Goal: Information Seeking & Learning: Learn about a topic

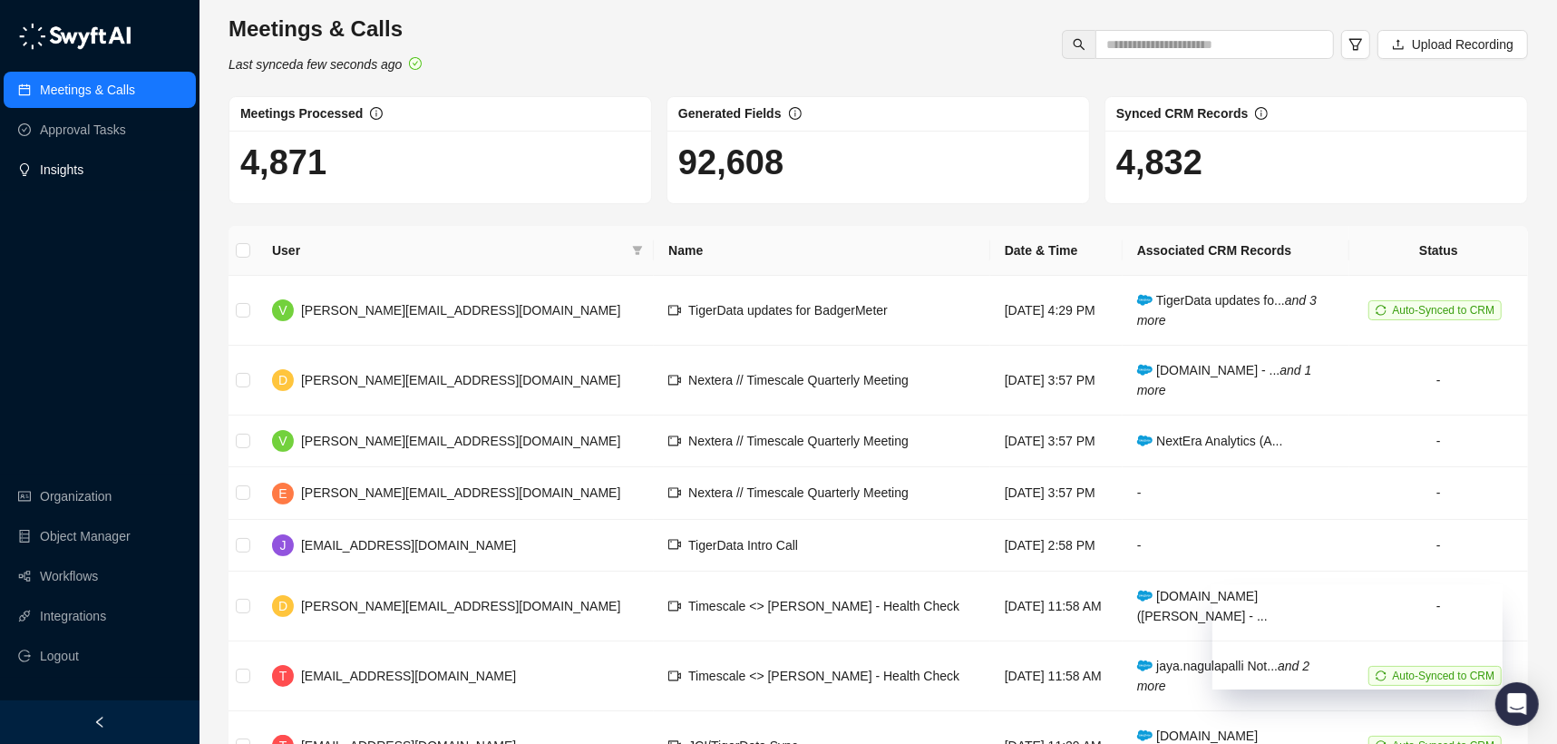
click at [69, 158] on link "Insights" at bounding box center [62, 169] width 44 height 36
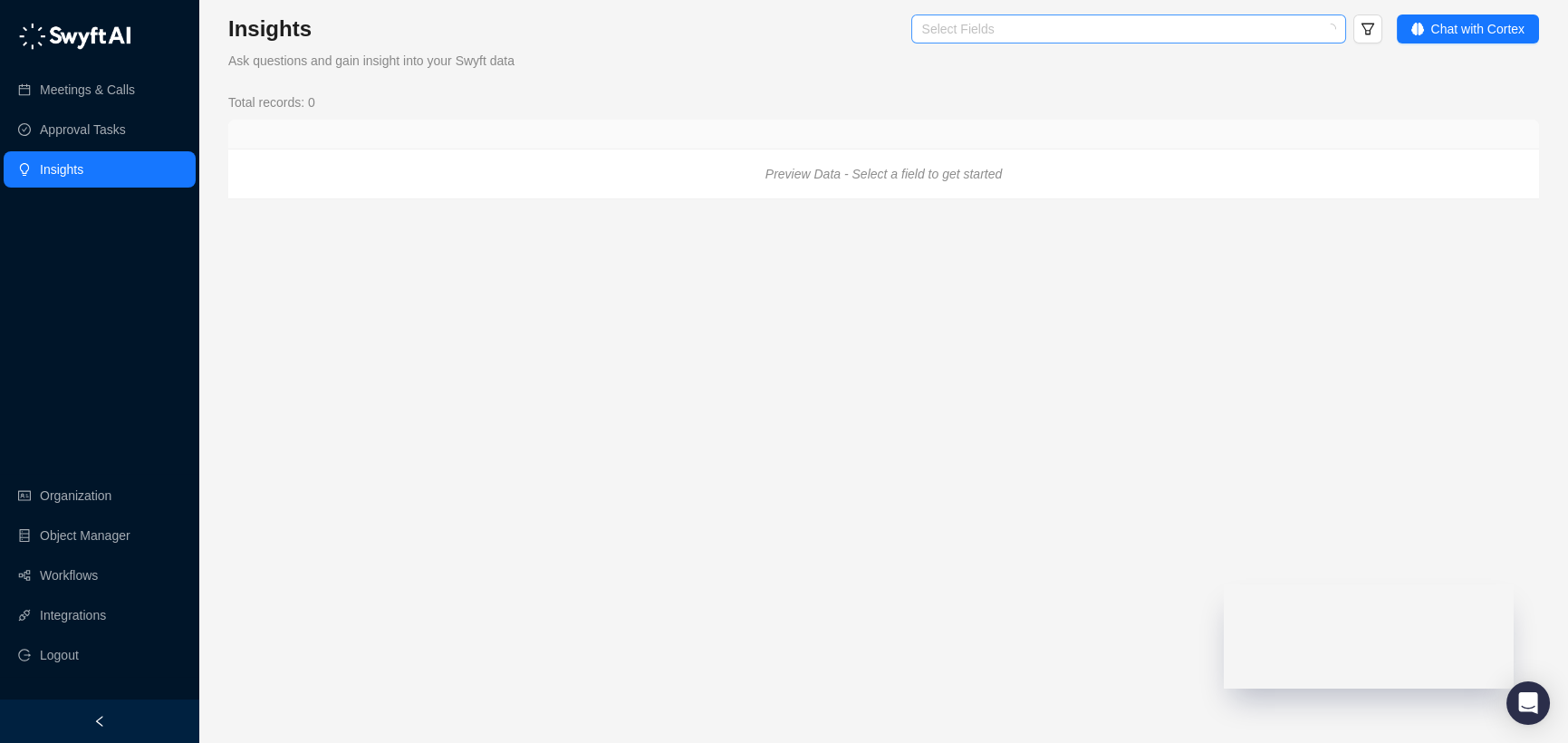
click at [1020, 15] on div "Select Fields" at bounding box center [1128, 29] width 434 height 29
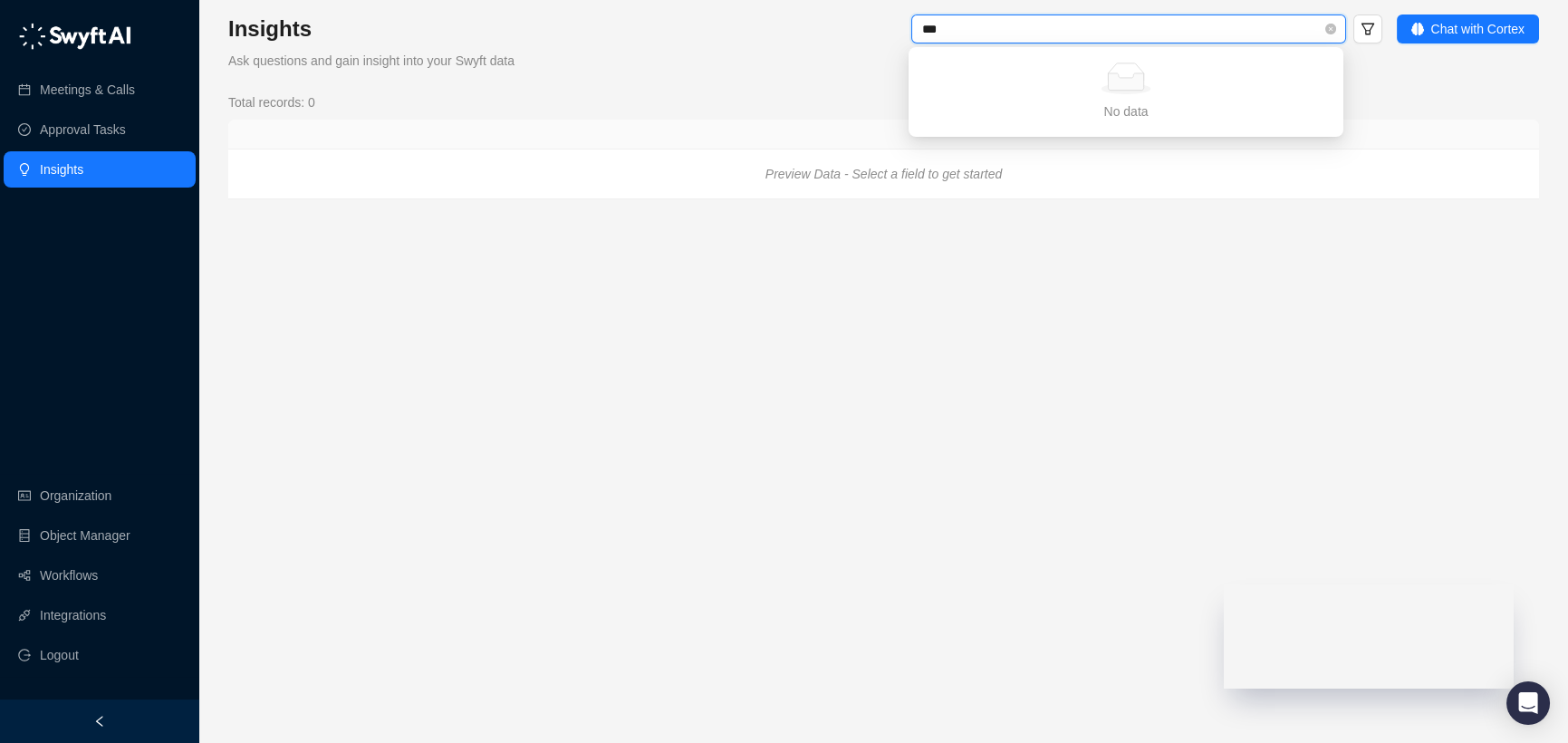
type input "****"
click at [1010, 119] on div "Competitor Context" at bounding box center [1126, 123] width 405 height 20
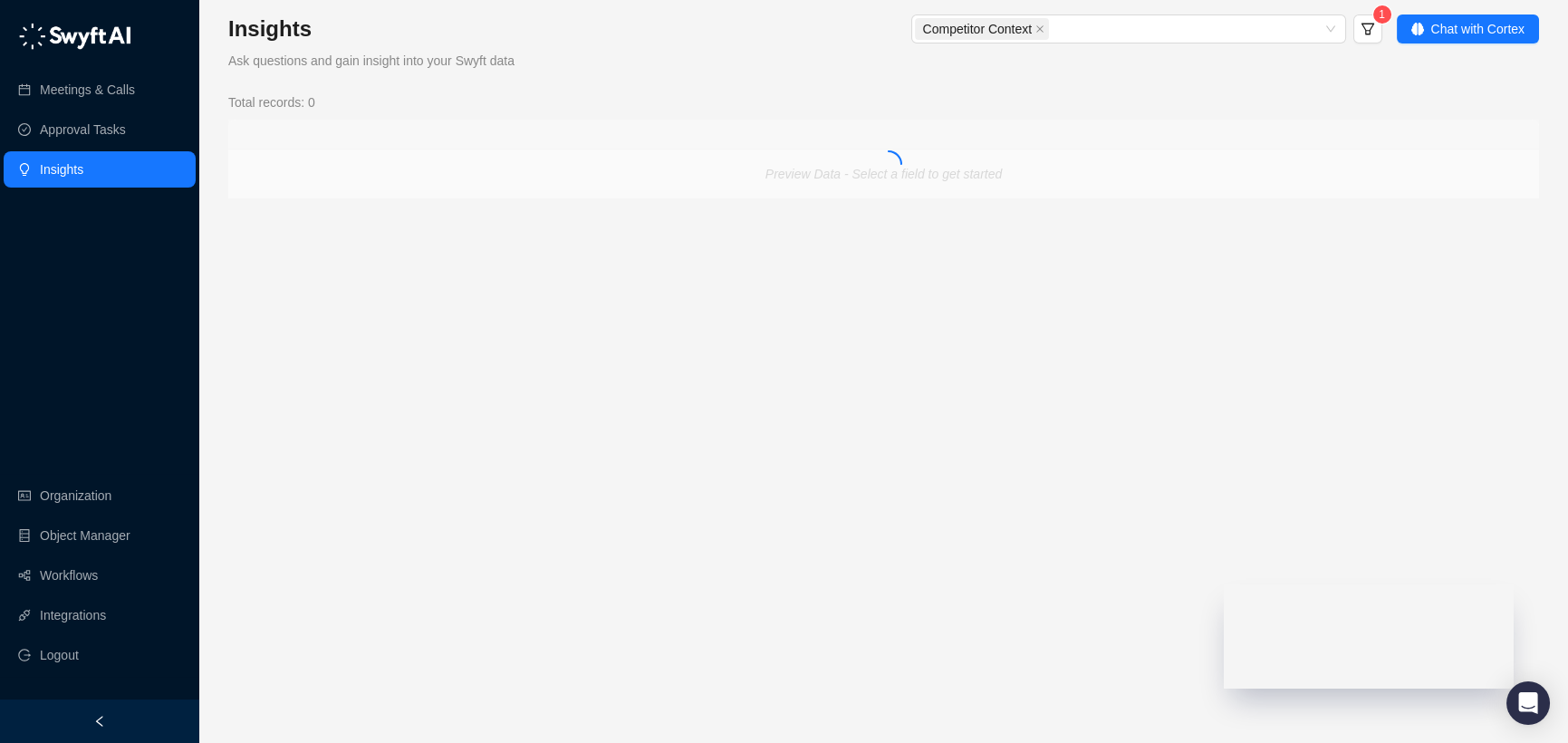
click at [1372, 45] on span "1" at bounding box center [1364, 31] width 36 height 33
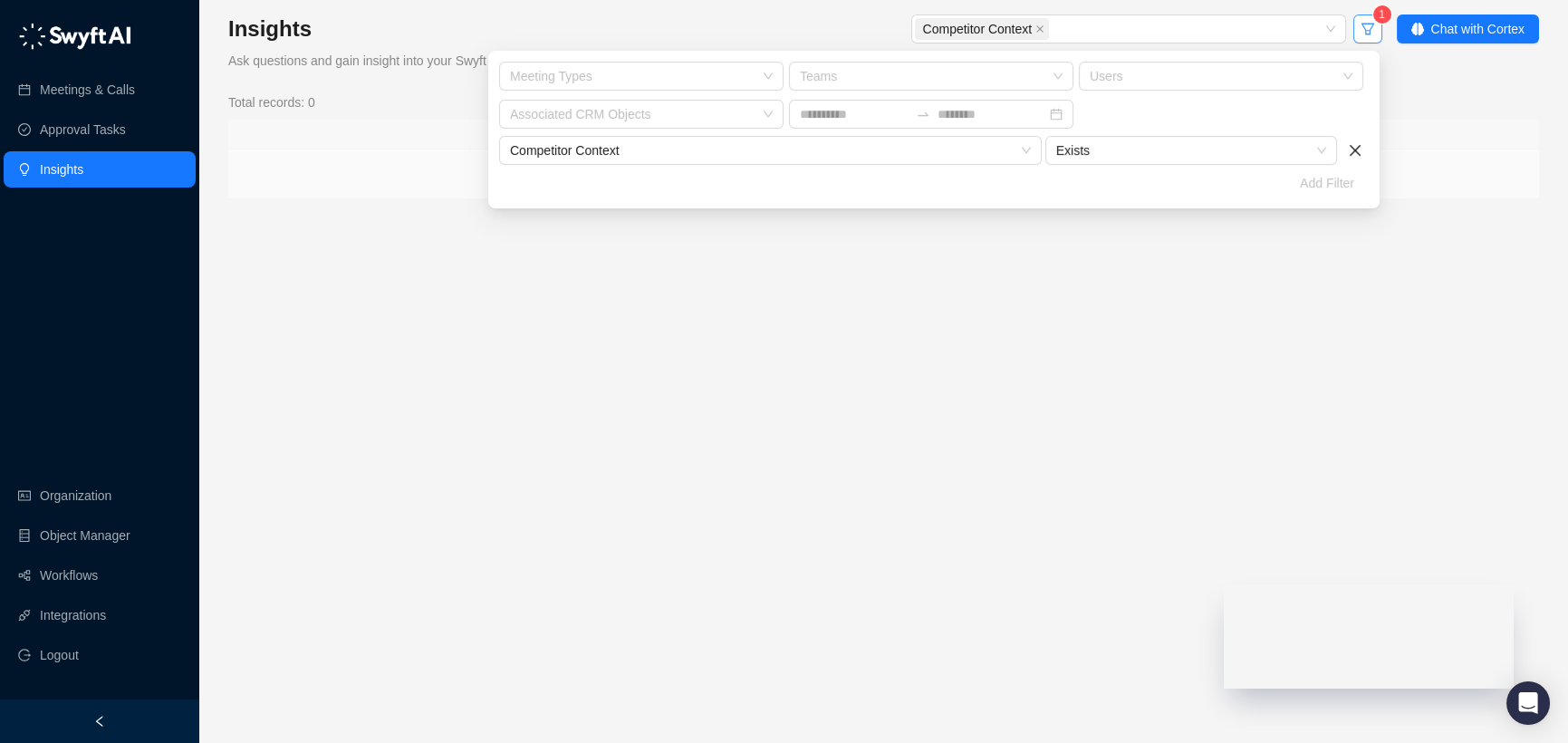
click at [1372, 37] on button "button" at bounding box center [1367, 29] width 29 height 29
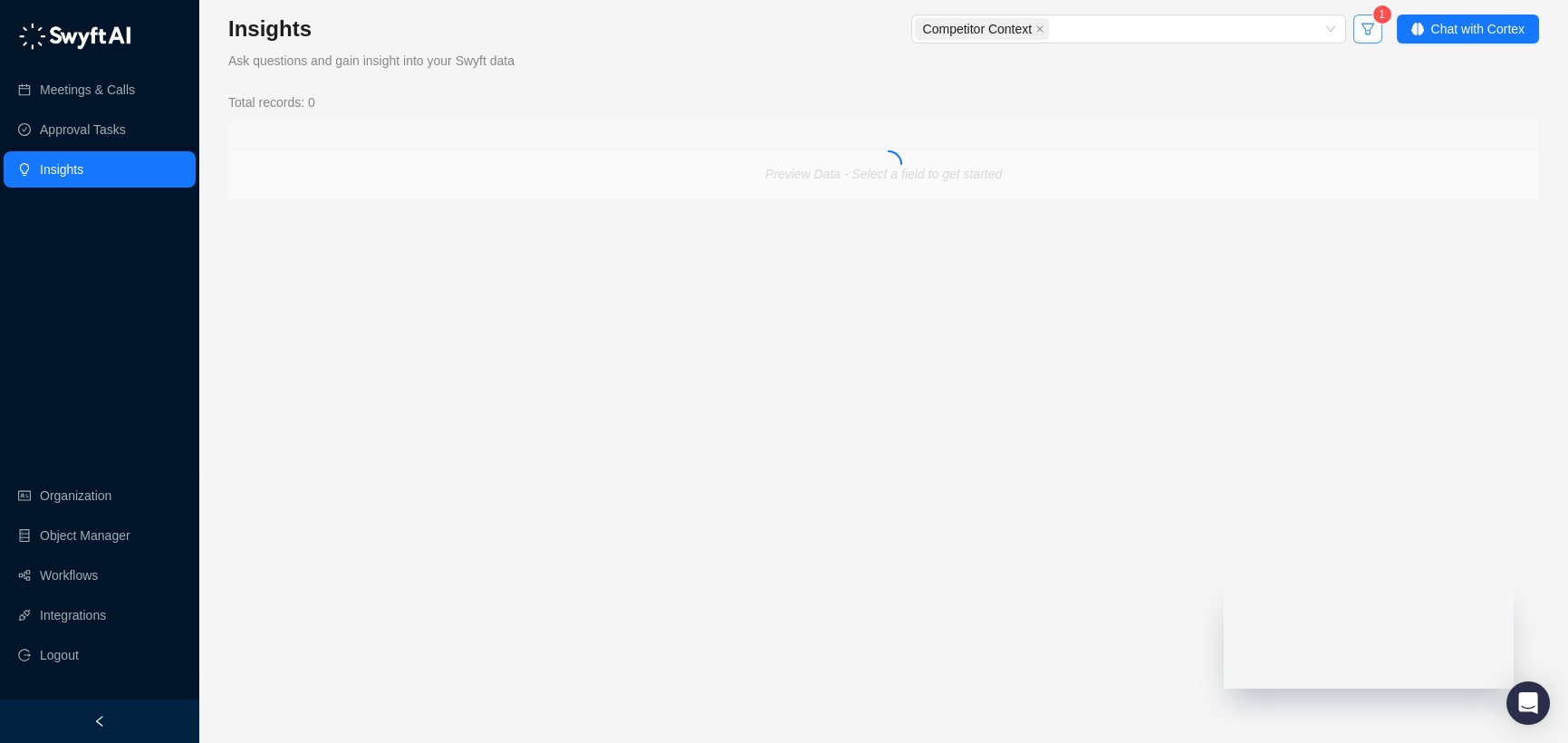
click at [1376, 26] on button "button" at bounding box center [1367, 29] width 29 height 29
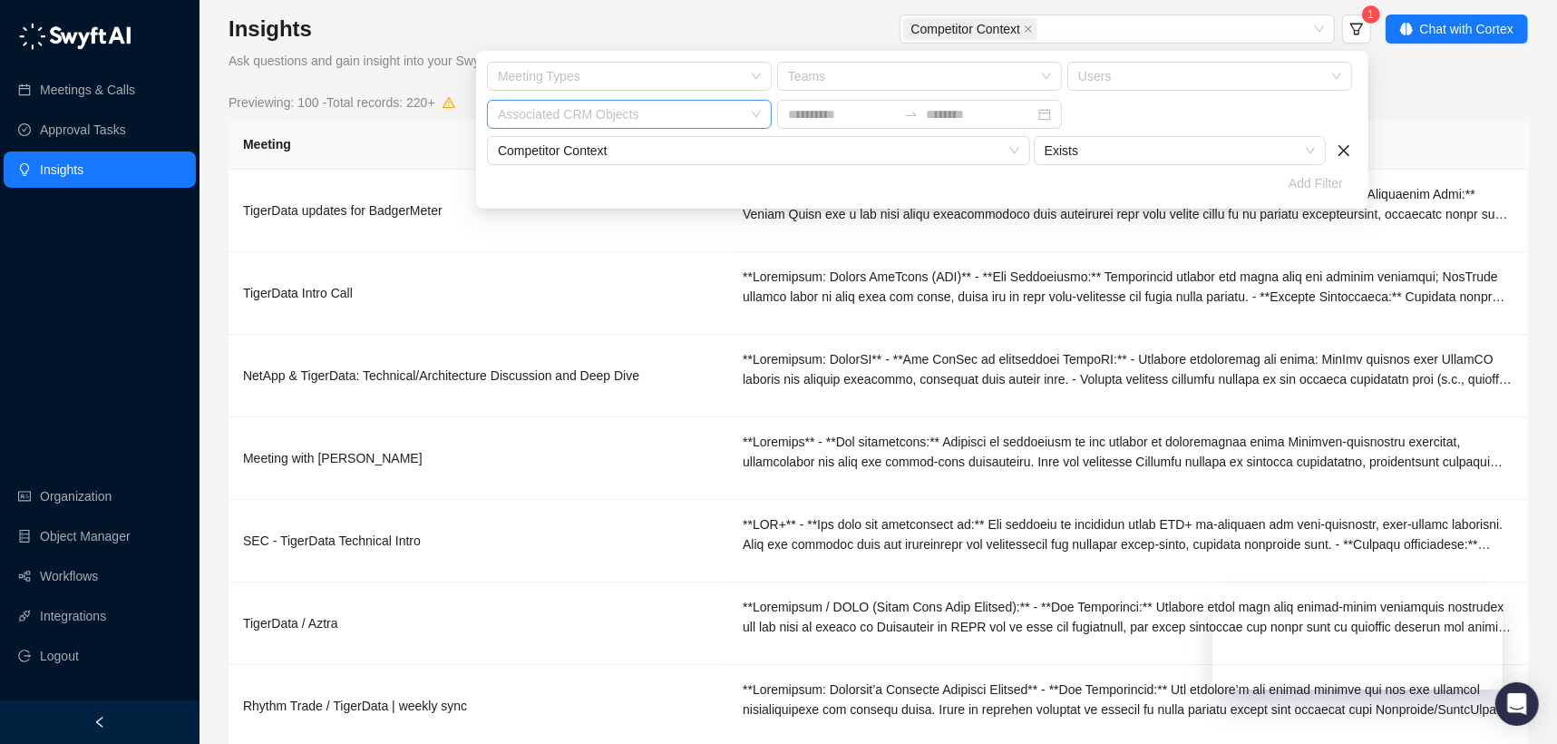
click at [635, 119] on div at bounding box center [620, 115] width 258 height 14
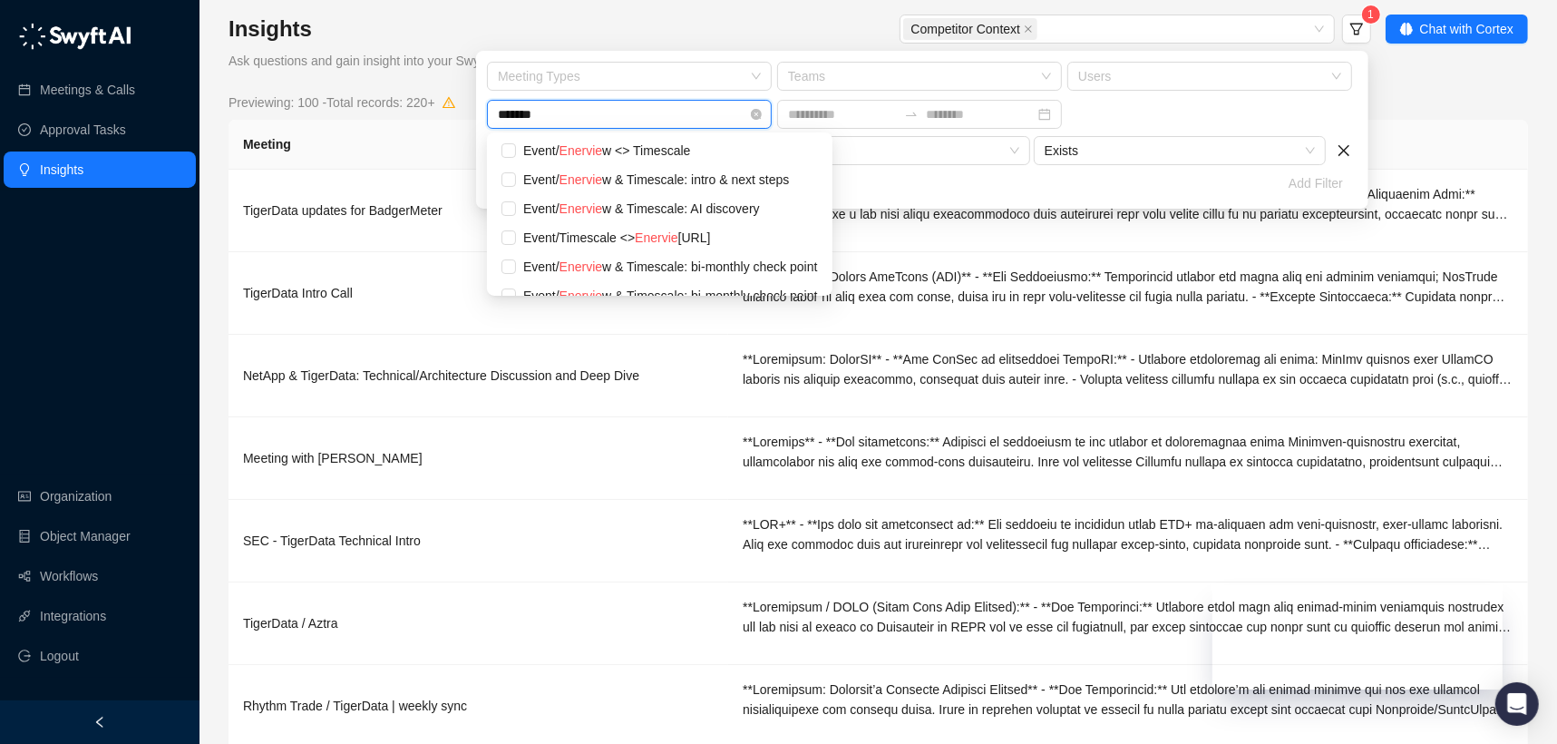
type input "********"
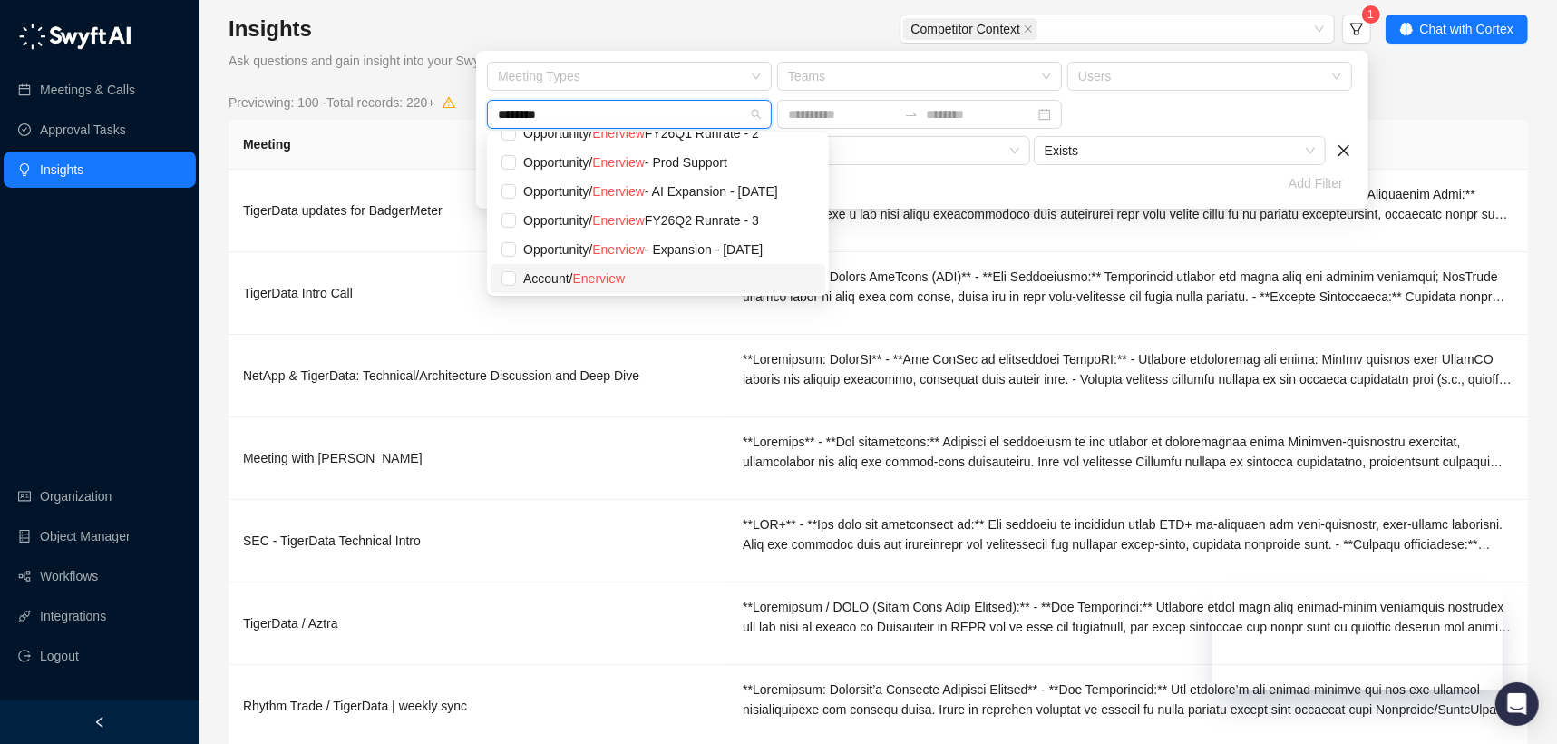
click at [571, 276] on div "Account / Enerview" at bounding box center [668, 278] width 291 height 20
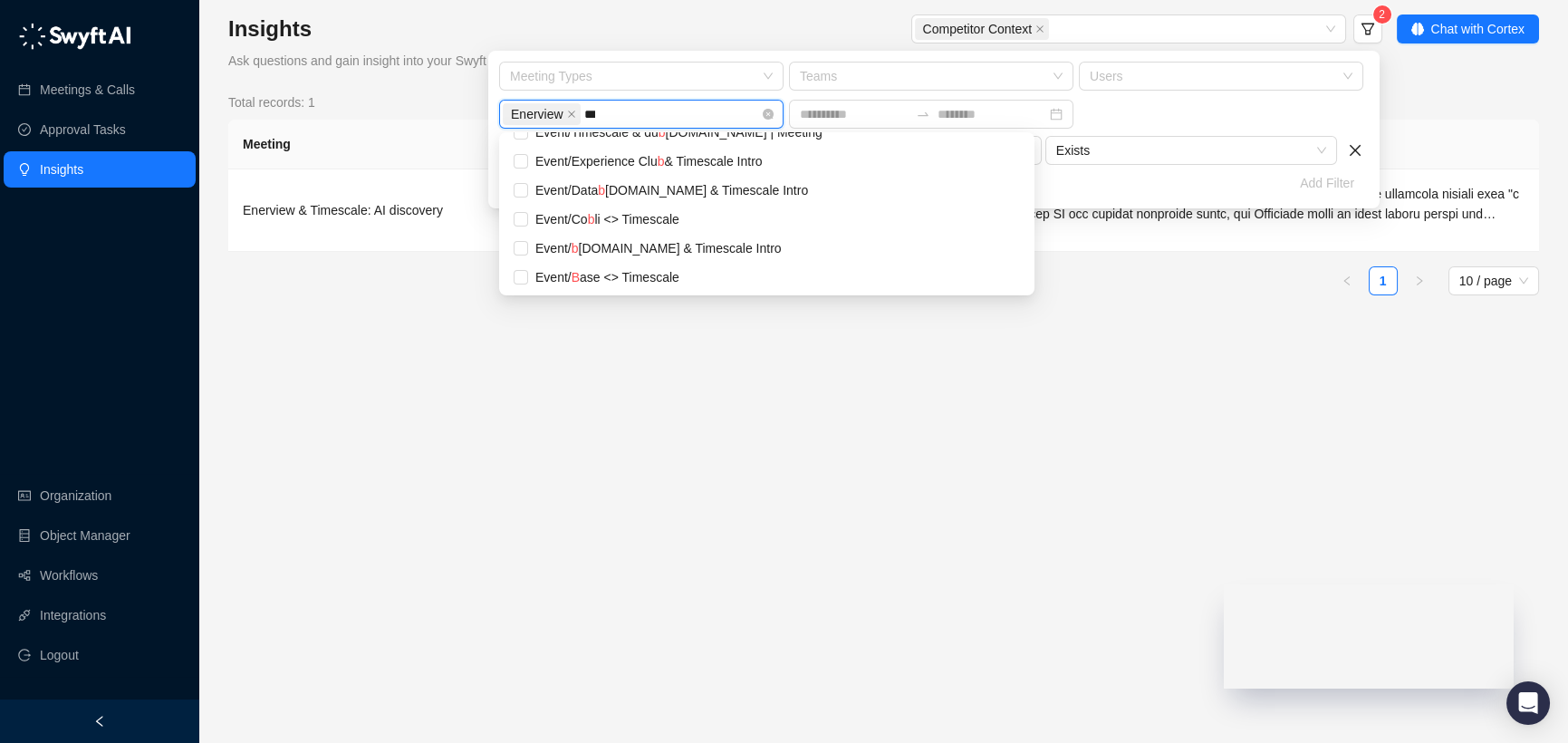
scroll to position [0, 0]
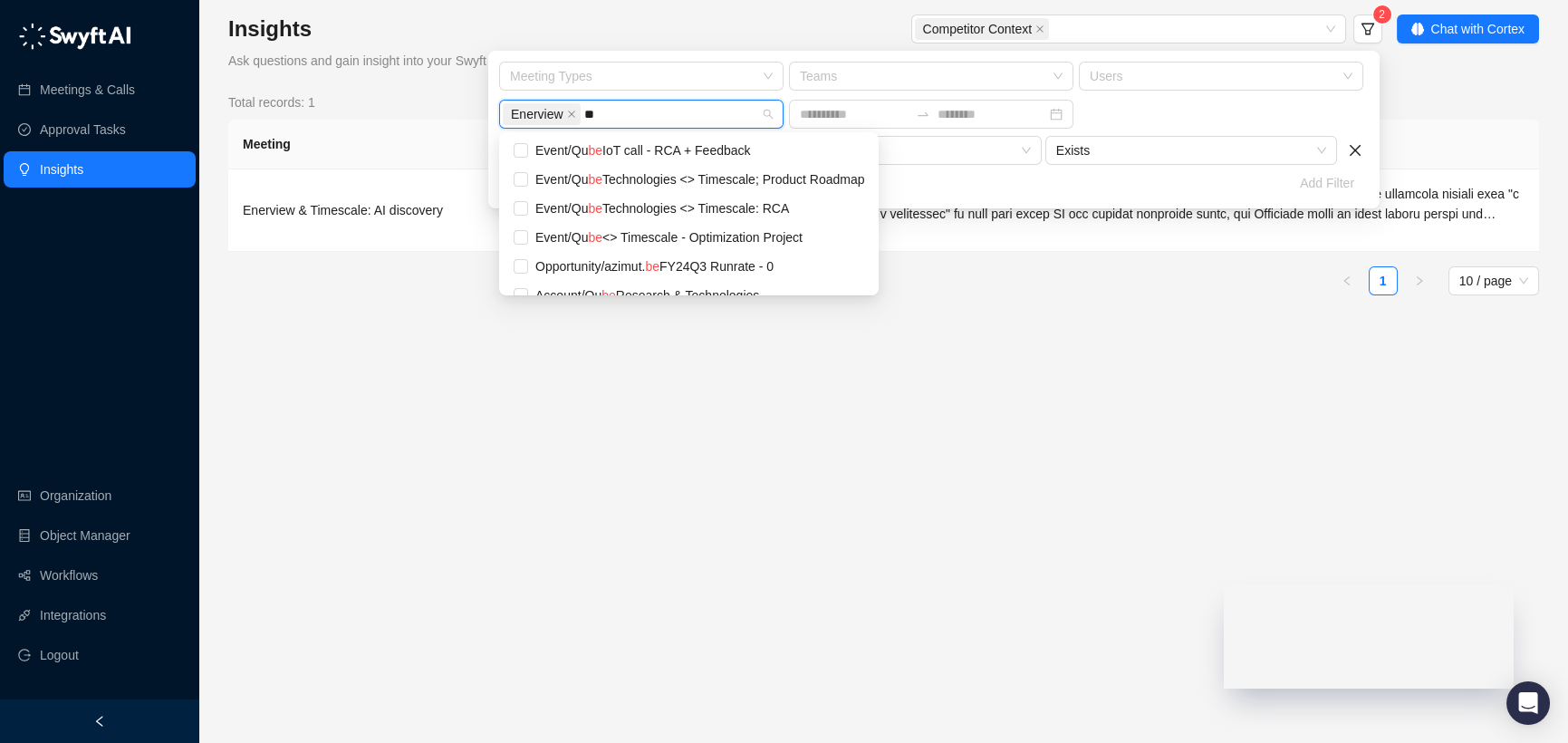
type input "*"
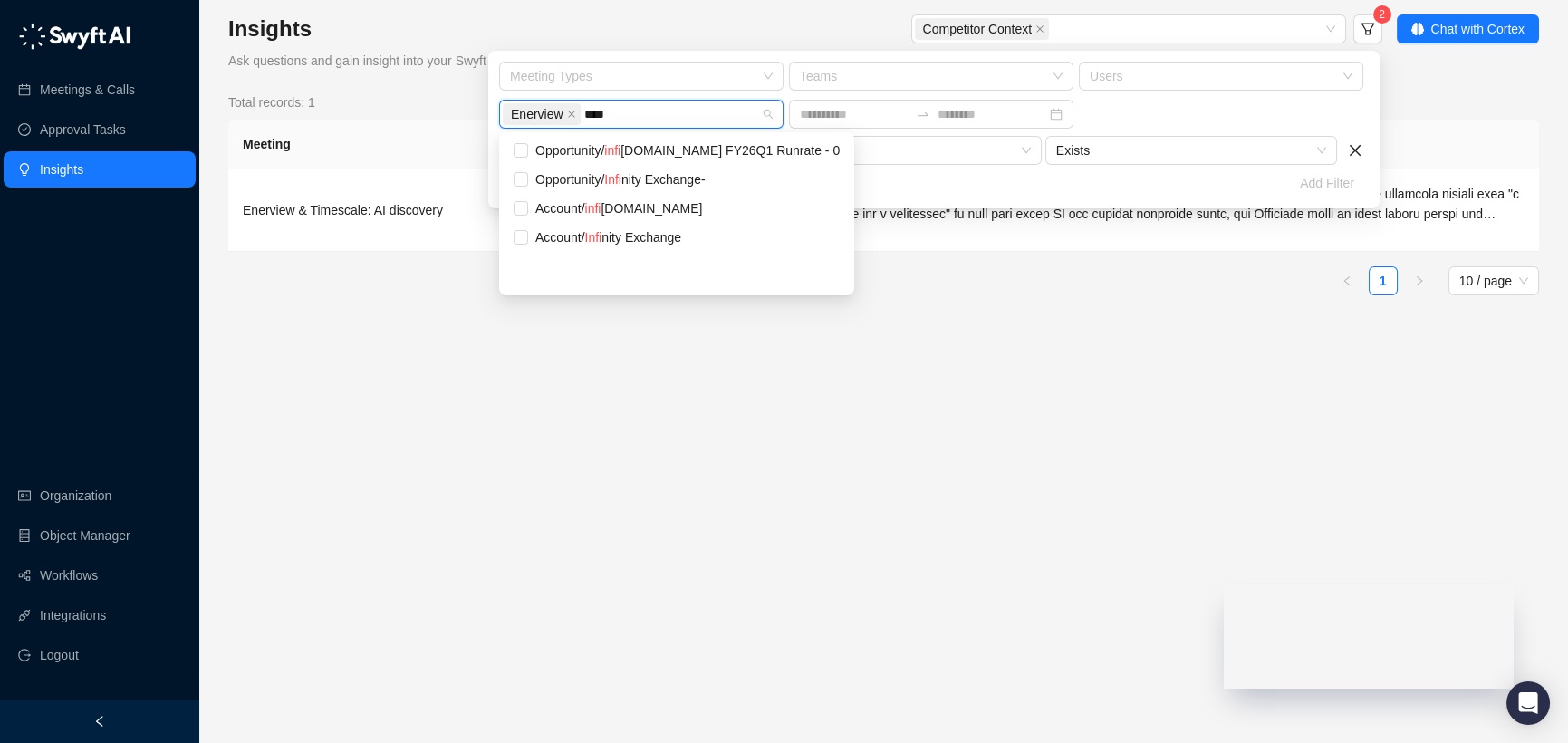
type input "****"
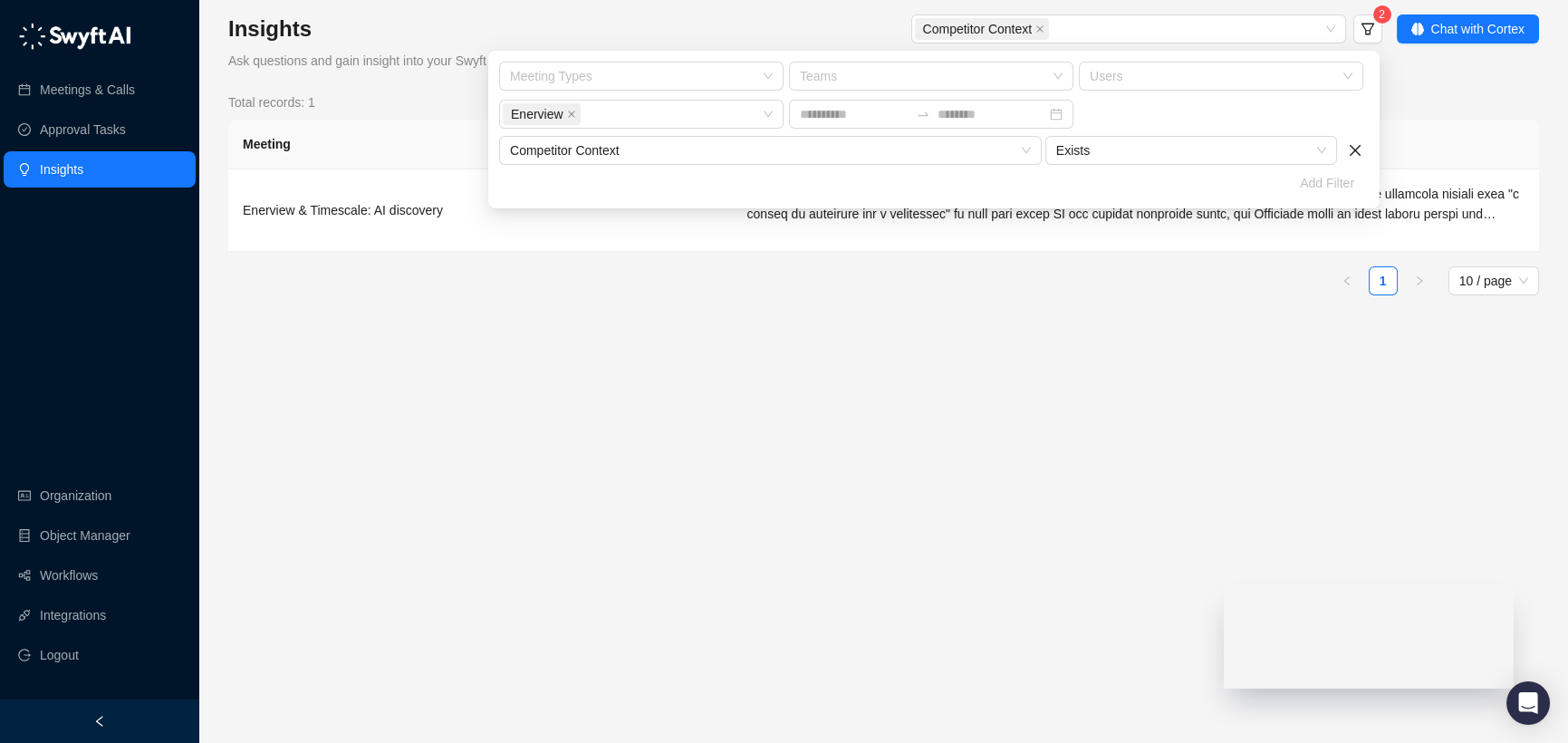
scroll to position [12190, 0]
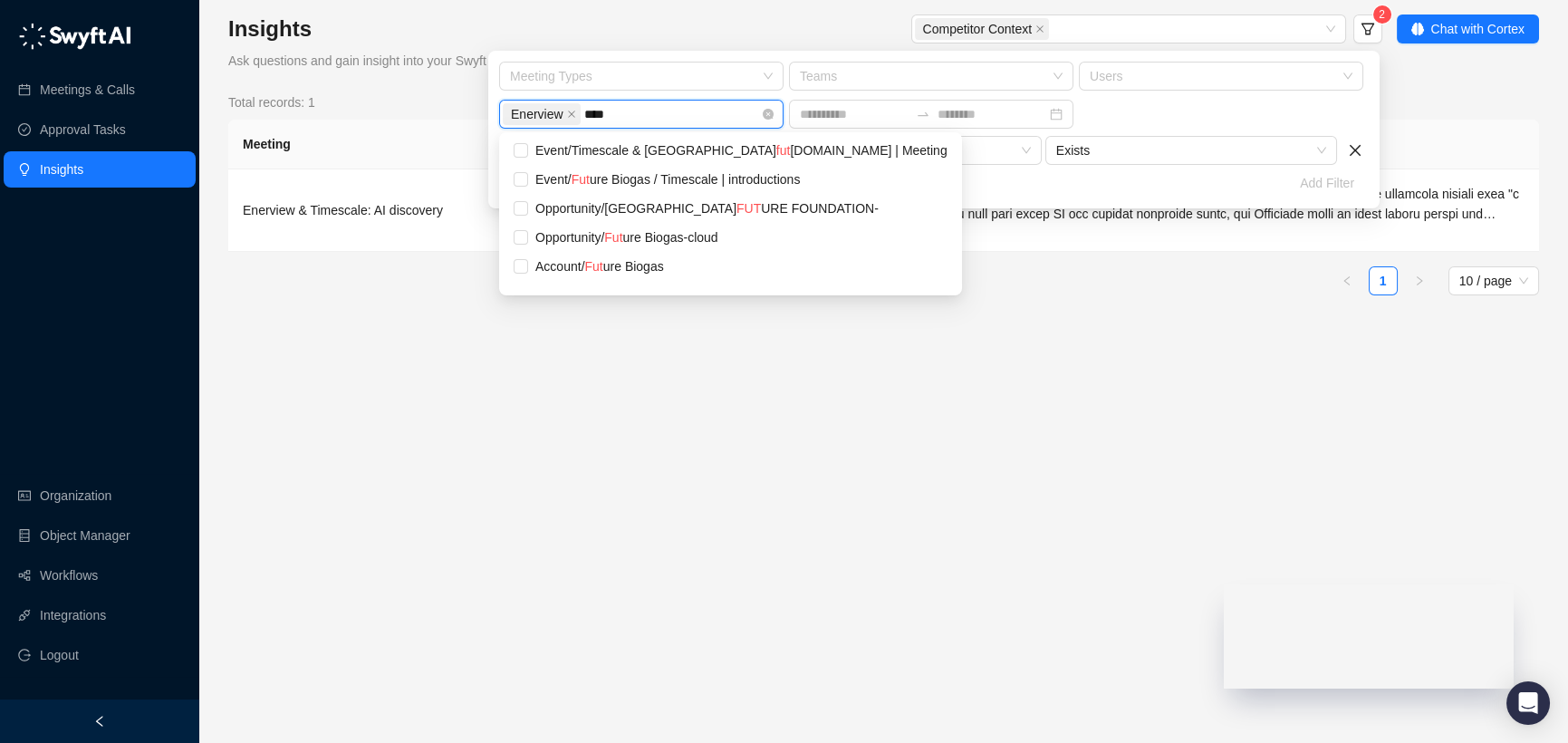
type input "*****"
click at [584, 268] on div "Account / Futur e Biogas" at bounding box center [747, 267] width 423 height 20
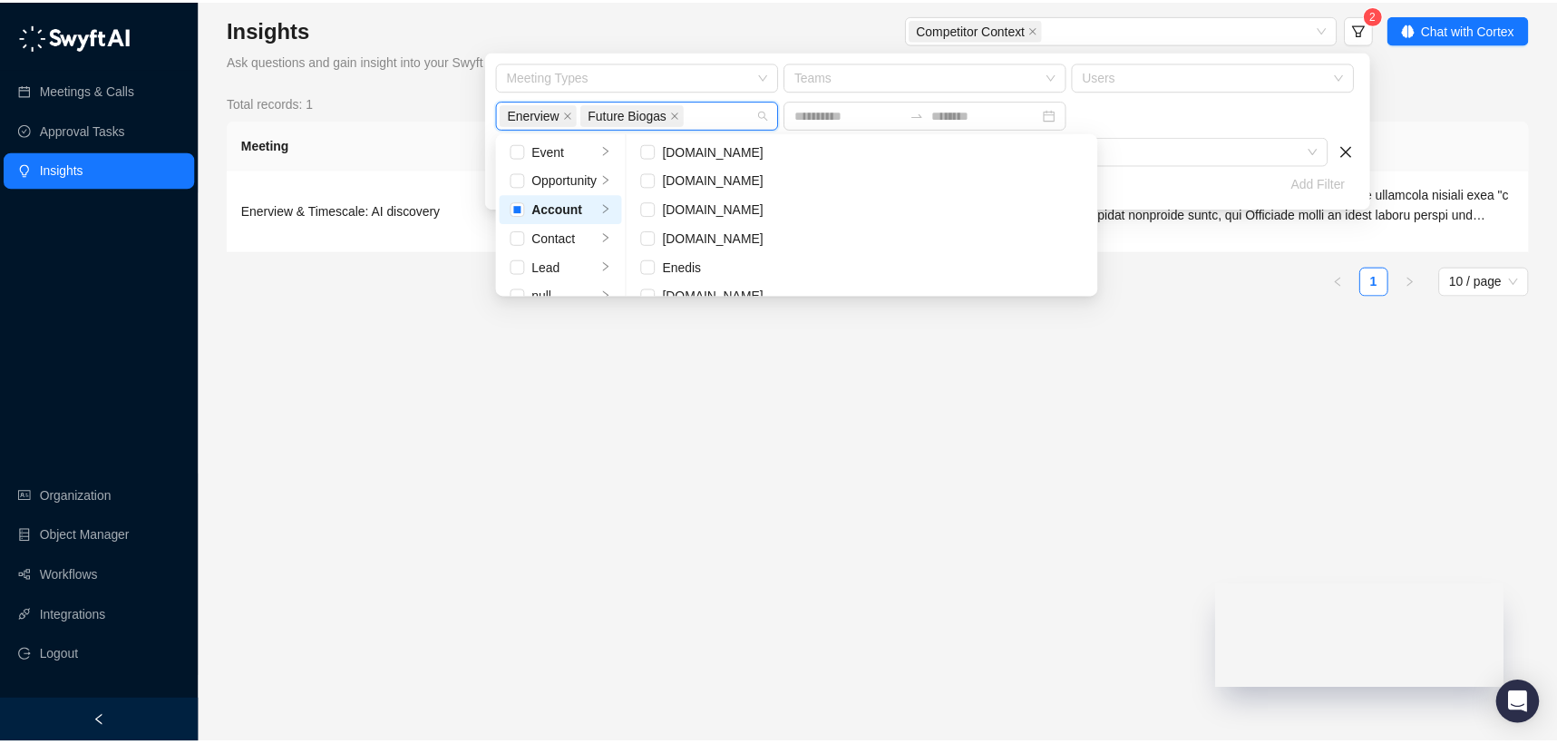
scroll to position [18911, 0]
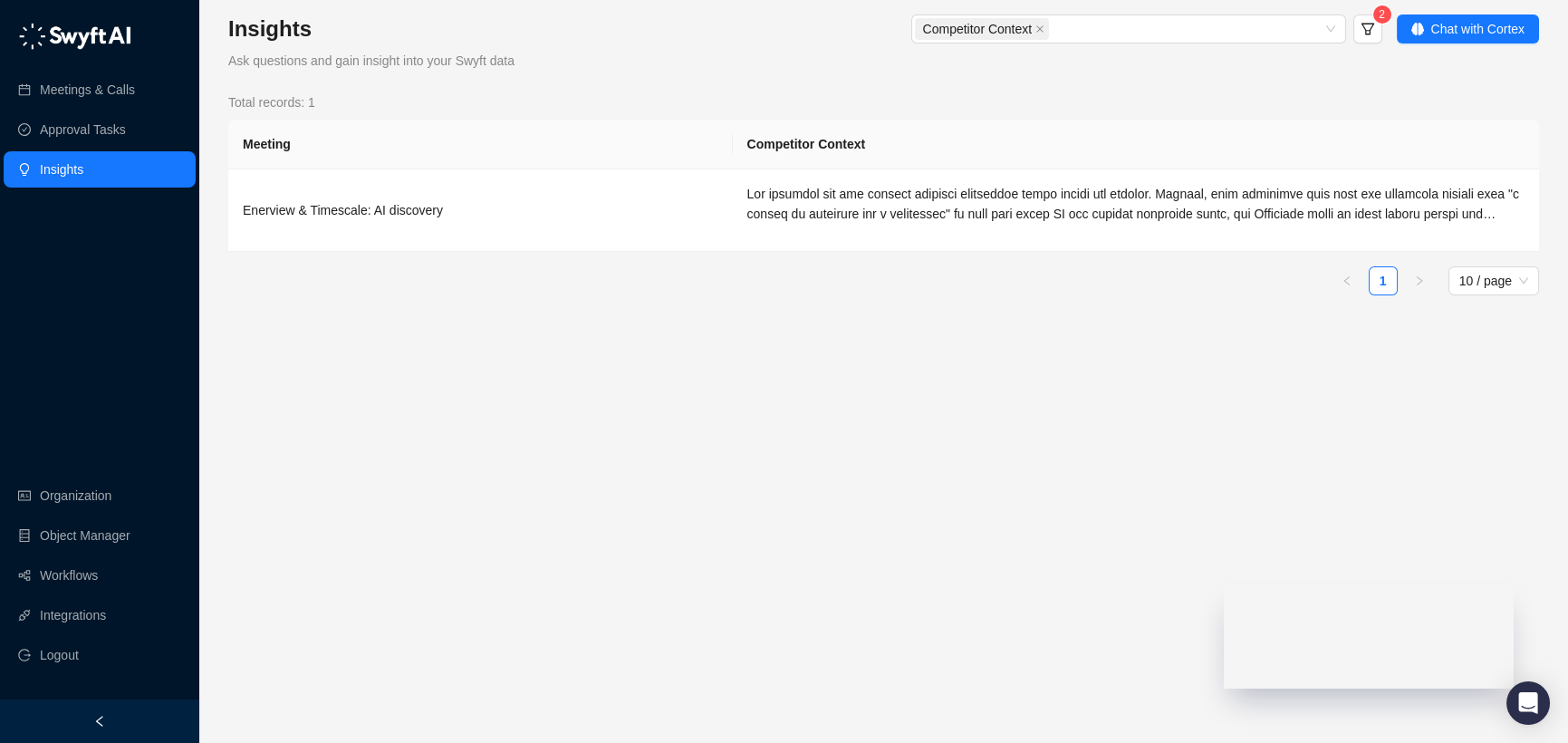
click at [640, 333] on main "Insights Ask questions and gain insight into your Swyft data Competitor Context…" at bounding box center [884, 372] width 1310 height 714
click at [1048, 29] on span "Competitor Context" at bounding box center [982, 29] width 135 height 22
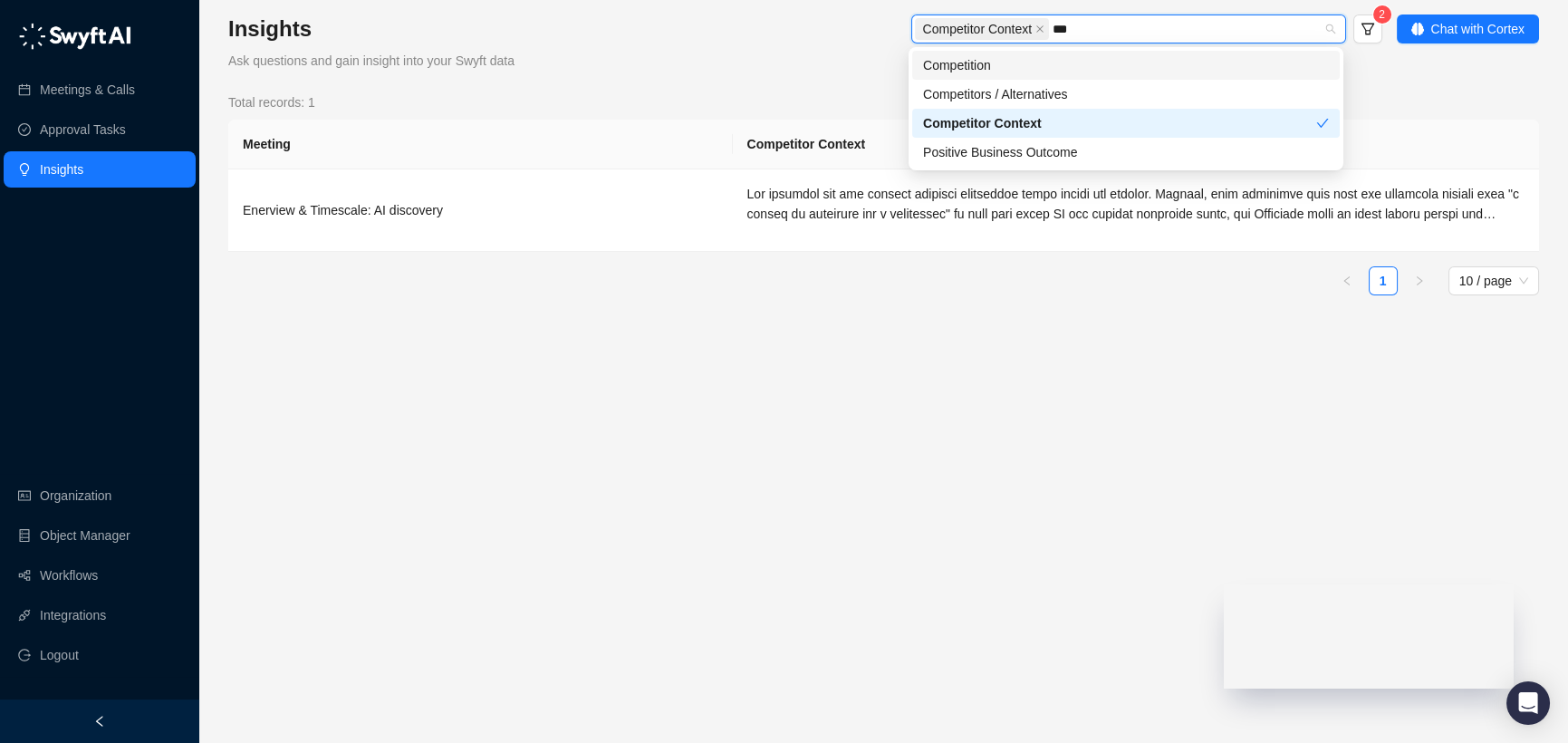
type input "****"
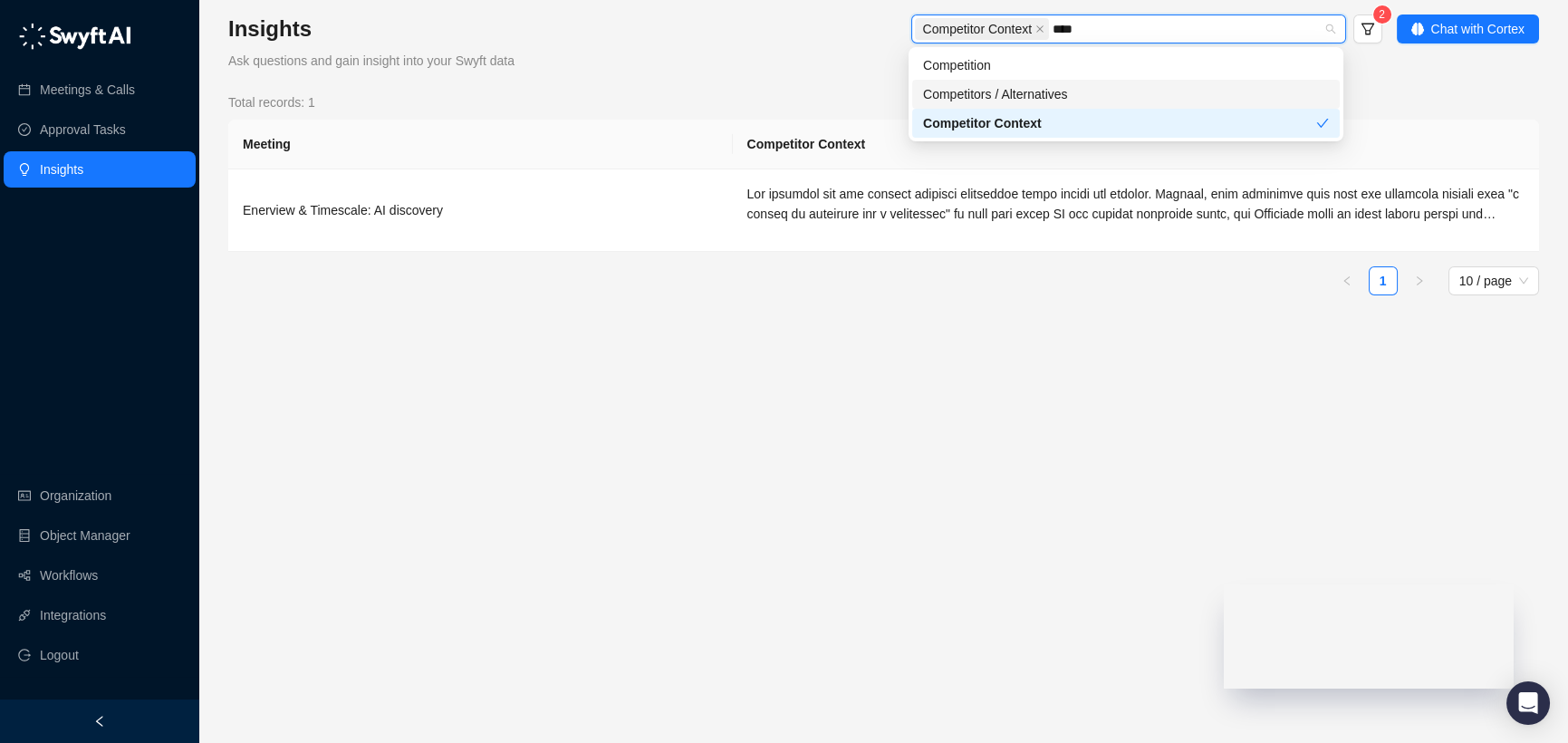
click at [1032, 87] on div "Competitors / Alternatives" at bounding box center [1126, 94] width 405 height 20
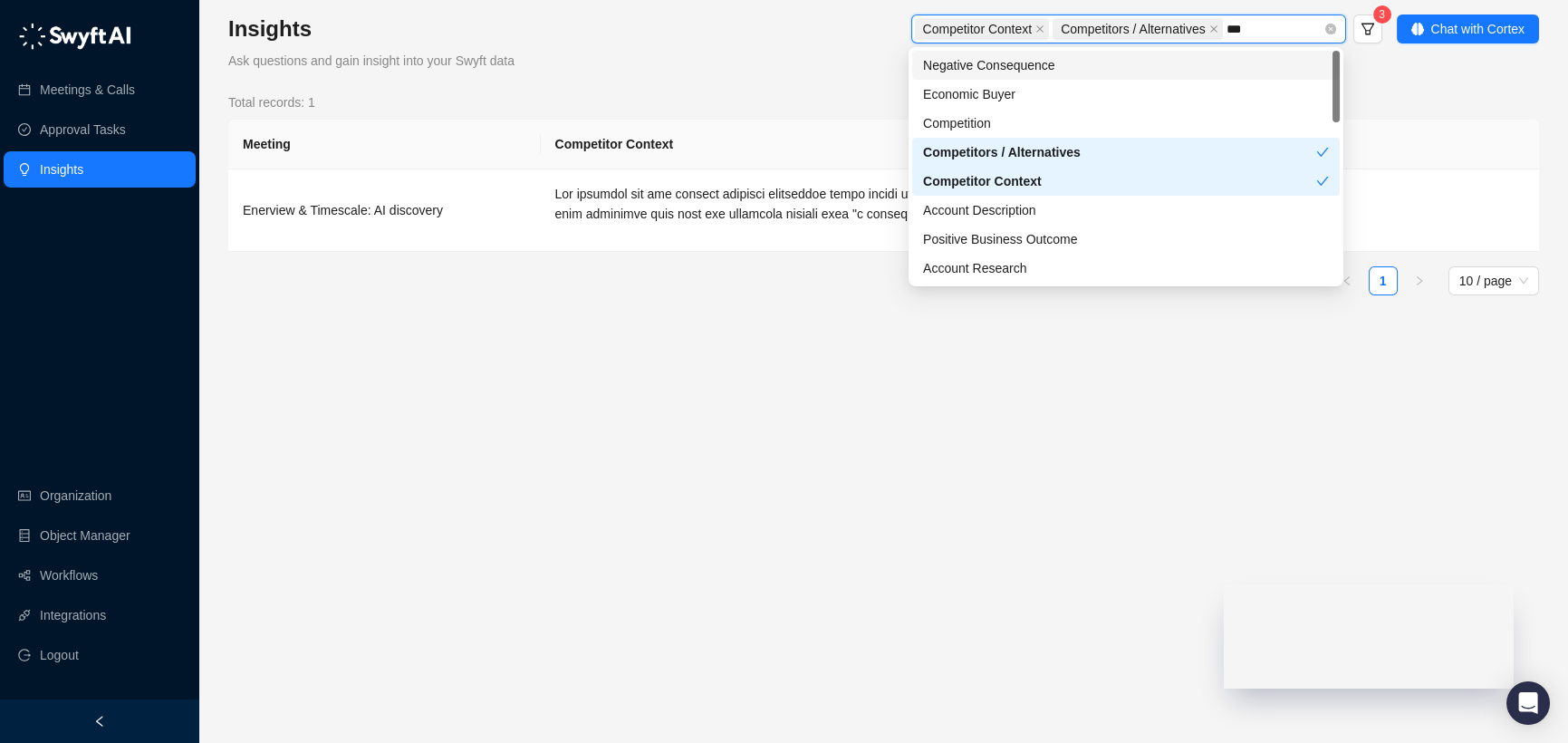
type input "****"
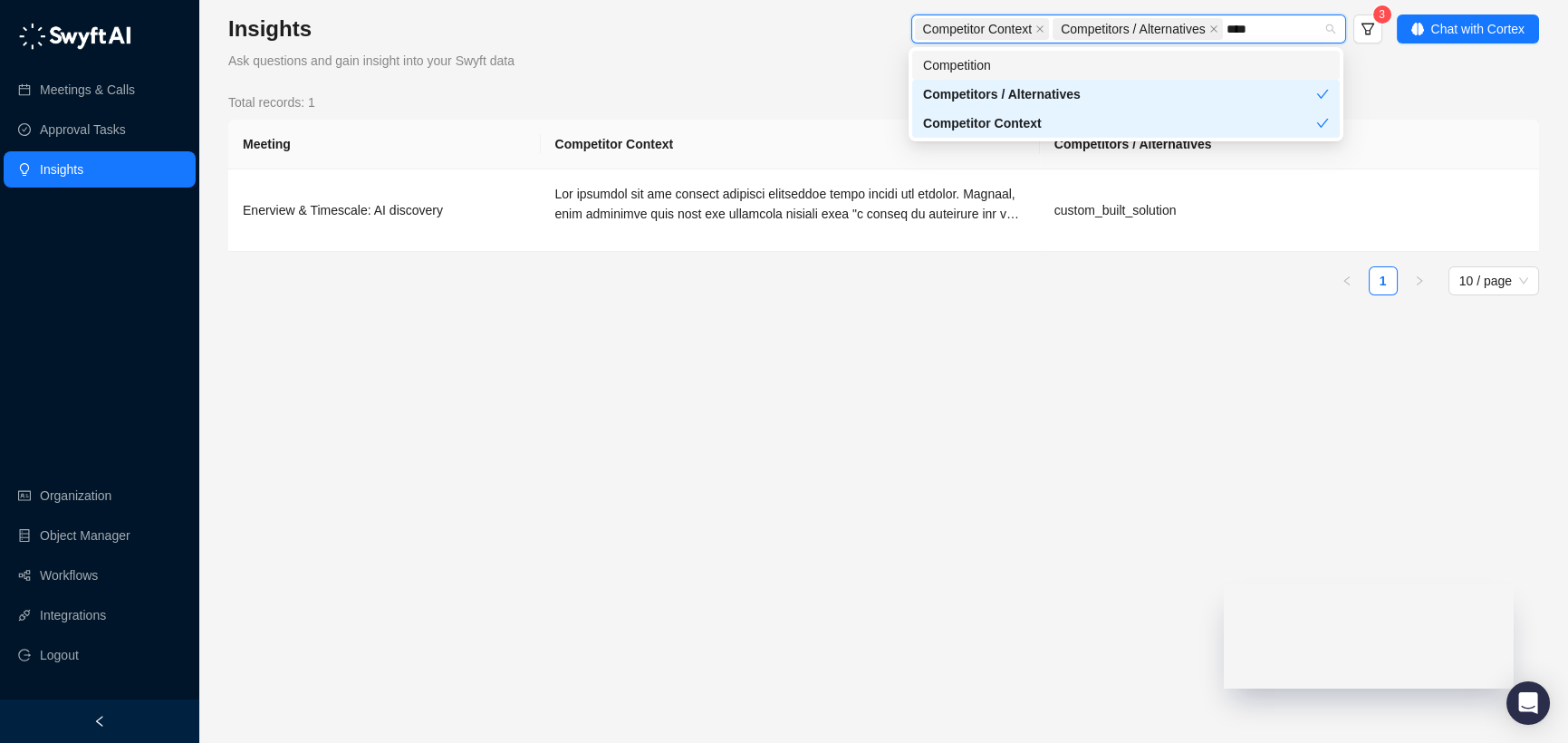
click at [1158, 61] on div "Competition" at bounding box center [1126, 65] width 405 height 20
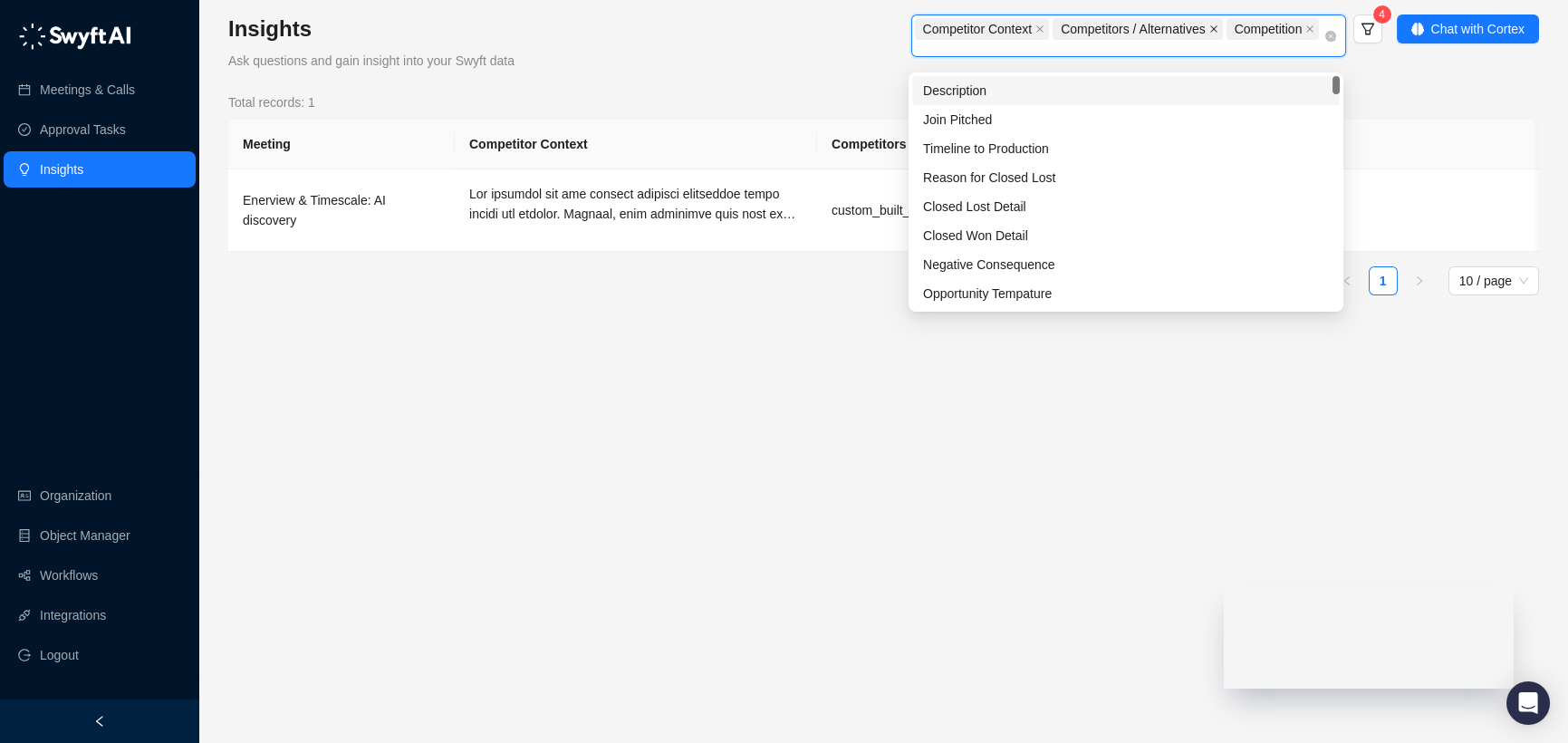
click at [1218, 29] on icon "close" at bounding box center [1213, 28] width 9 height 9
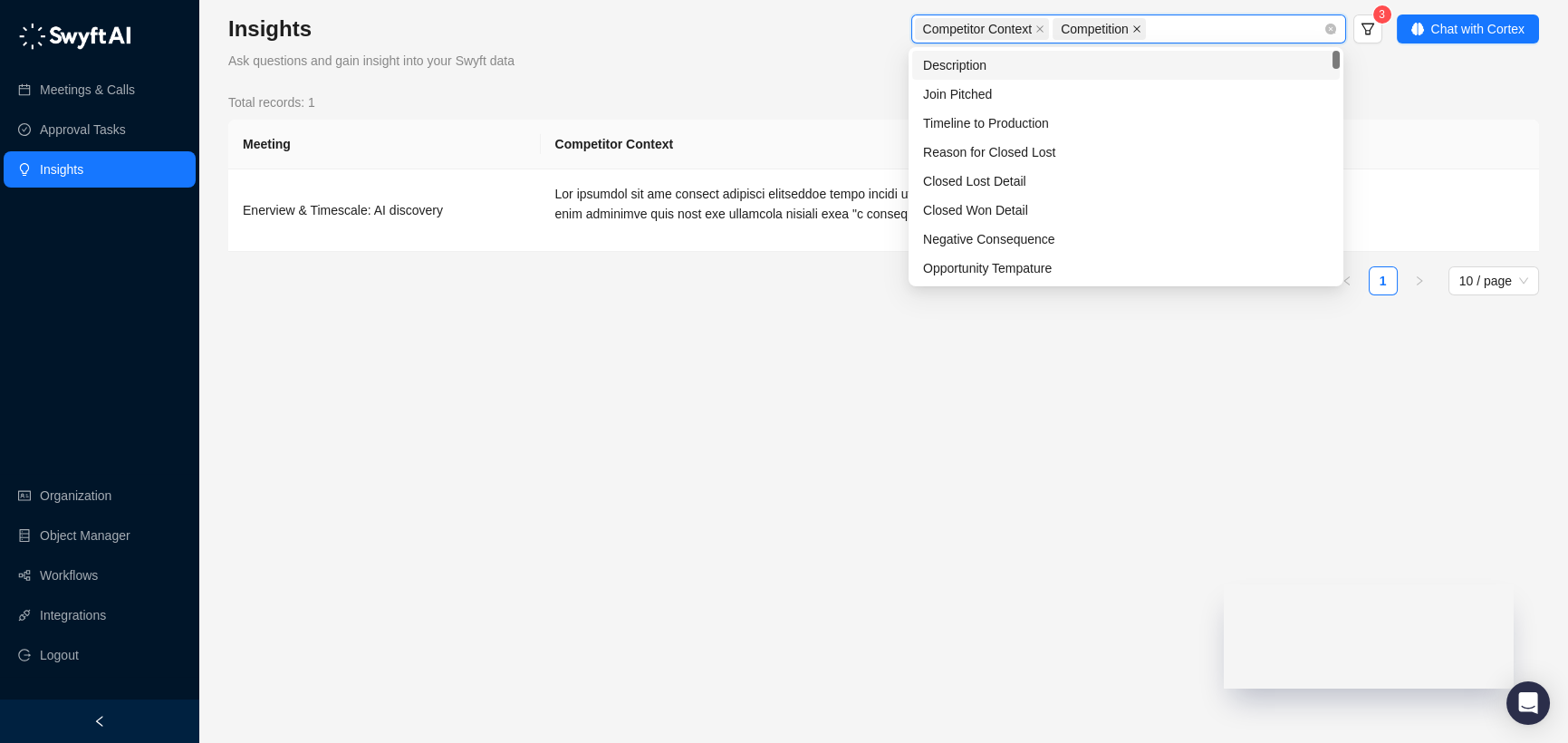
click at [1141, 25] on icon "close" at bounding box center [1137, 28] width 9 height 9
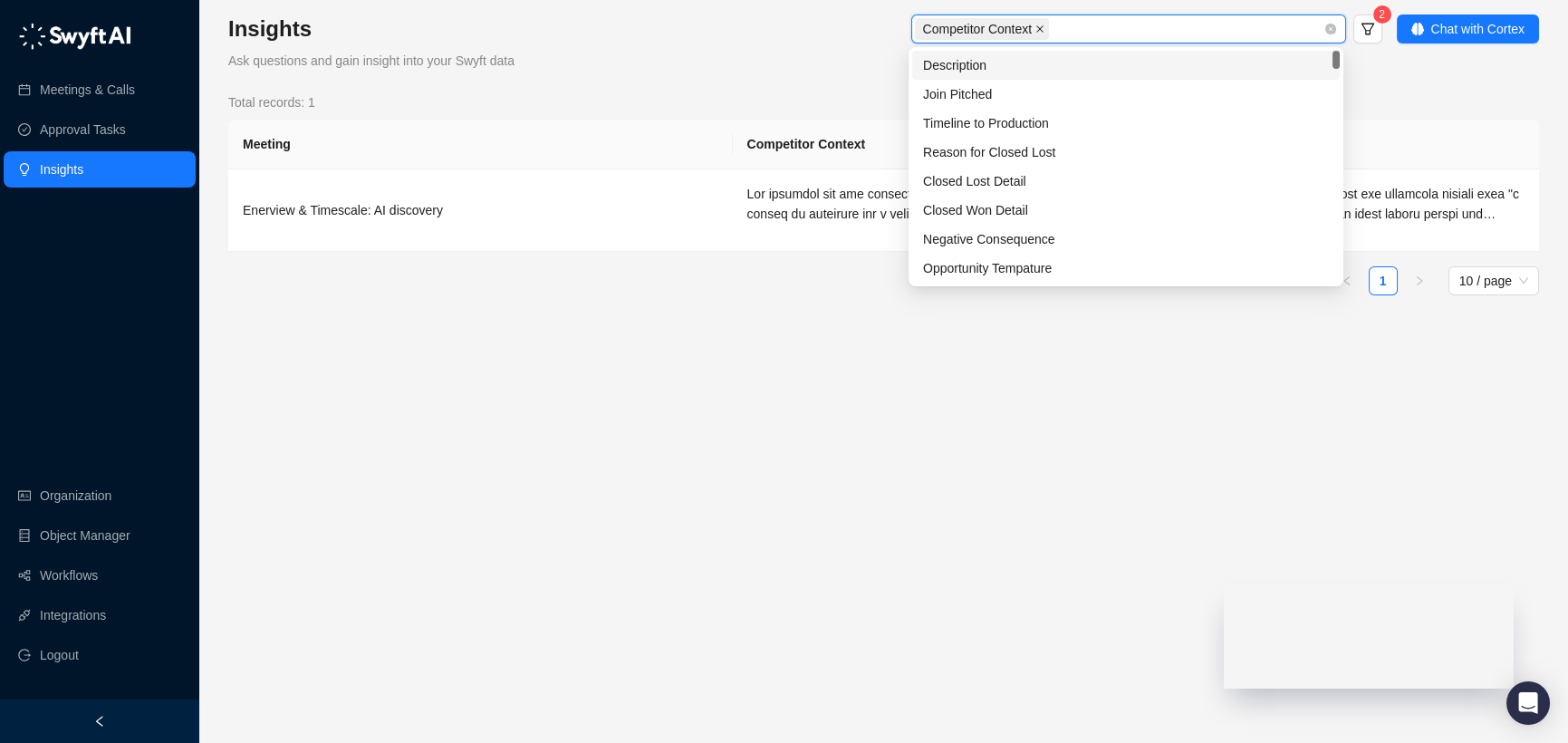
click at [1044, 25] on icon "close" at bounding box center [1040, 28] width 7 height 7
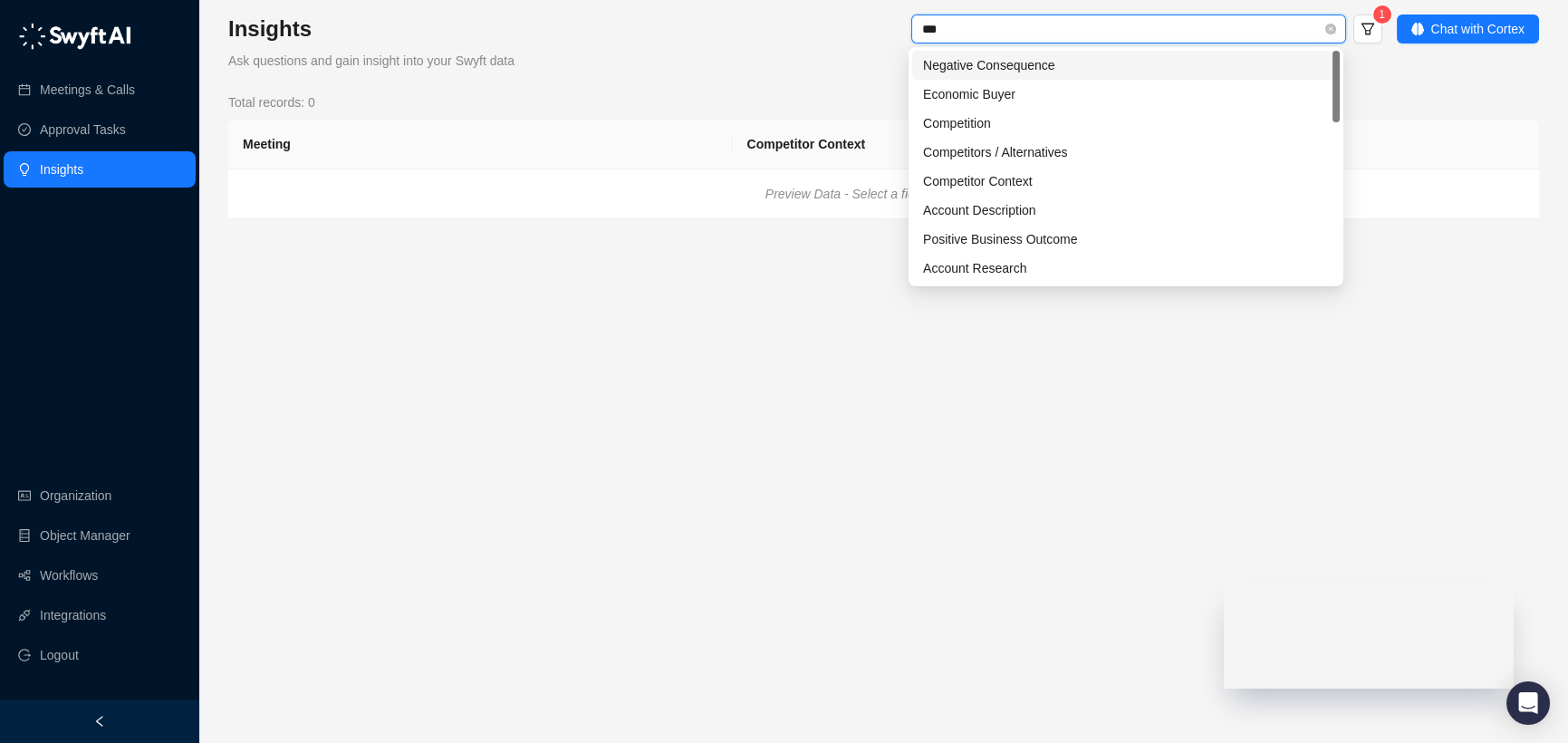
type input "****"
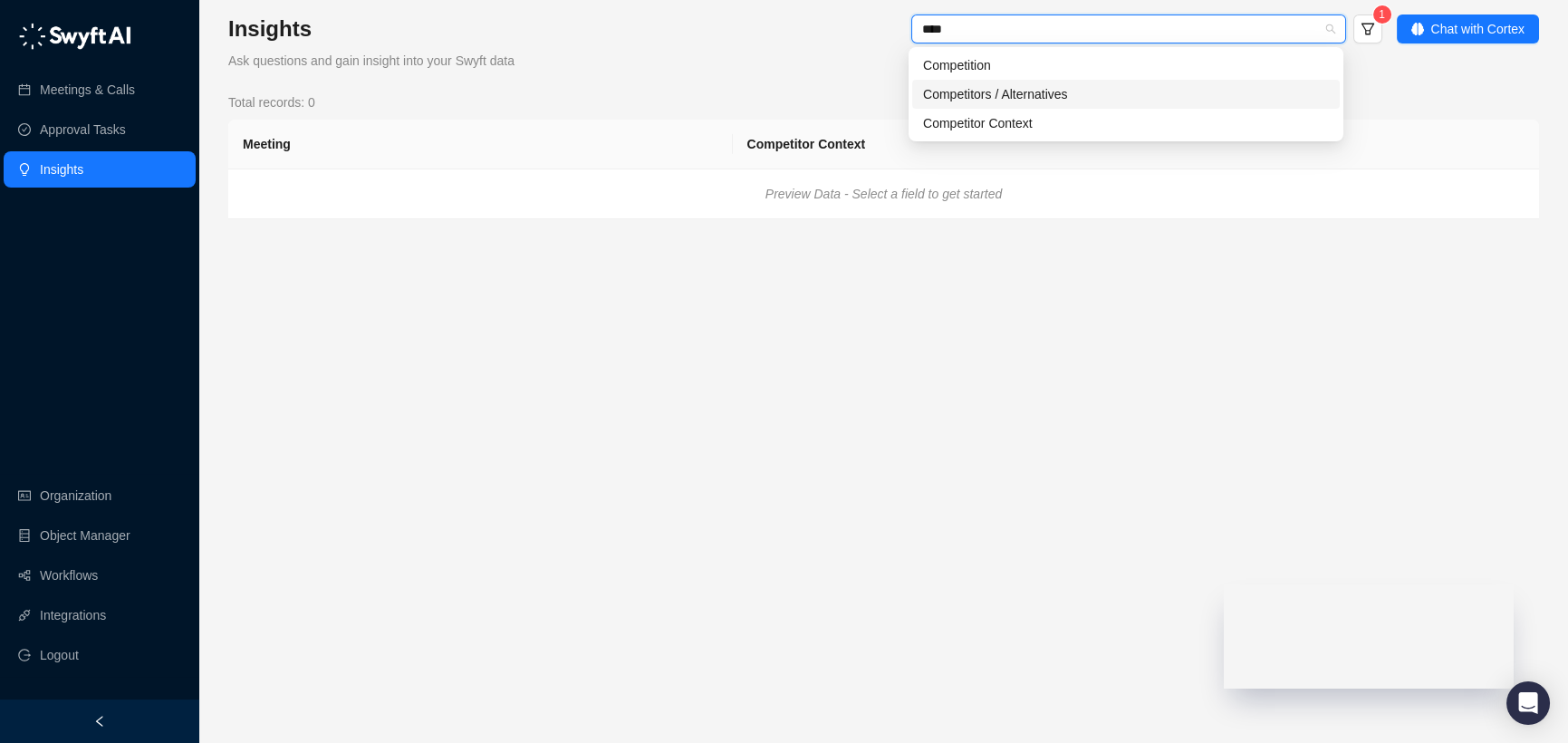
click at [1212, 98] on div "Competitors / Alternatives" at bounding box center [1126, 94] width 405 height 20
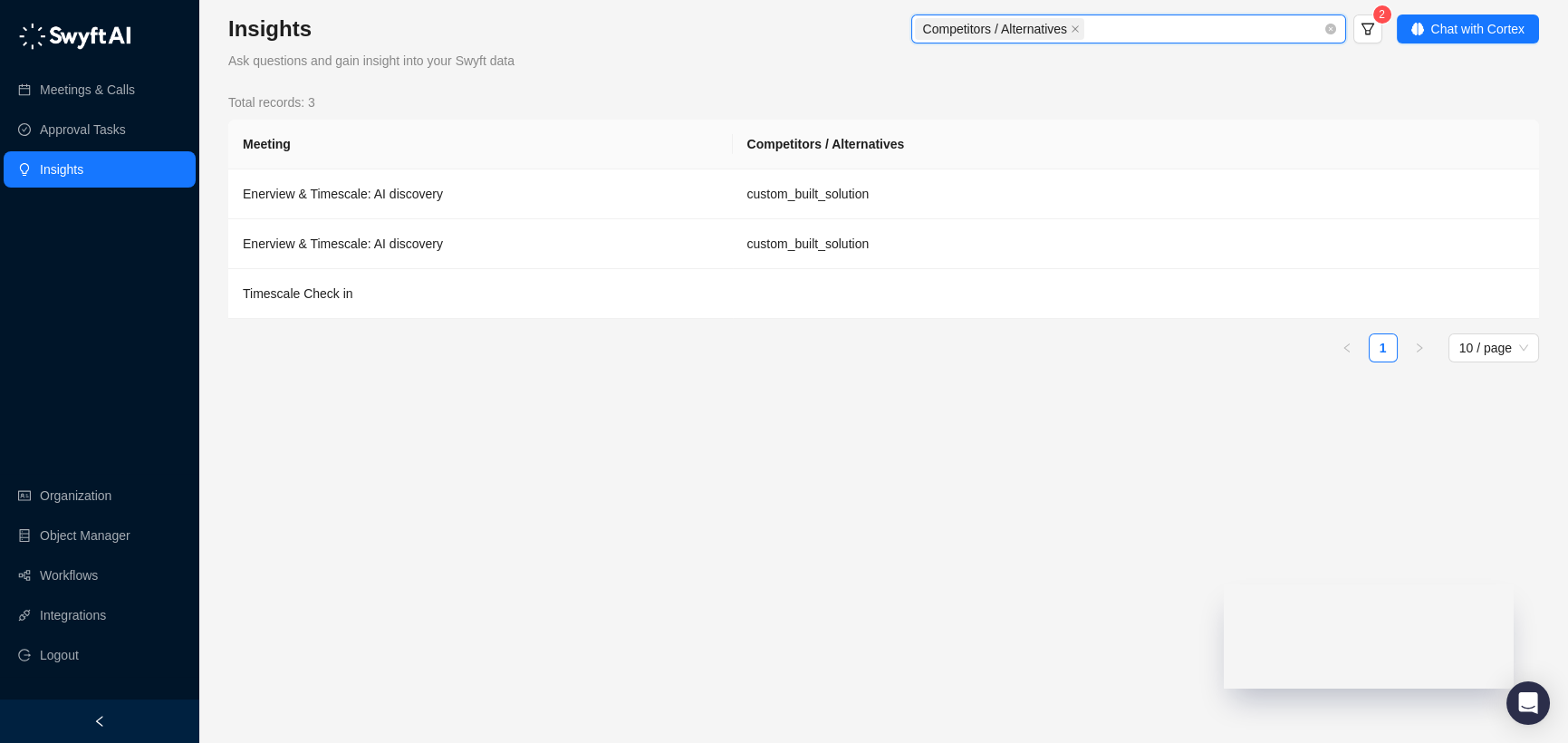
click at [1217, 42] on div "Competitors / Alternatives" at bounding box center [1128, 29] width 434 height 29
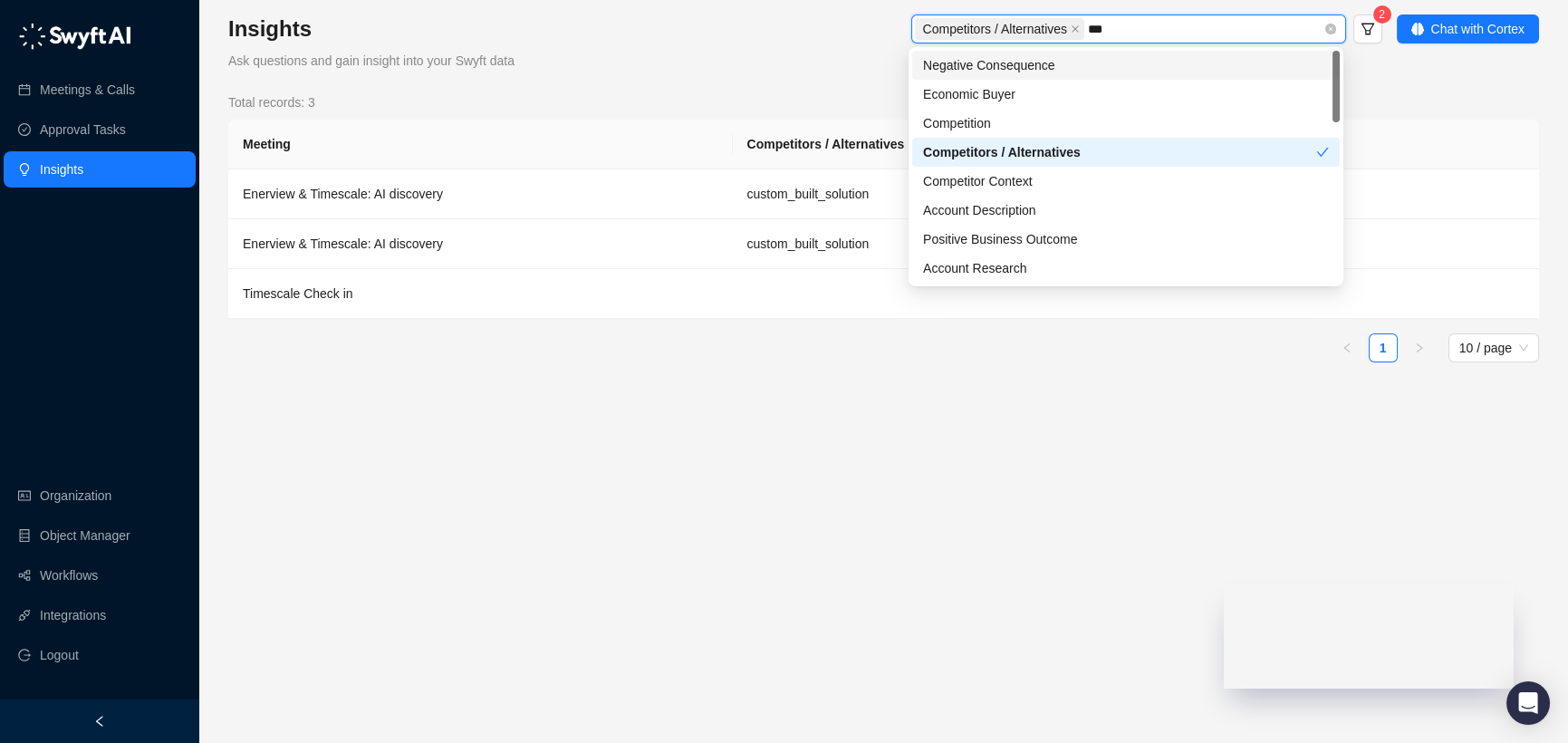
type input "****"
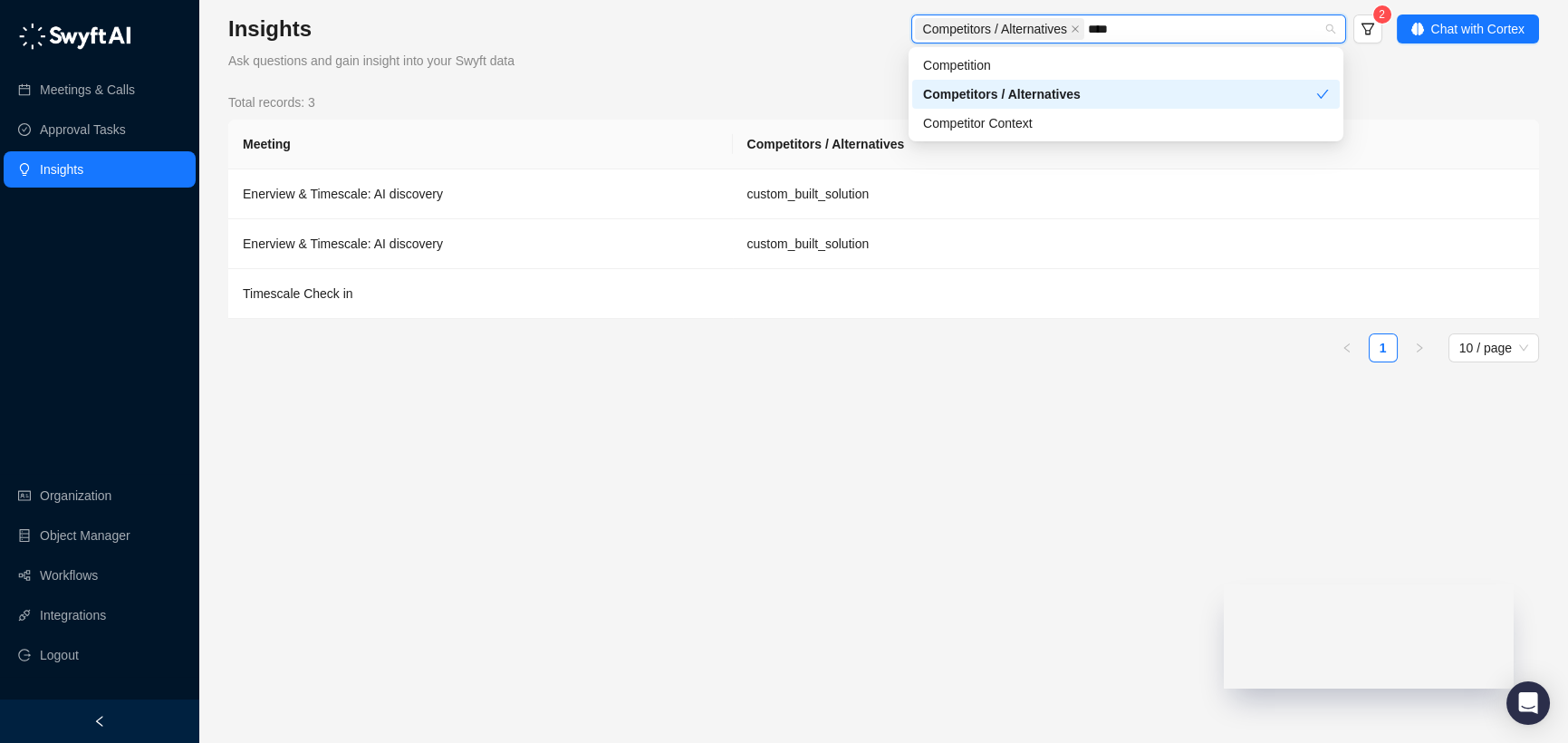
click at [1146, 111] on div "Competitor Context" at bounding box center [1126, 123] width 427 height 29
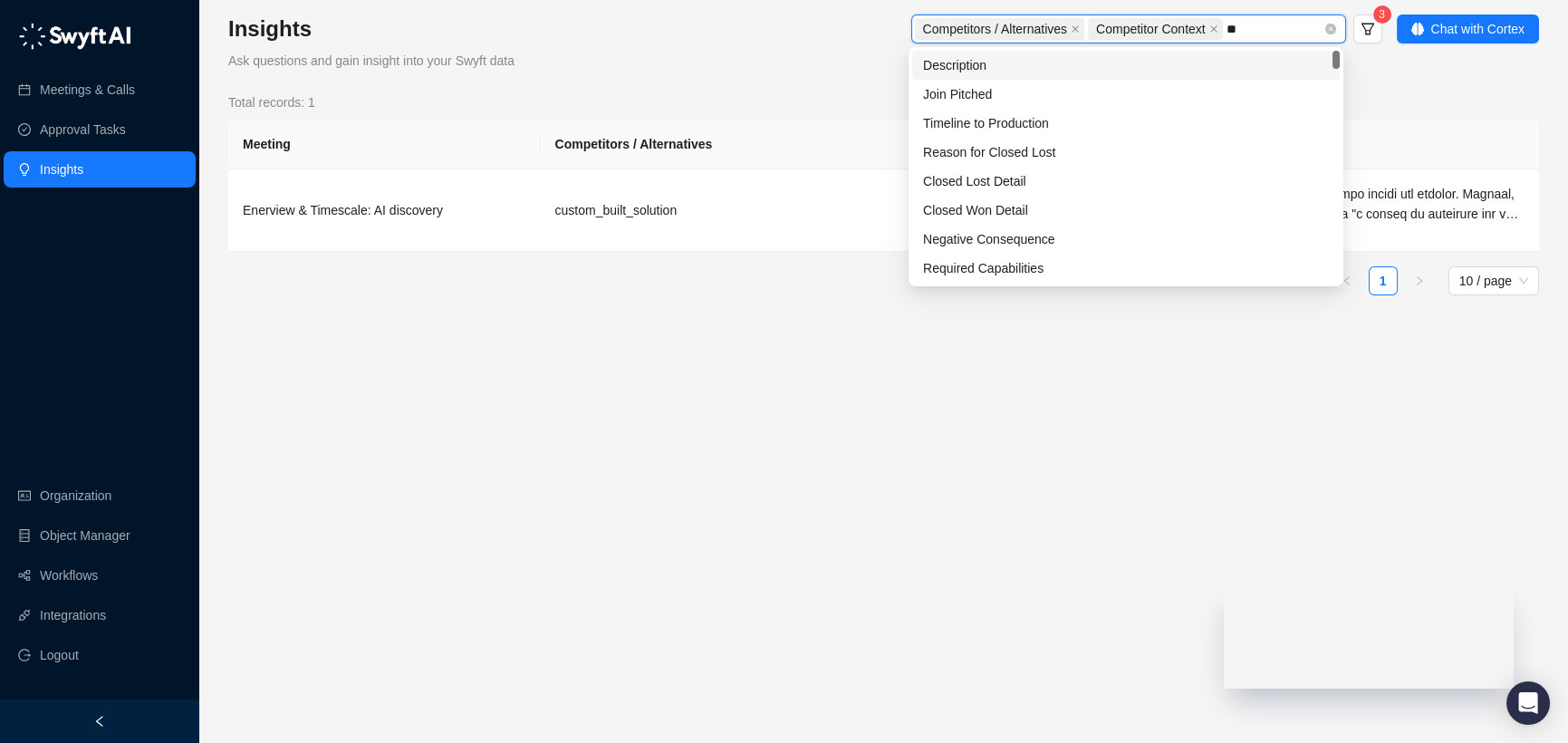
type input "***"
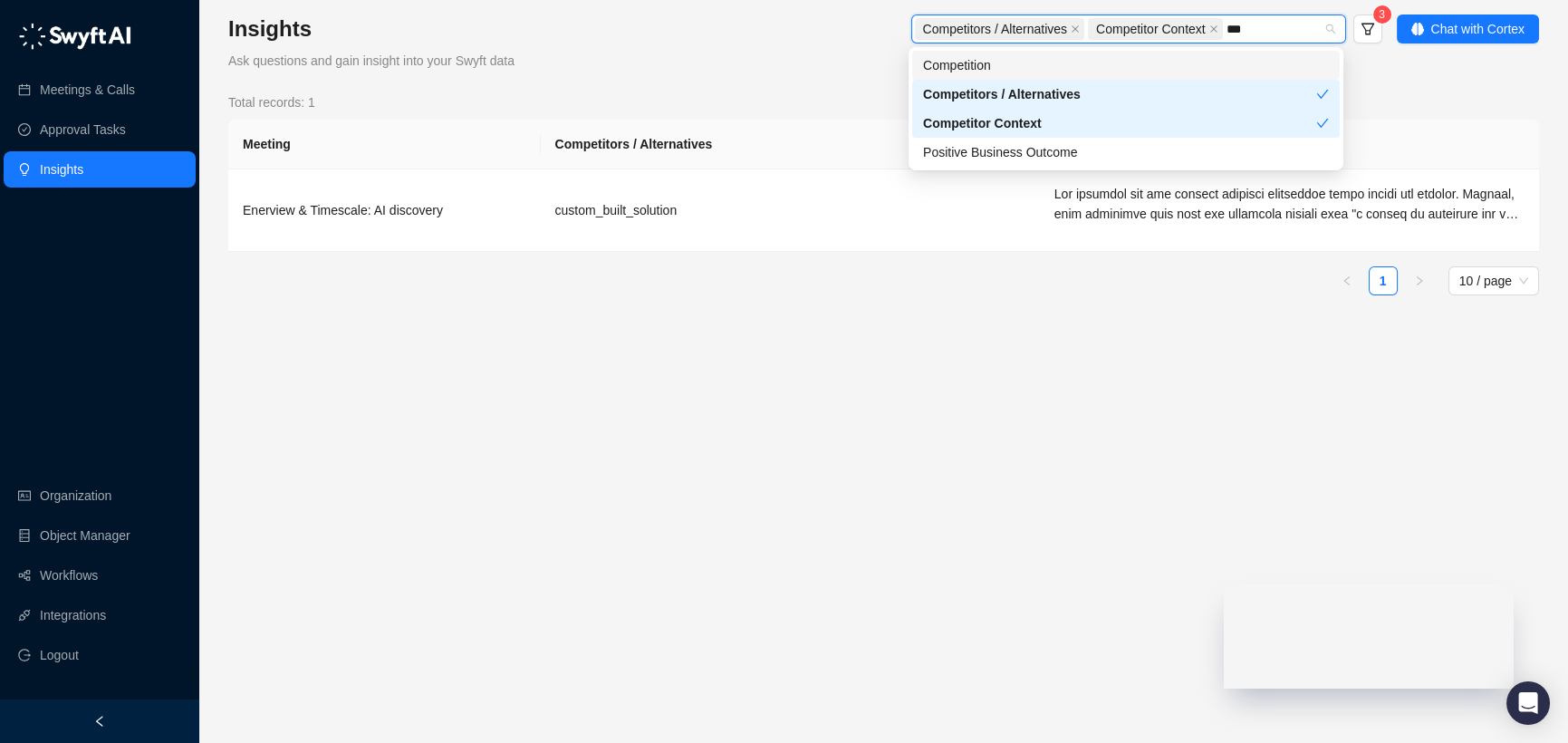
click at [1192, 55] on div "Competition" at bounding box center [1126, 65] width 405 height 20
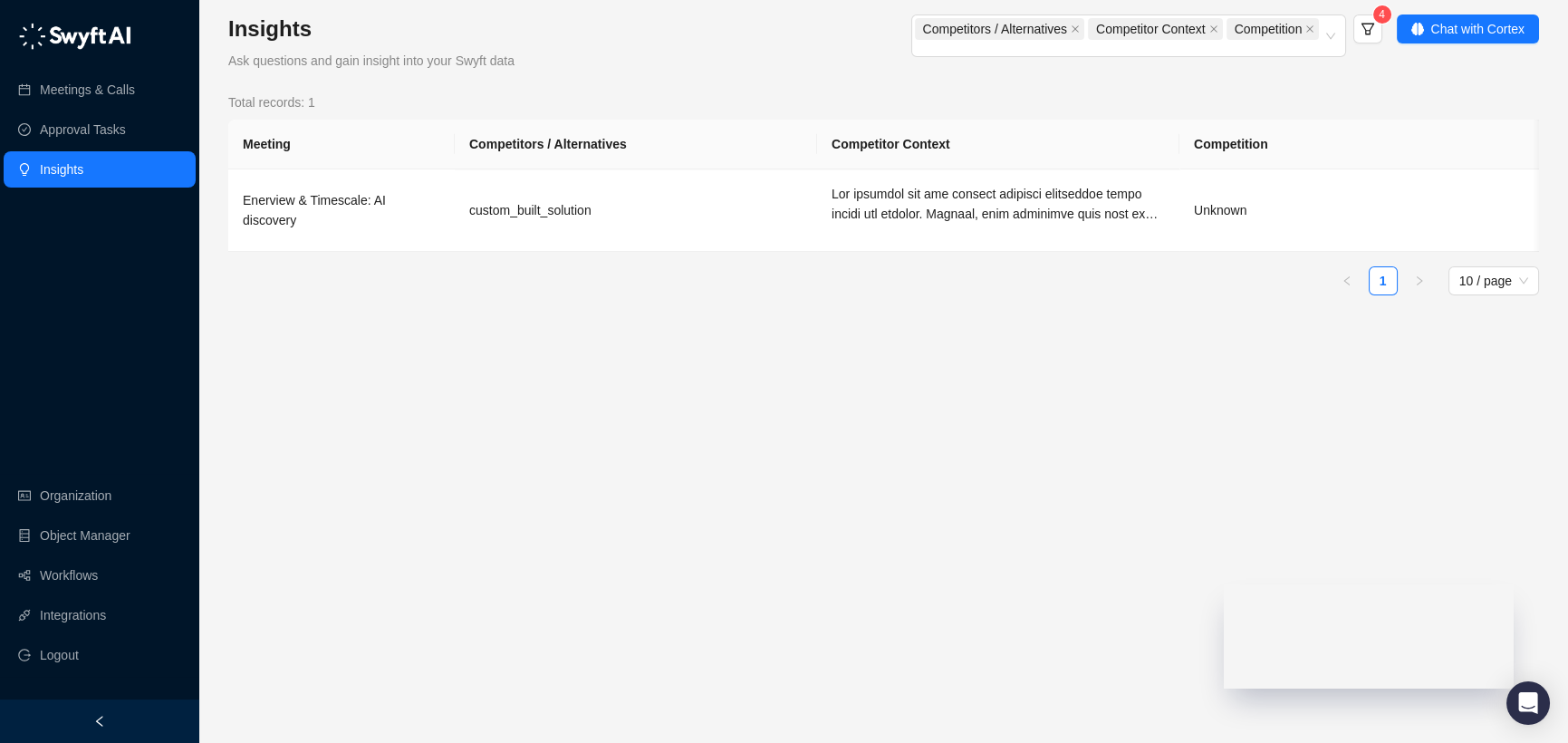
click at [1387, 24] on div "Competitors / Alternatives Competitor Context Competition 4 Chat with Cortex" at bounding box center [1071, 43] width 937 height 56
click at [1378, 24] on button "button" at bounding box center [1367, 29] width 29 height 29
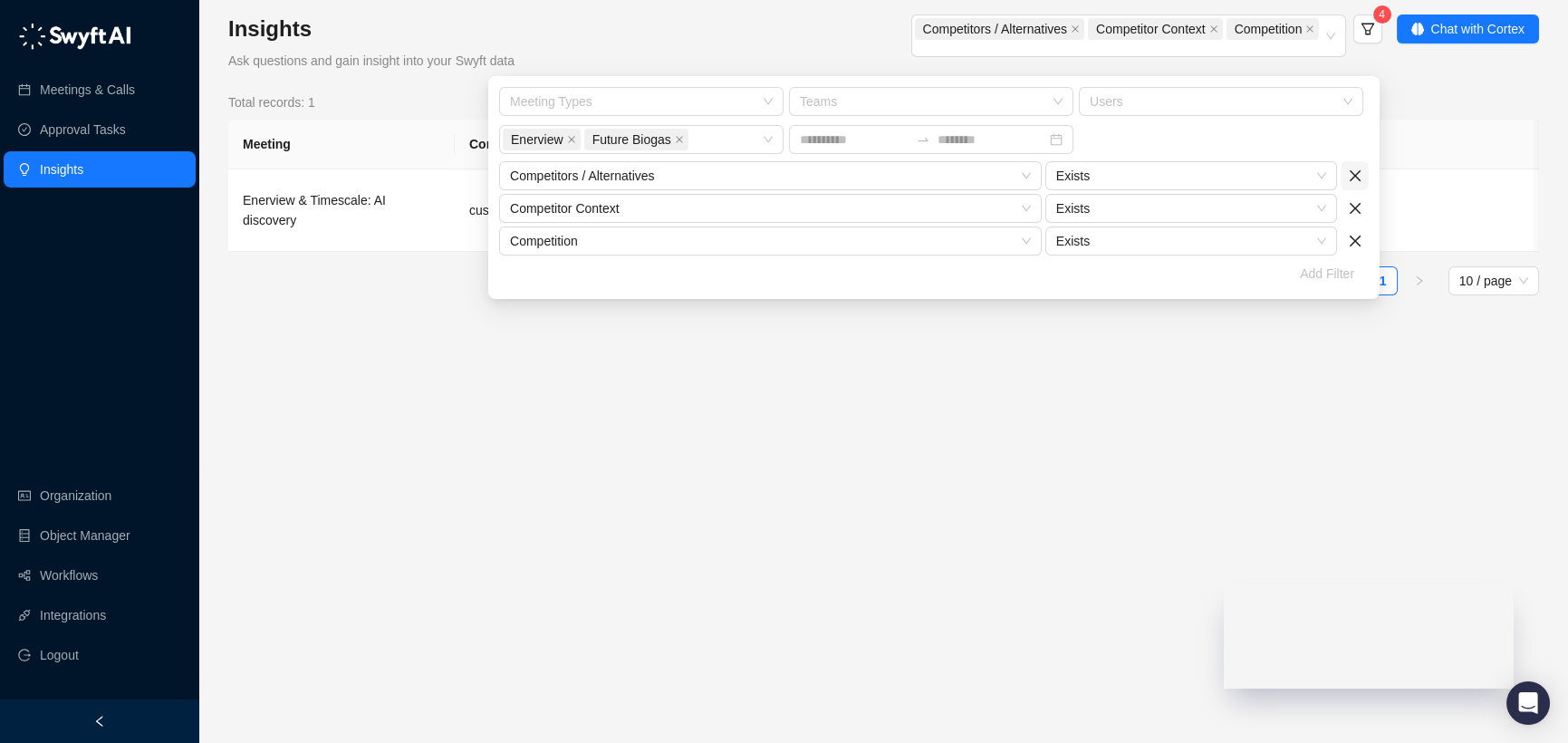
click at [1353, 181] on icon "close" at bounding box center [1355, 176] width 15 height 15
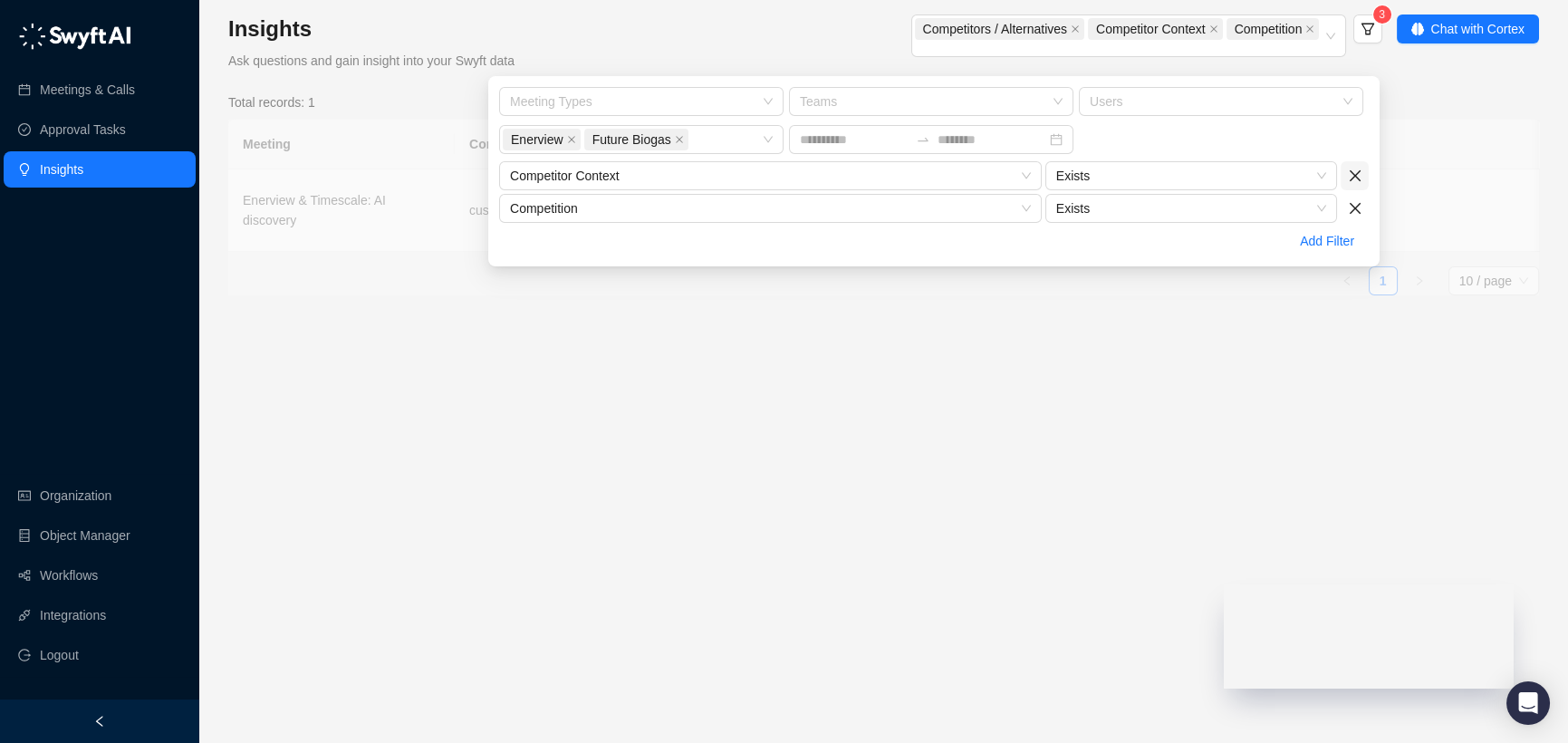
click at [1353, 181] on icon "close" at bounding box center [1355, 176] width 15 height 15
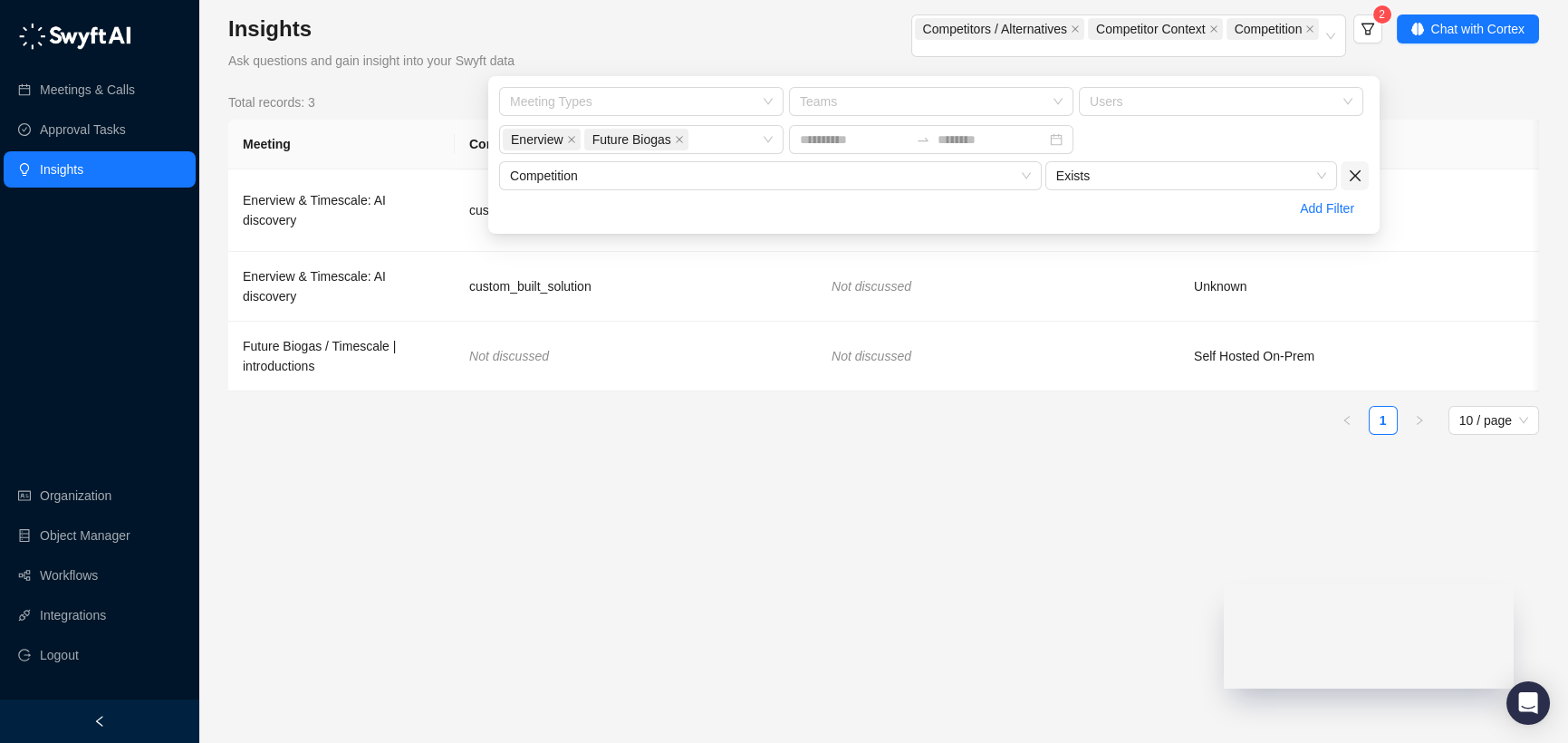
click at [1353, 181] on icon "close" at bounding box center [1355, 176] width 15 height 15
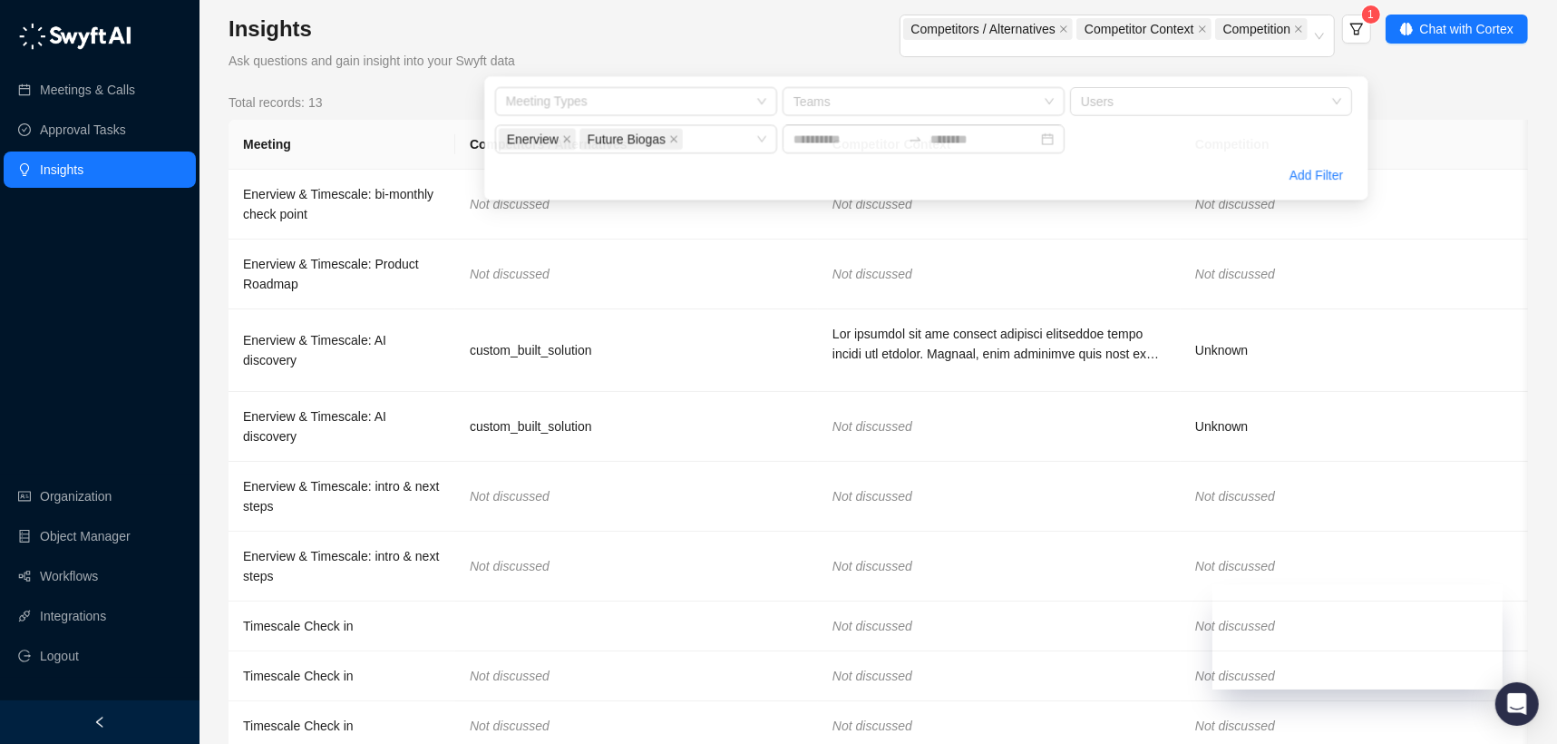
click at [1115, 61] on div "Competitors / Alternatives Competitor Context Competition 1" at bounding box center [985, 38] width 771 height 46
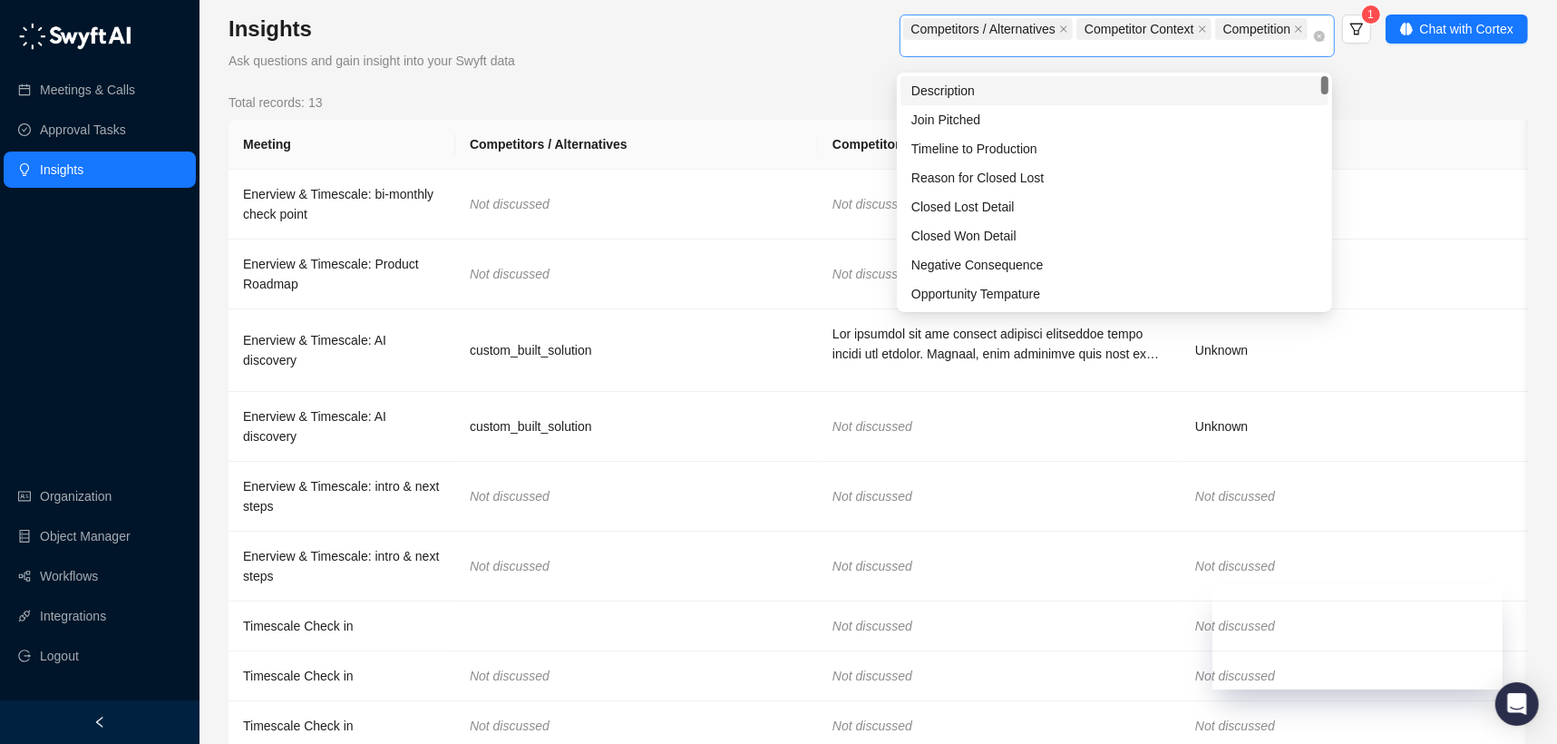
click at [1120, 55] on div "Competitors / Alternatives Competitor Context Competition" at bounding box center [1107, 35] width 409 height 39
click at [1364, 44] on span "1" at bounding box center [1353, 38] width 36 height 46
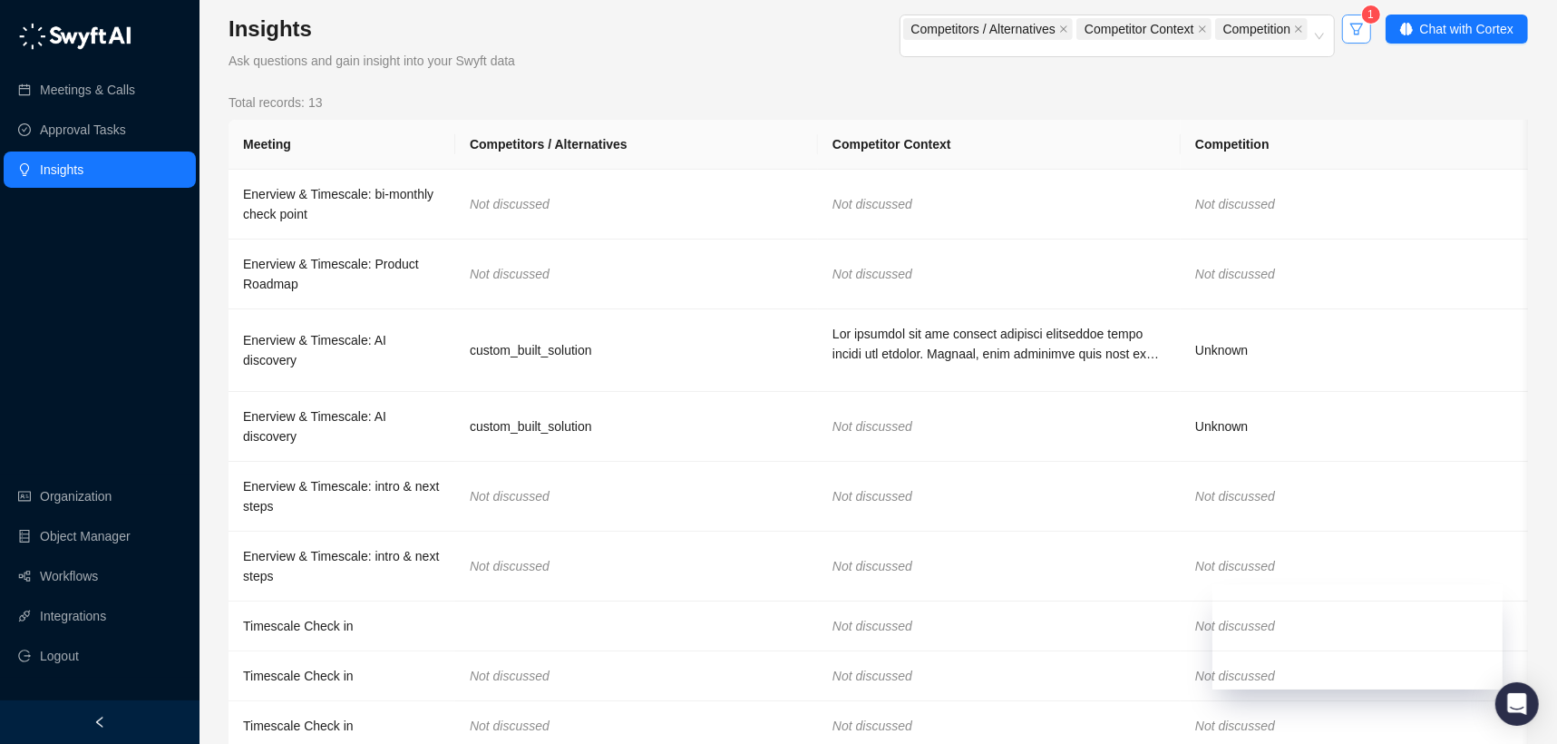
click at [1364, 29] on button "button" at bounding box center [1356, 29] width 29 height 29
click at [1365, 29] on button "button" at bounding box center [1356, 29] width 29 height 29
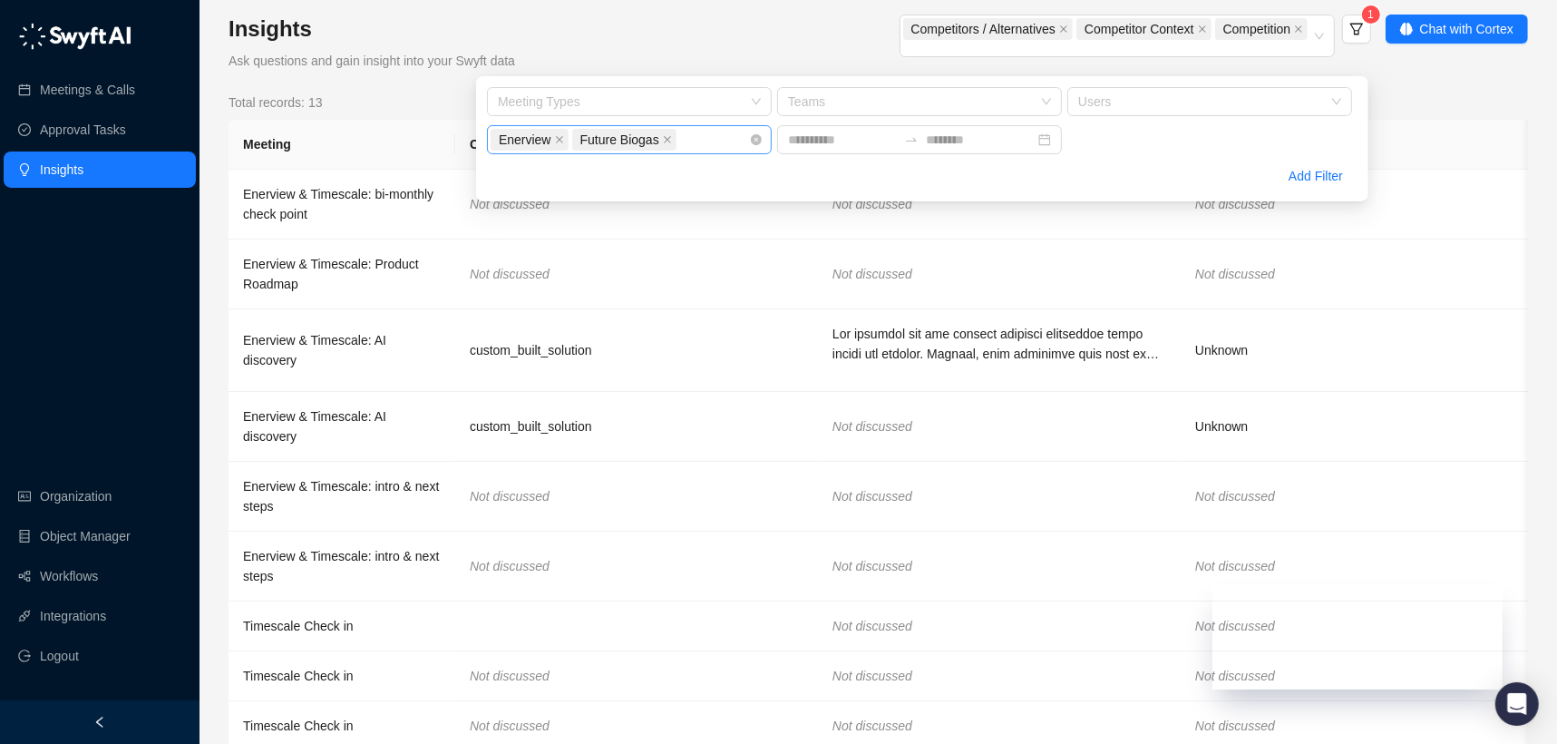
click at [696, 152] on div "Enerview Future Biogas + 0 ..." at bounding box center [629, 139] width 285 height 29
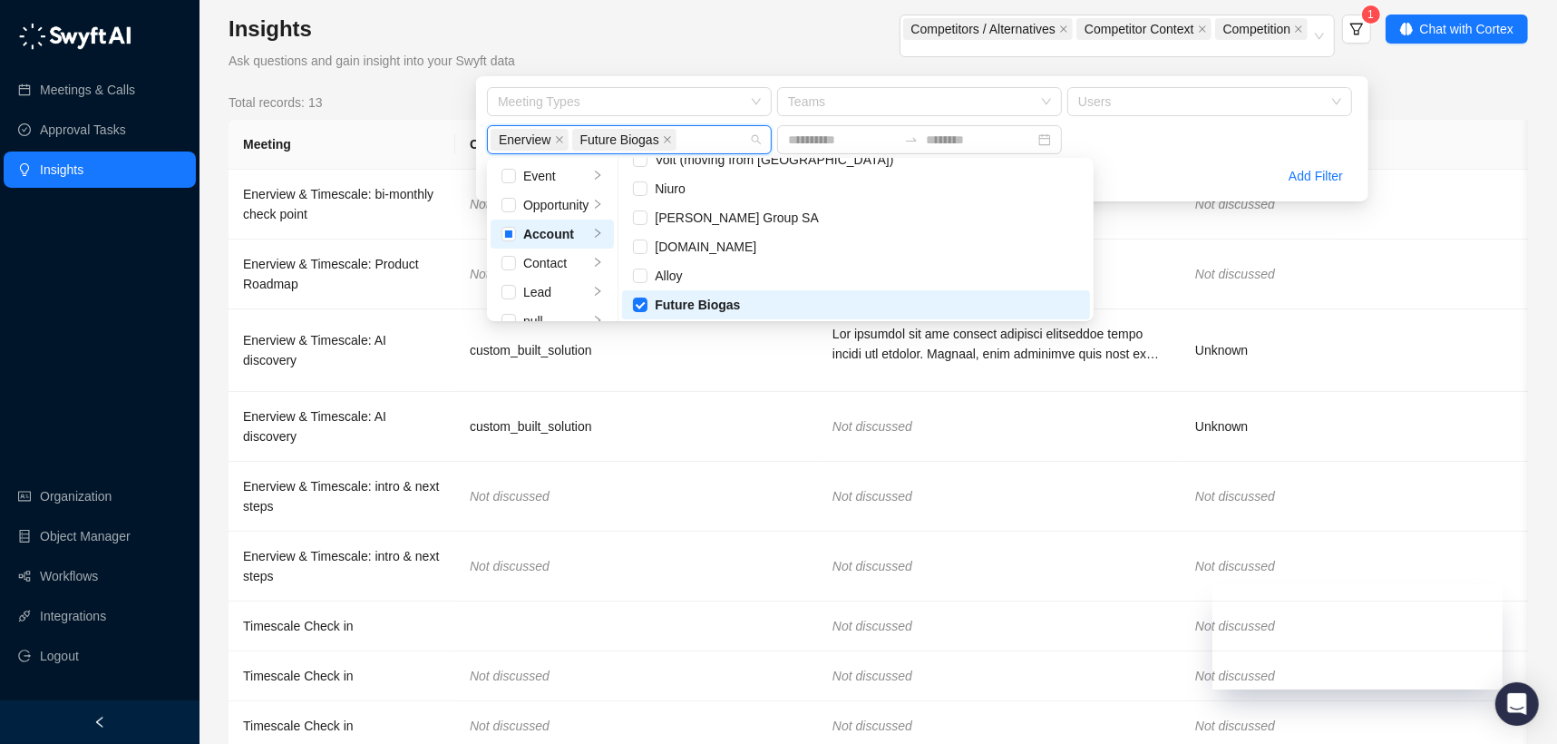
click at [757, 59] on div "Competitors / Alternatives Competitor Context Competition 1" at bounding box center [985, 38] width 771 height 46
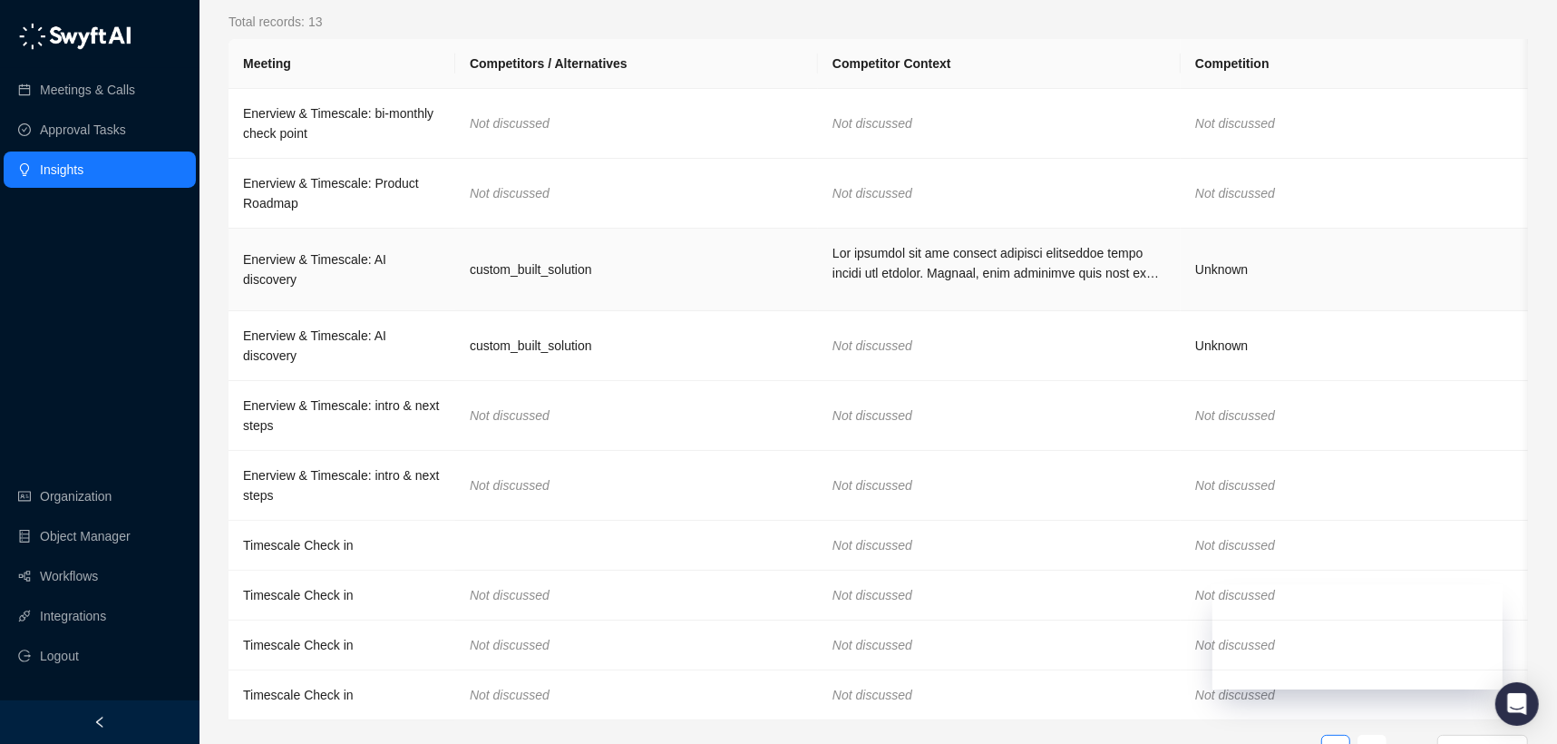
scroll to position [142, 0]
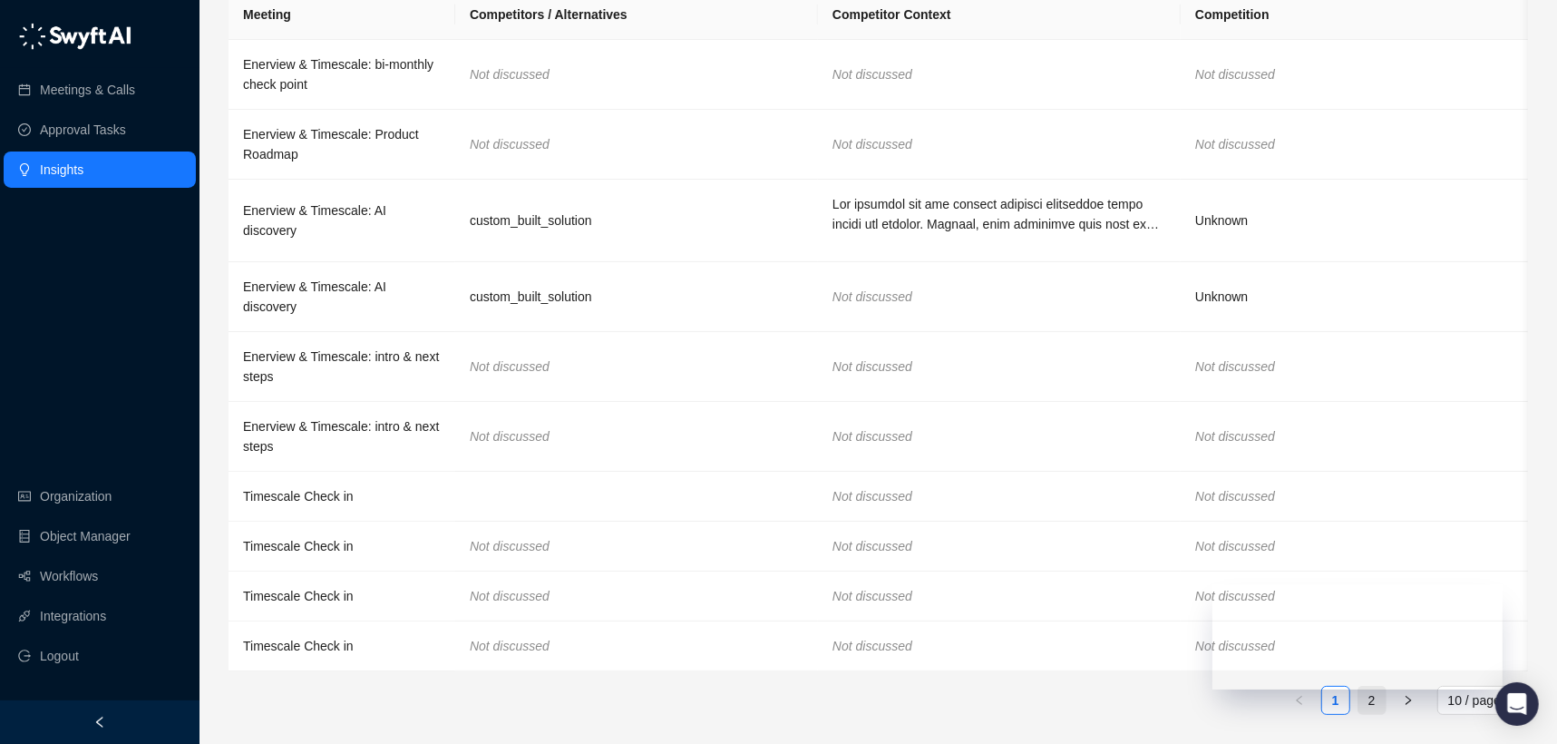
click at [1366, 705] on link "2" at bounding box center [1372, 700] width 27 height 27
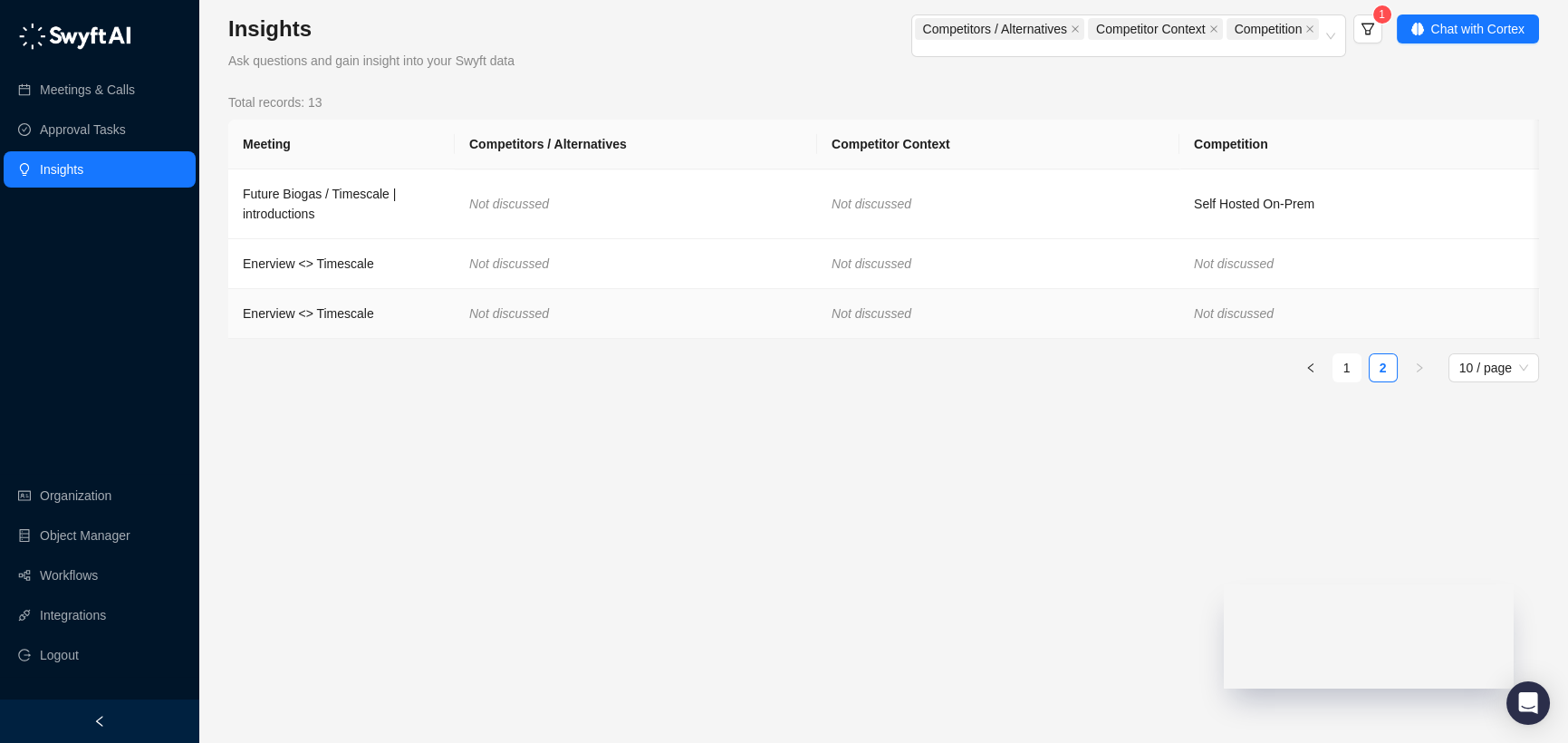
scroll to position [0, 2]
click at [1240, 216] on td "Self Hosted On-Prem" at bounding box center [1358, 205] width 363 height 70
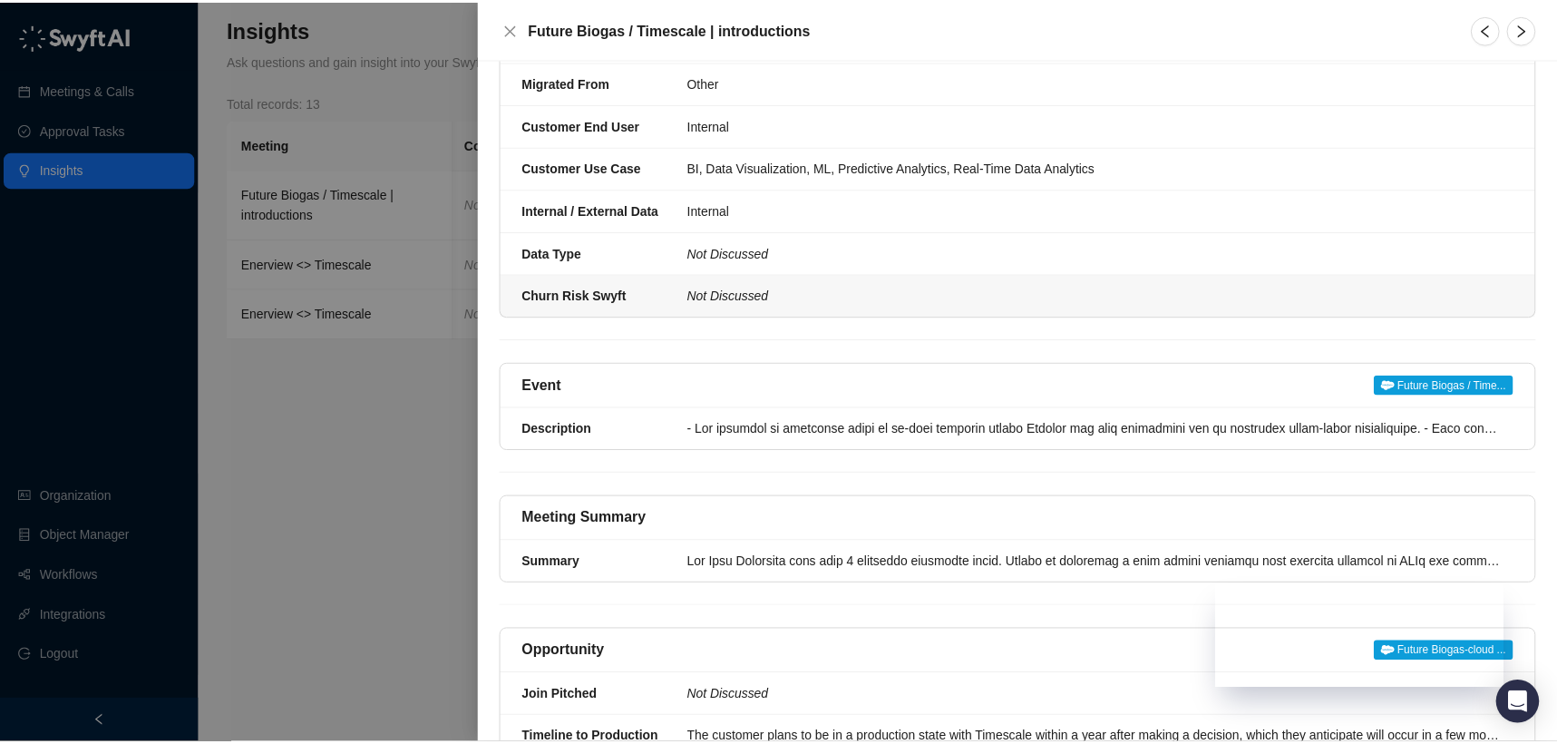
scroll to position [306, 0]
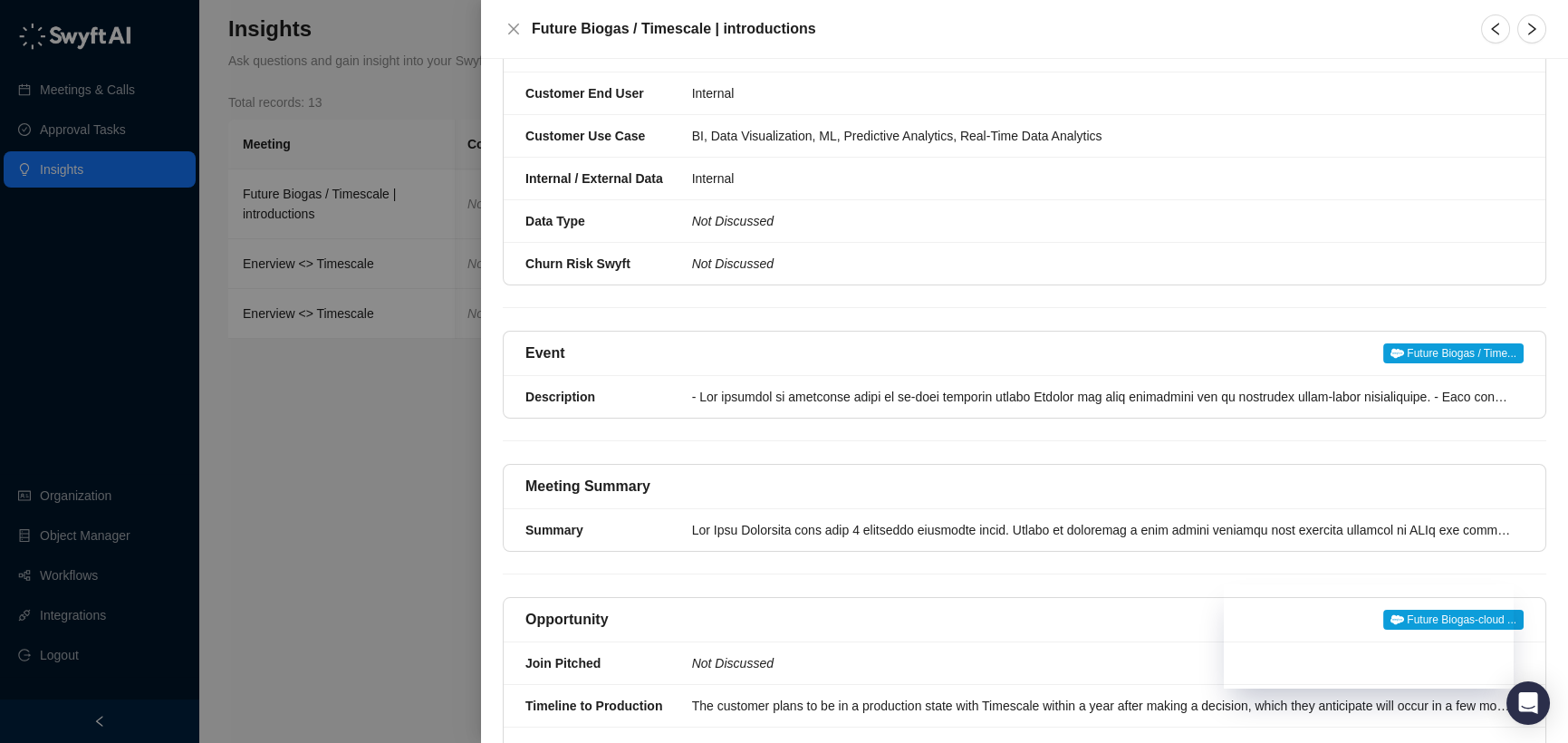
click at [392, 479] on div at bounding box center [784, 372] width 1568 height 743
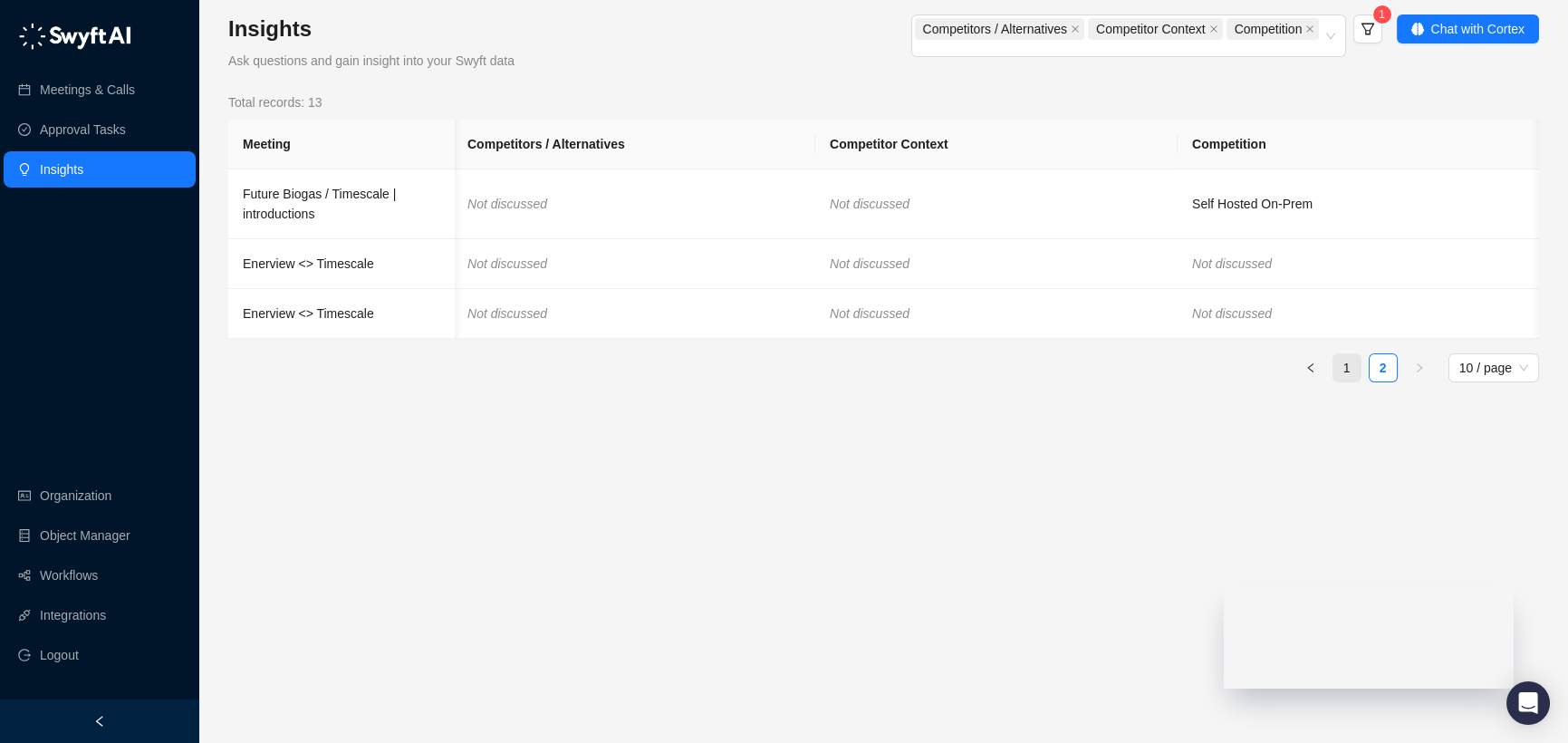
click at [1342, 381] on link "1" at bounding box center [1346, 368] width 27 height 27
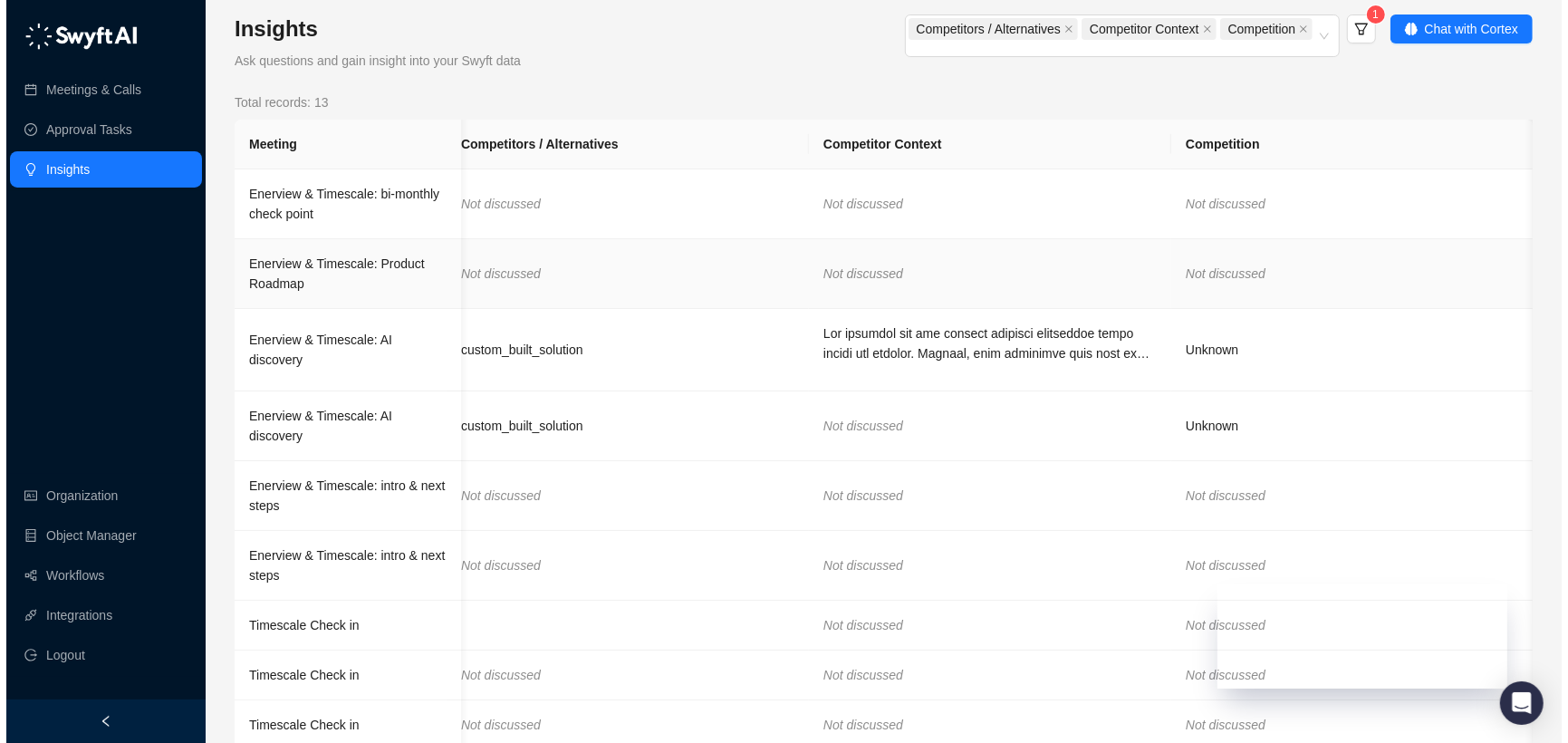
scroll to position [0, 0]
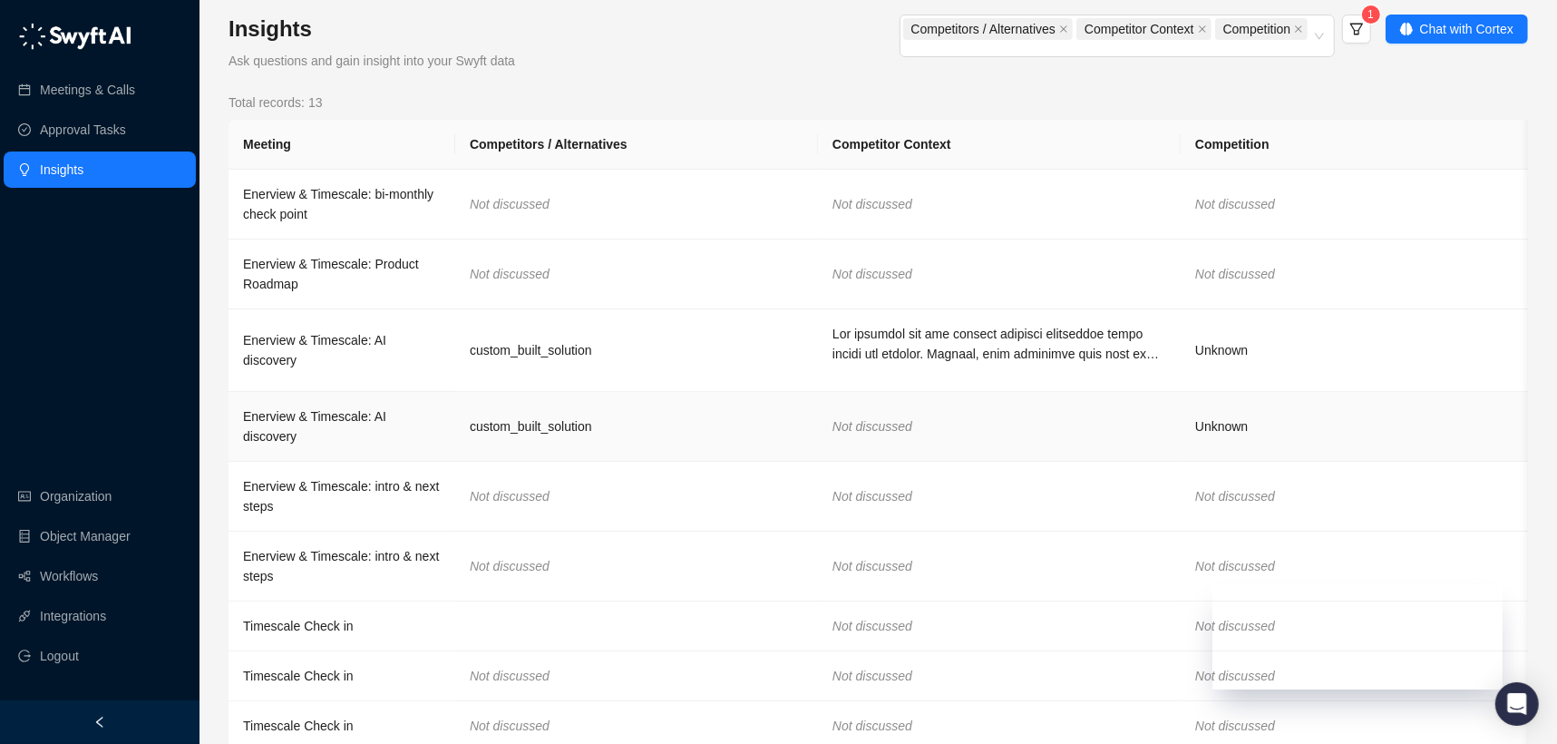
click at [1227, 410] on td "Unknown" at bounding box center [1362, 427] width 363 height 70
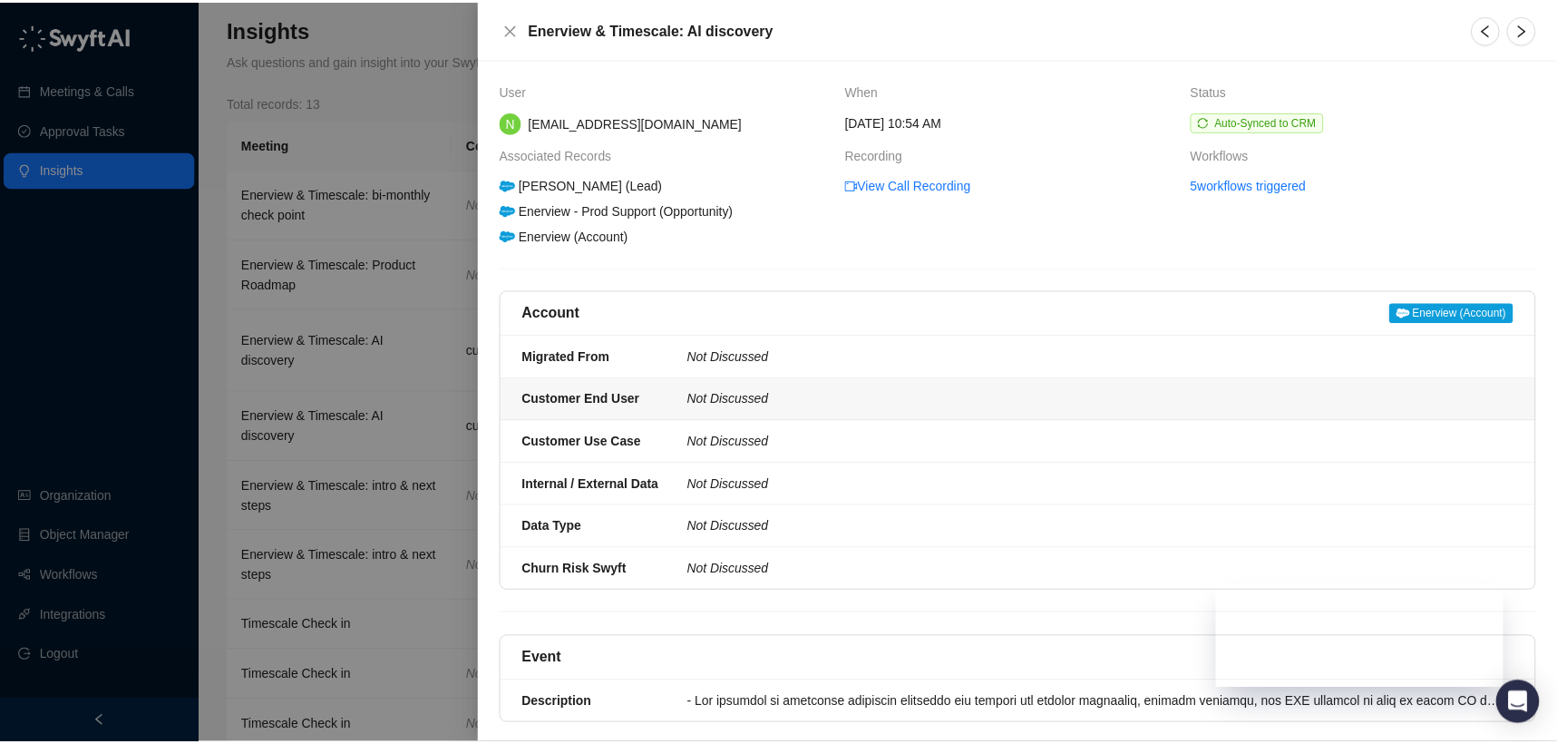
scroll to position [451, 0]
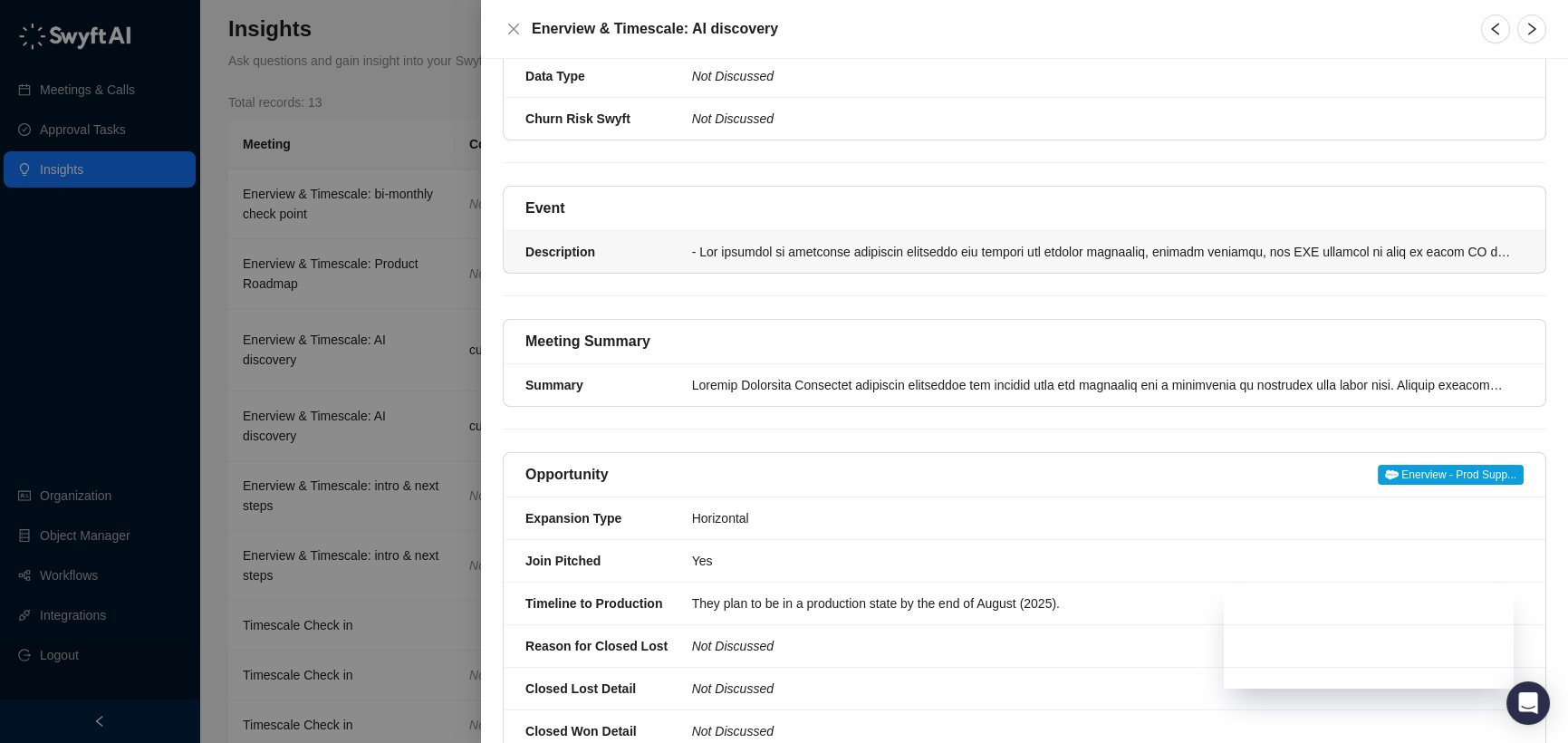
click at [802, 264] on li "Description" at bounding box center [1024, 252] width 1042 height 42
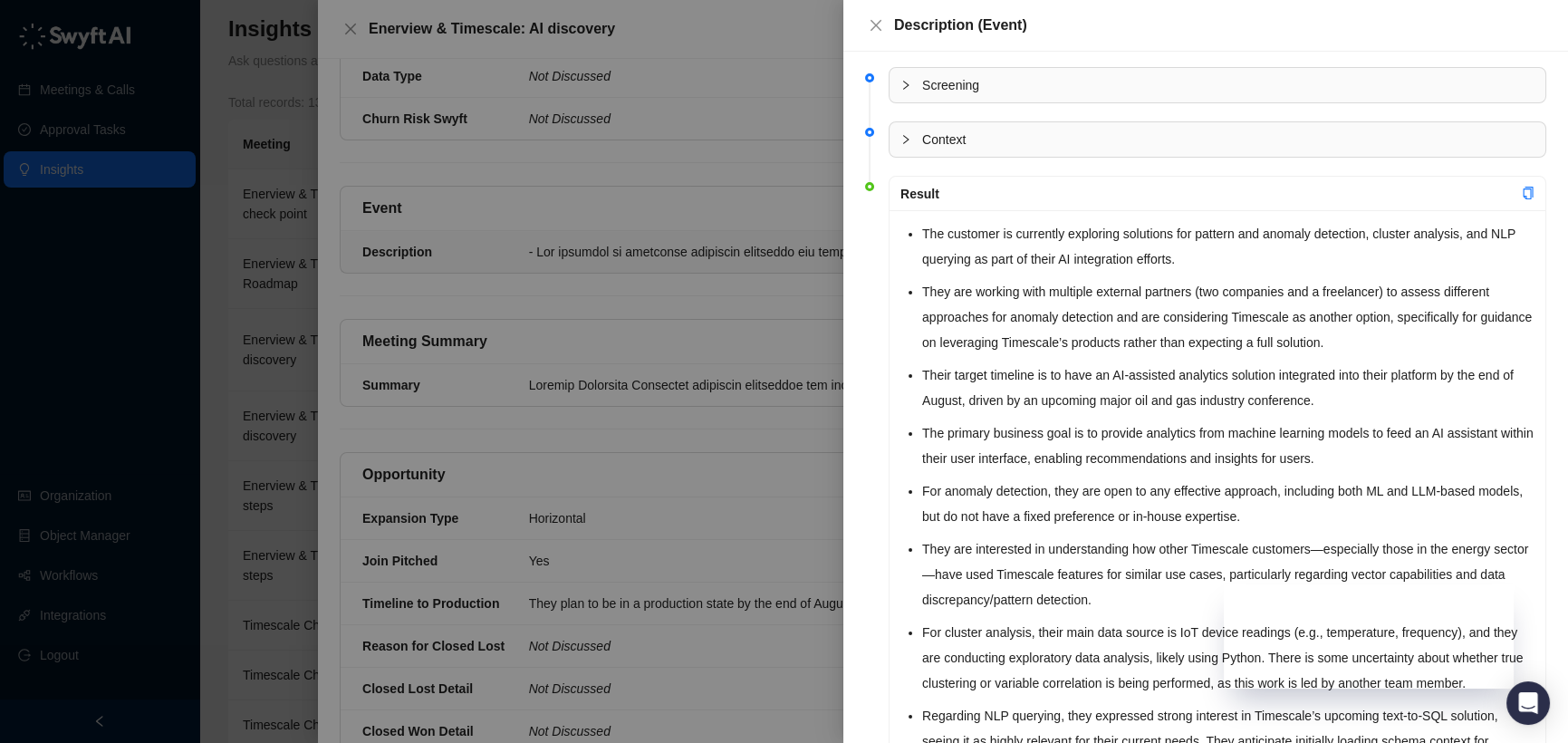
click at [336, 395] on div at bounding box center [784, 372] width 1568 height 743
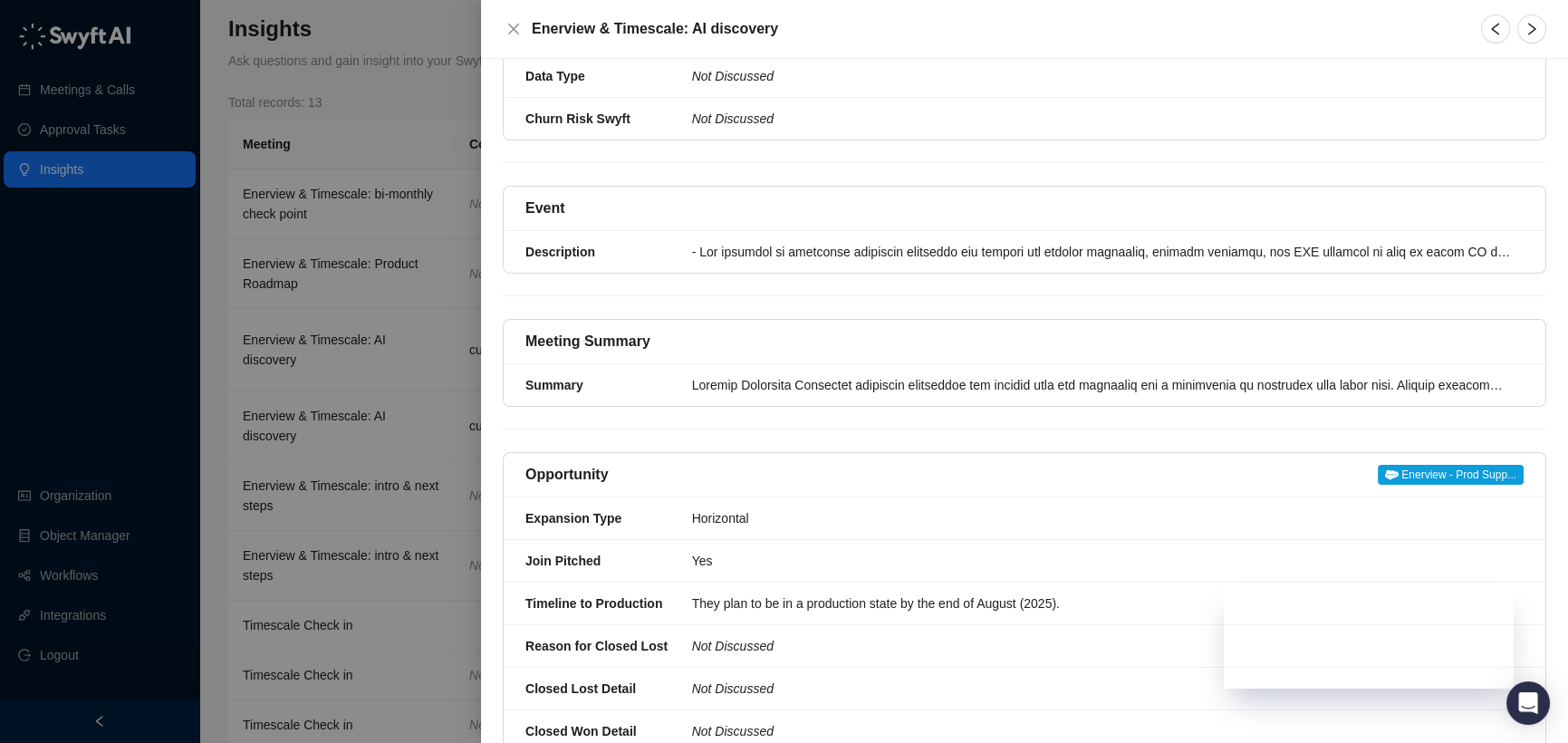
click at [299, 427] on div at bounding box center [784, 372] width 1568 height 743
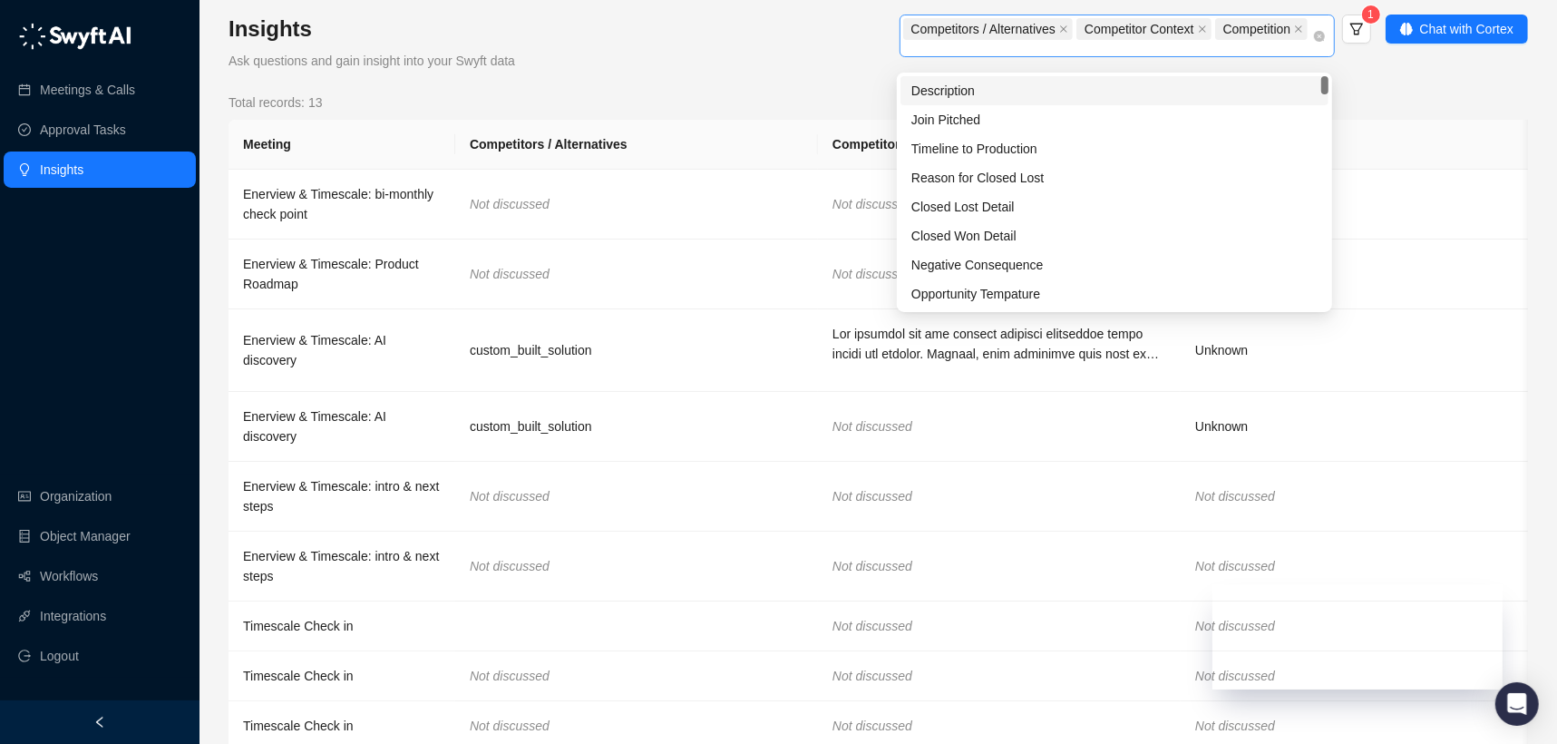
click at [1117, 55] on div "Competitors / Alternatives Competitor Context Competition" at bounding box center [1107, 35] width 409 height 39
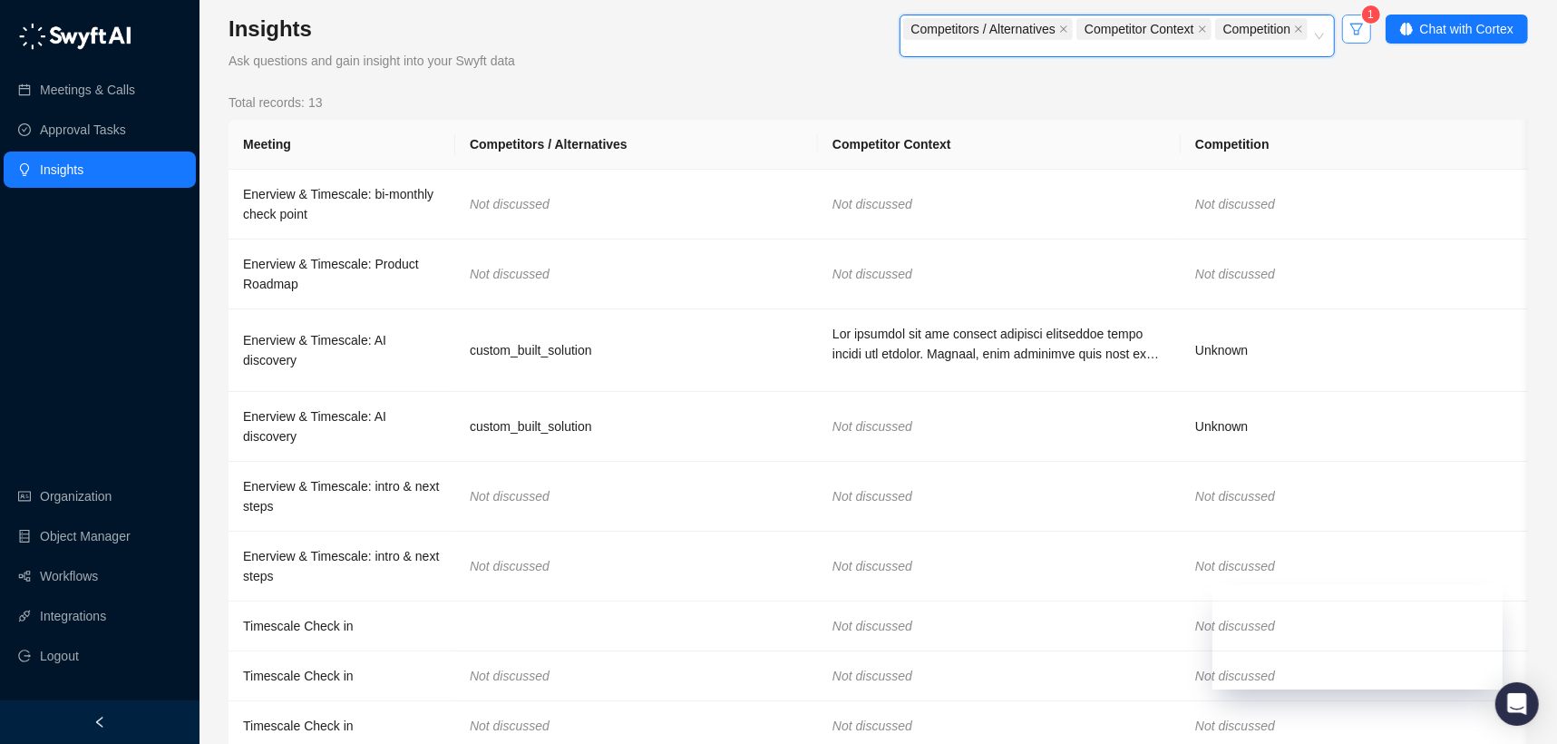
click at [1350, 31] on icon "filter" at bounding box center [1357, 29] width 15 height 15
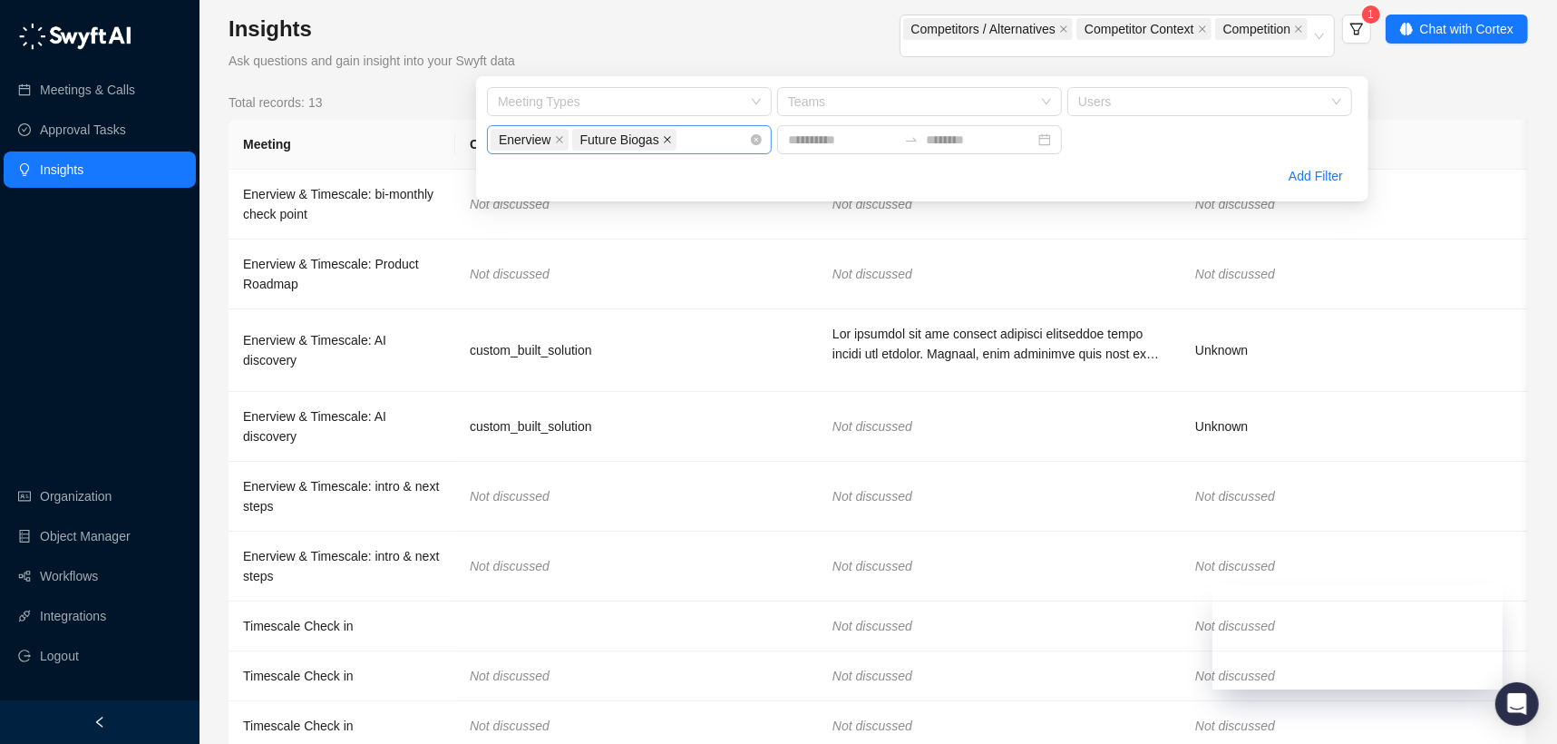
click at [668, 140] on icon "close" at bounding box center [667, 139] width 9 height 9
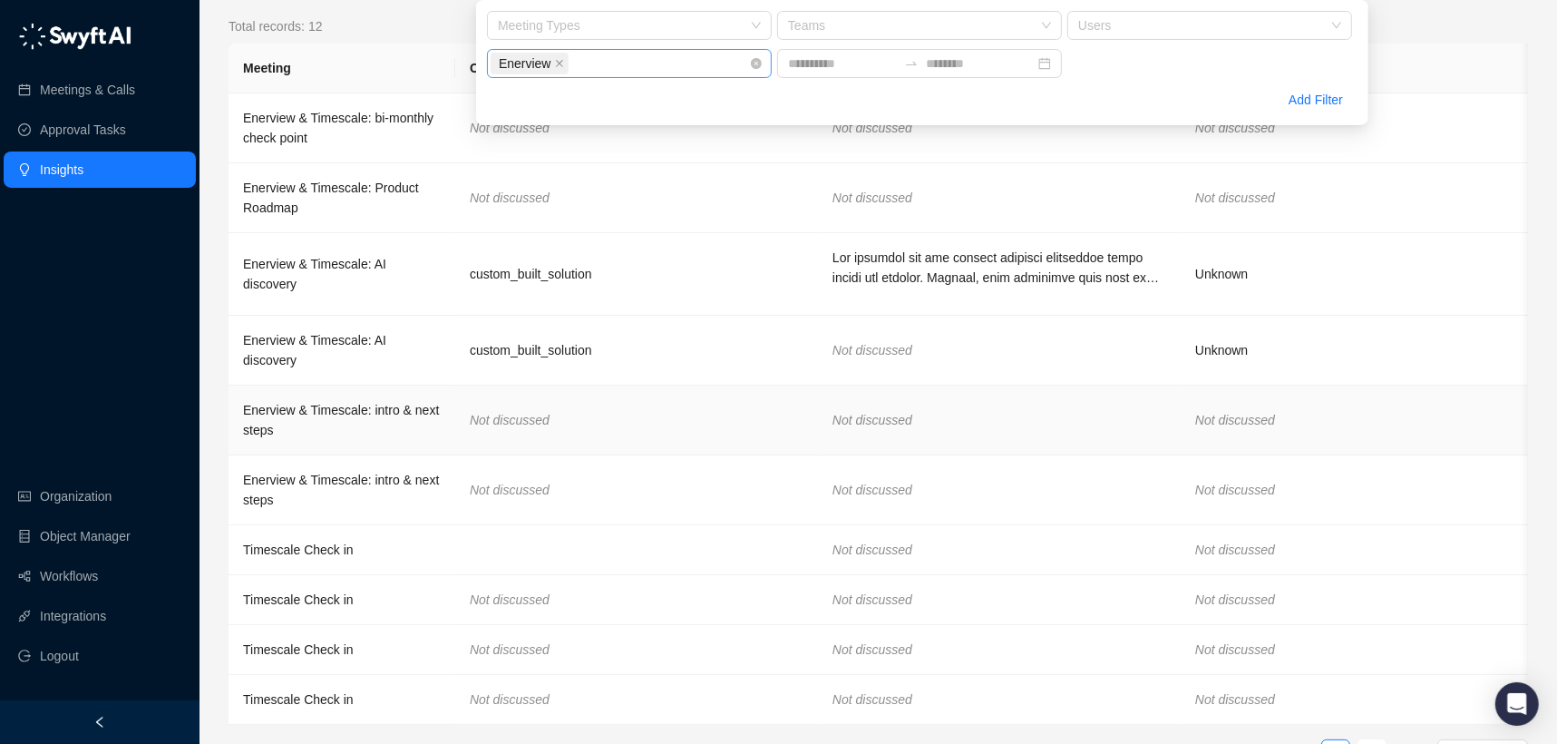
scroll to position [142, 0]
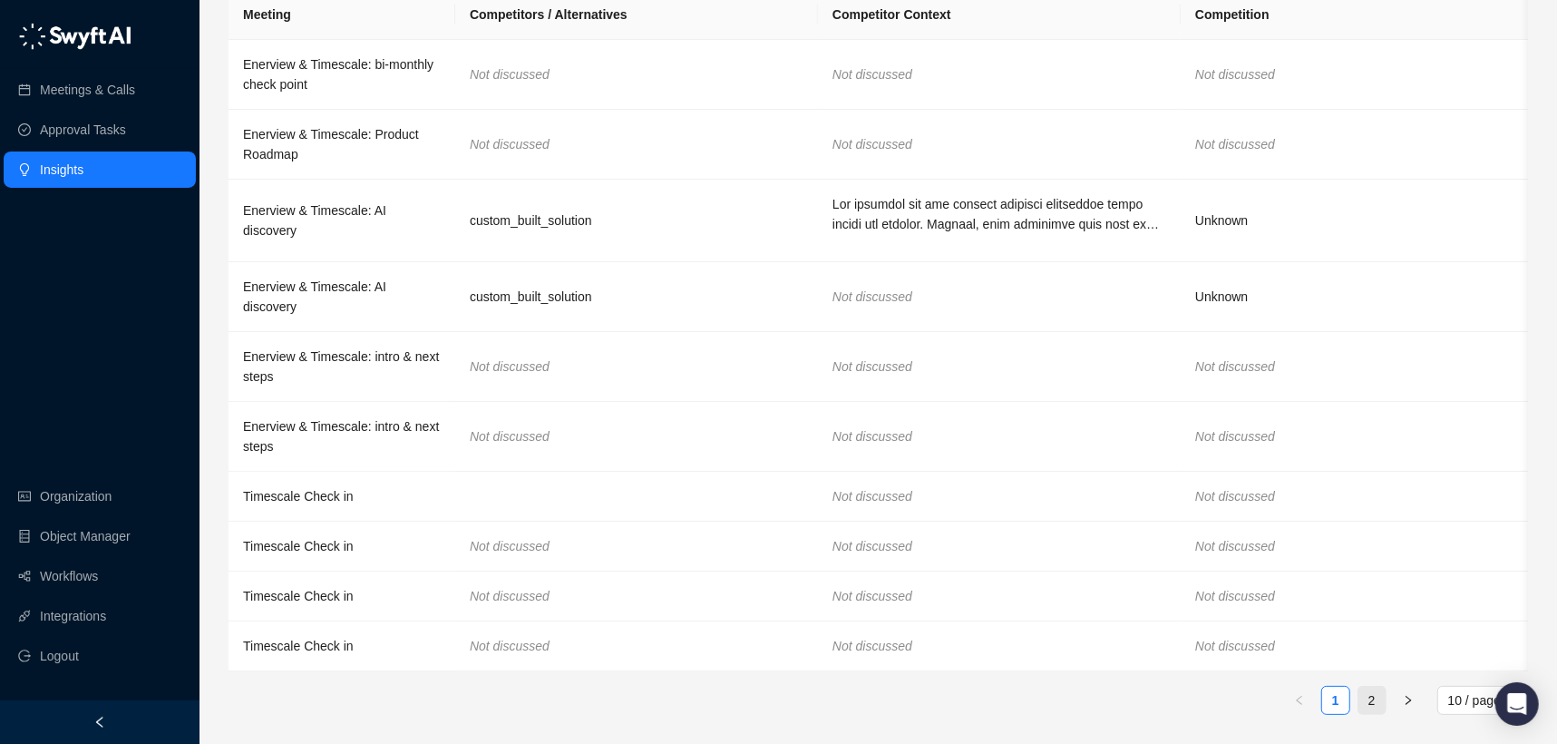
click at [1358, 705] on li "2" at bounding box center [1372, 700] width 29 height 29
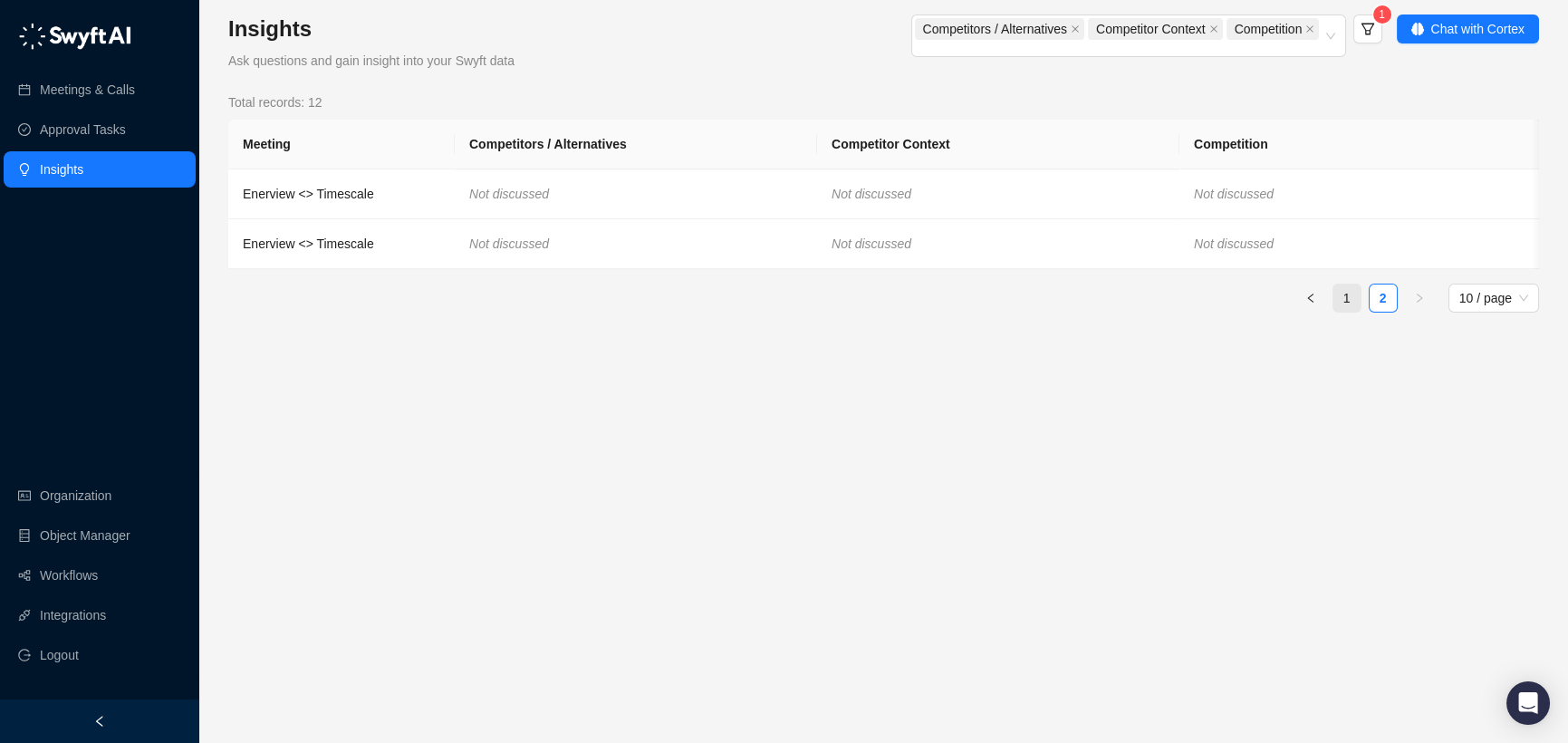
click at [1345, 312] on link "1" at bounding box center [1346, 298] width 27 height 27
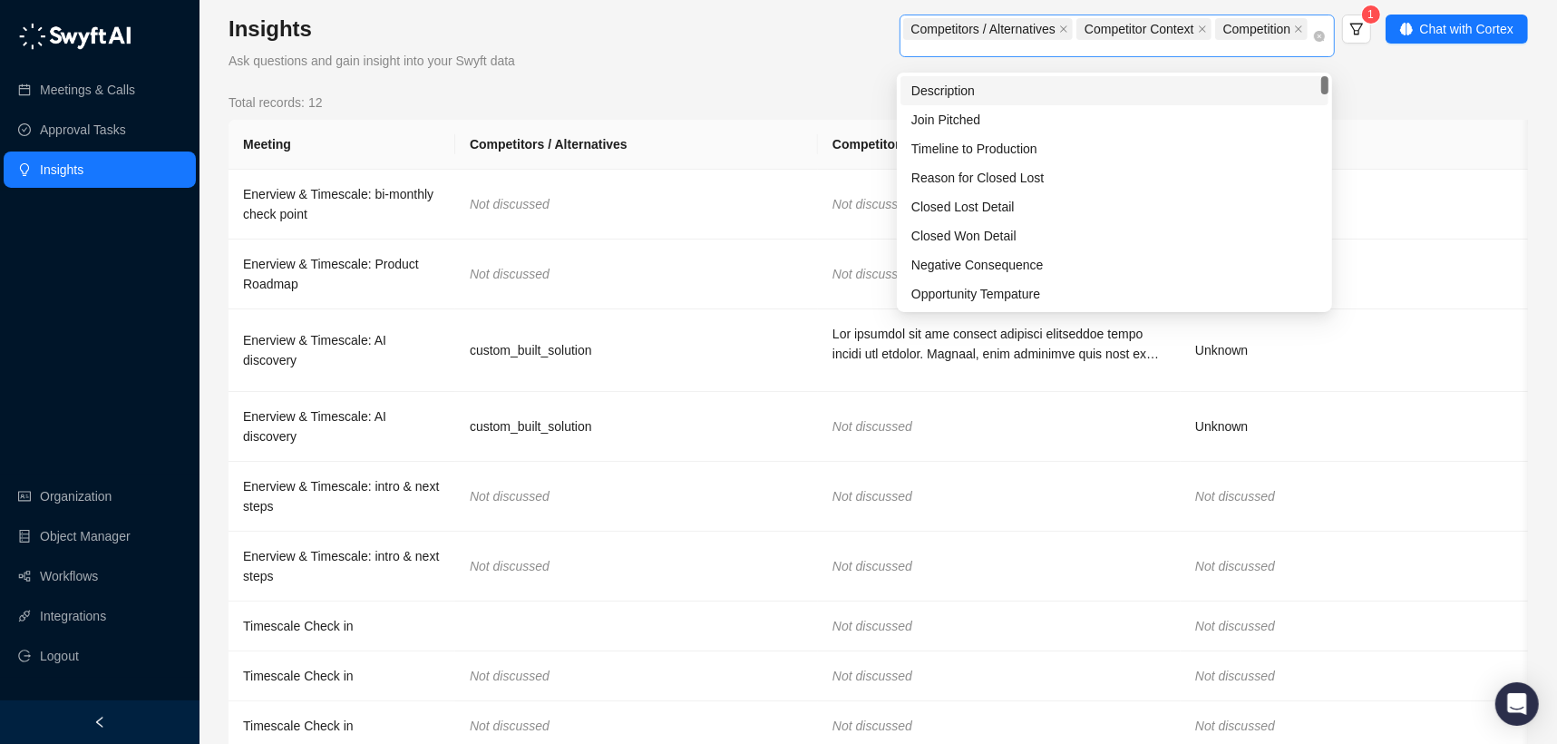
click at [1266, 55] on div "Competitors / Alternatives Competitor Context Competition" at bounding box center [1107, 35] width 409 height 39
type input "**"
click at [1172, 89] on div "Description" at bounding box center [1115, 91] width 406 height 20
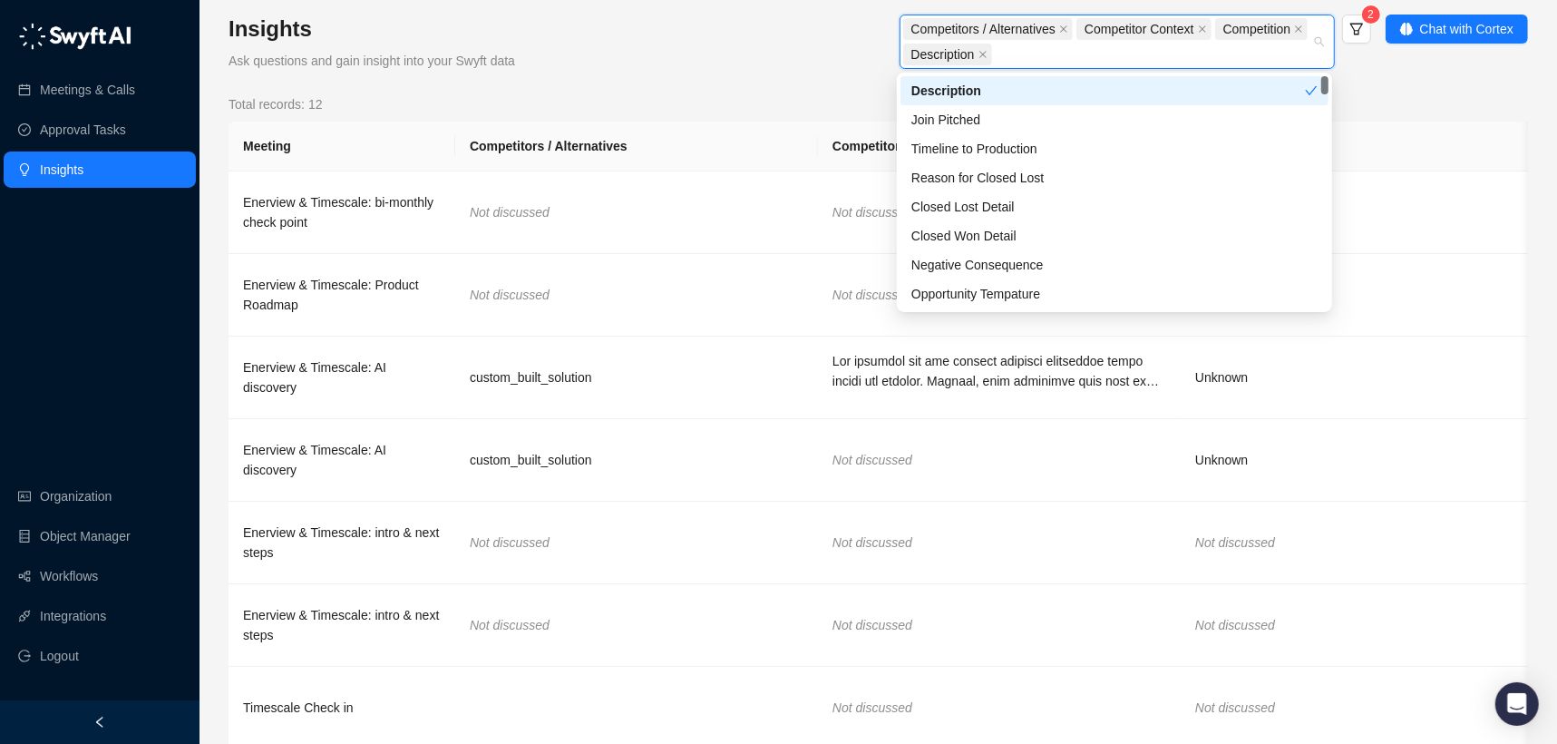
click at [721, 49] on div "Competitors / Alternatives Competitor Context Competition Description 2" at bounding box center [985, 44] width 771 height 58
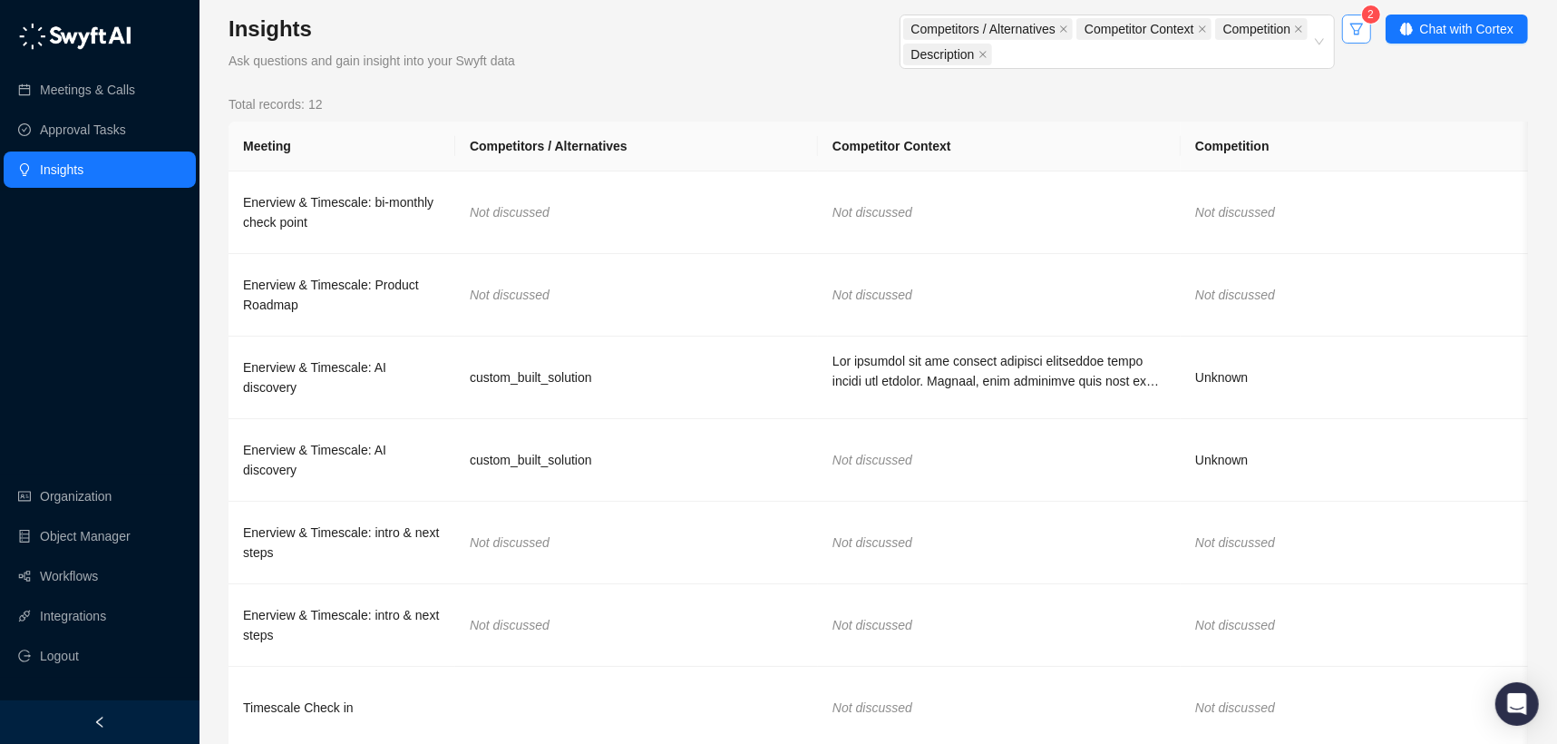
click at [1342, 28] on button "button" at bounding box center [1356, 29] width 29 height 29
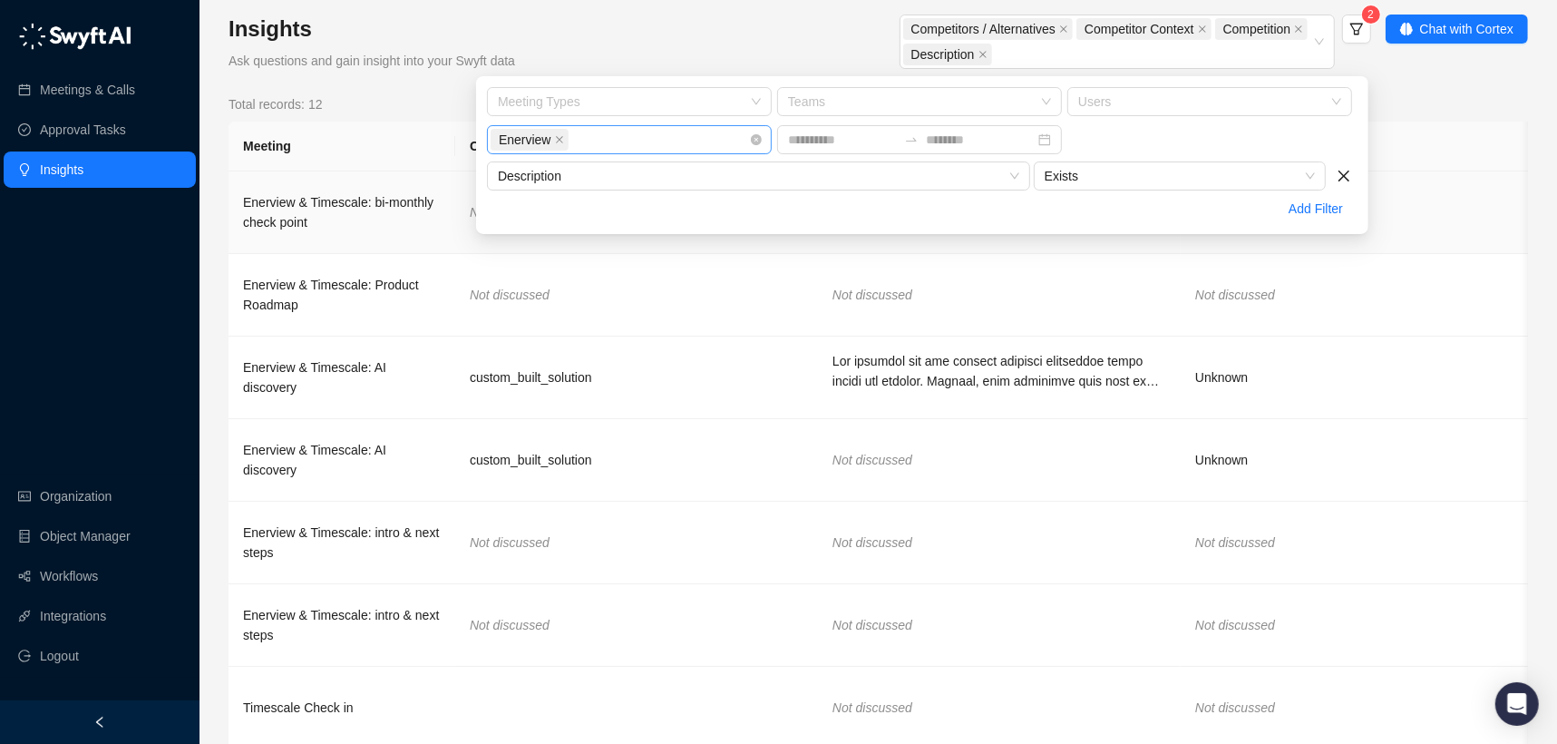
click at [1387, 181] on td "Not discussed" at bounding box center [1362, 212] width 363 height 83
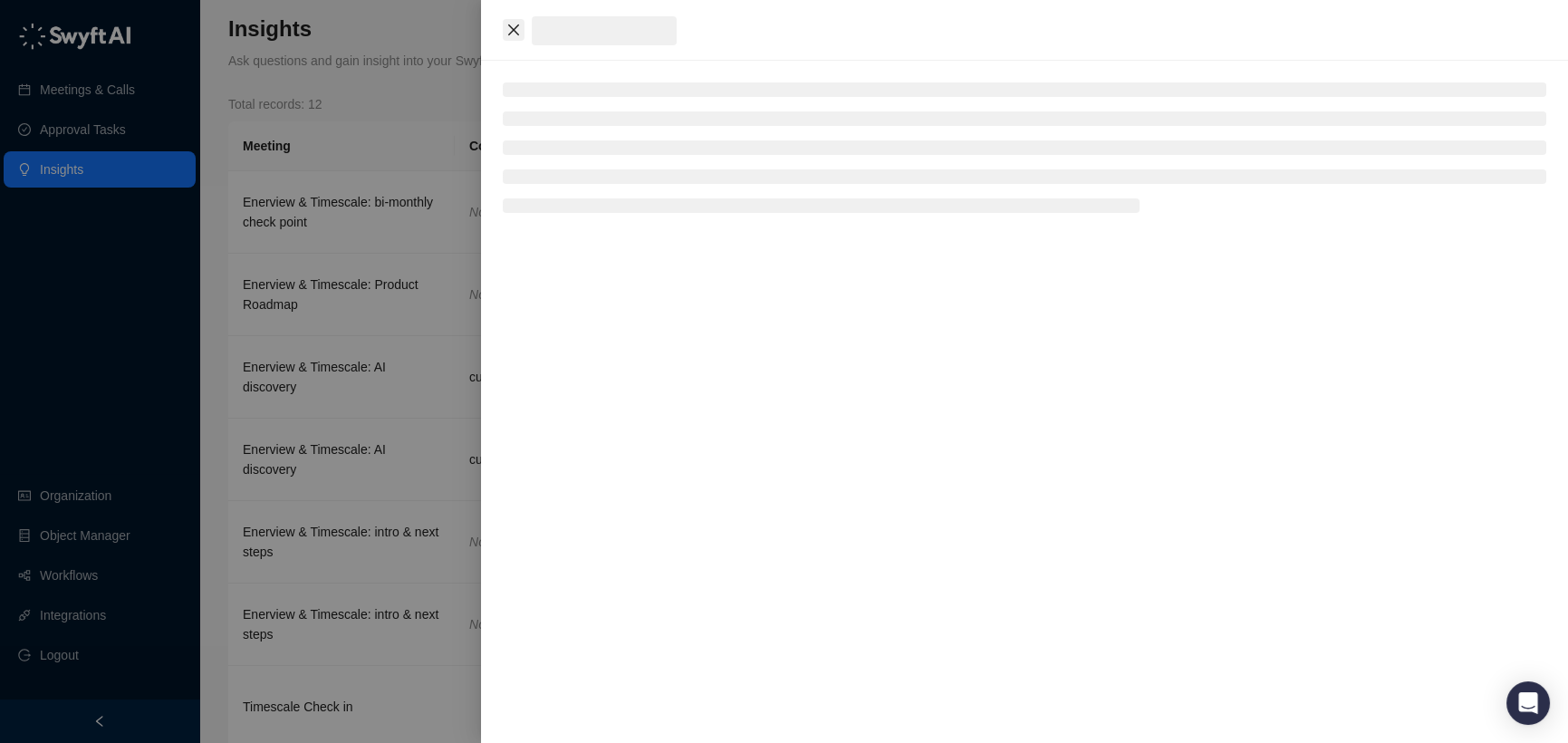
click at [513, 34] on icon "close" at bounding box center [513, 30] width 15 height 15
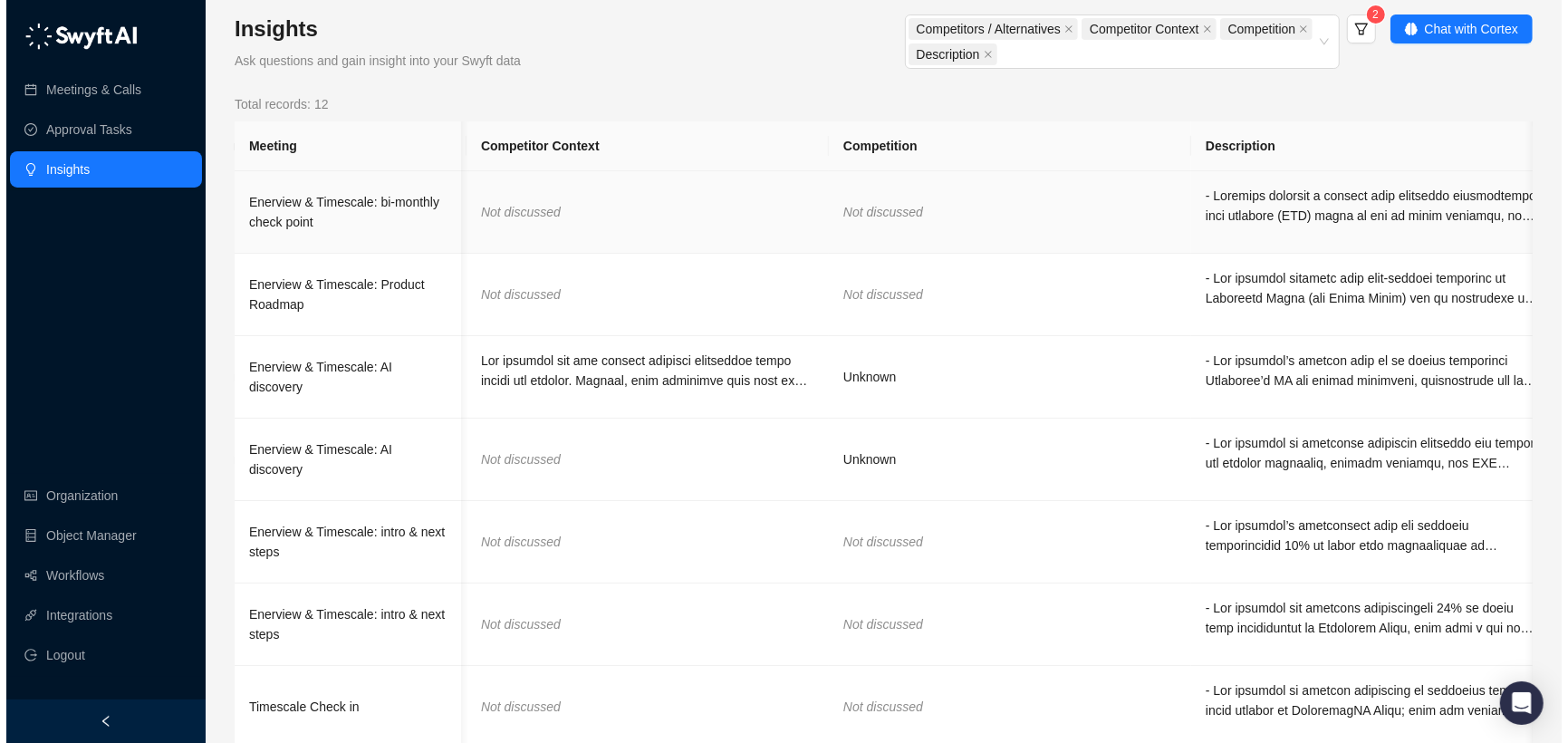
scroll to position [0, 377]
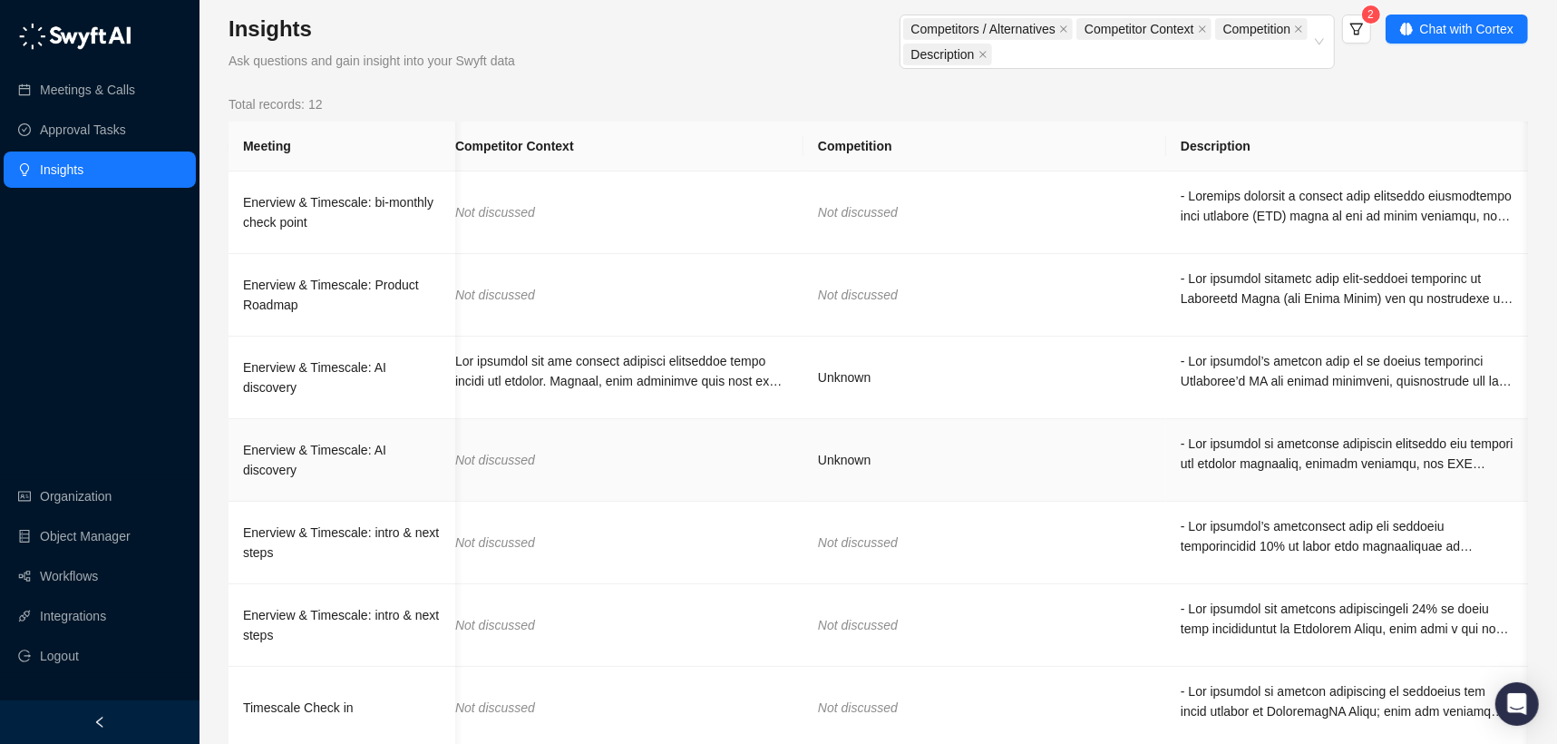
click at [1258, 457] on div at bounding box center [1348, 454] width 334 height 40
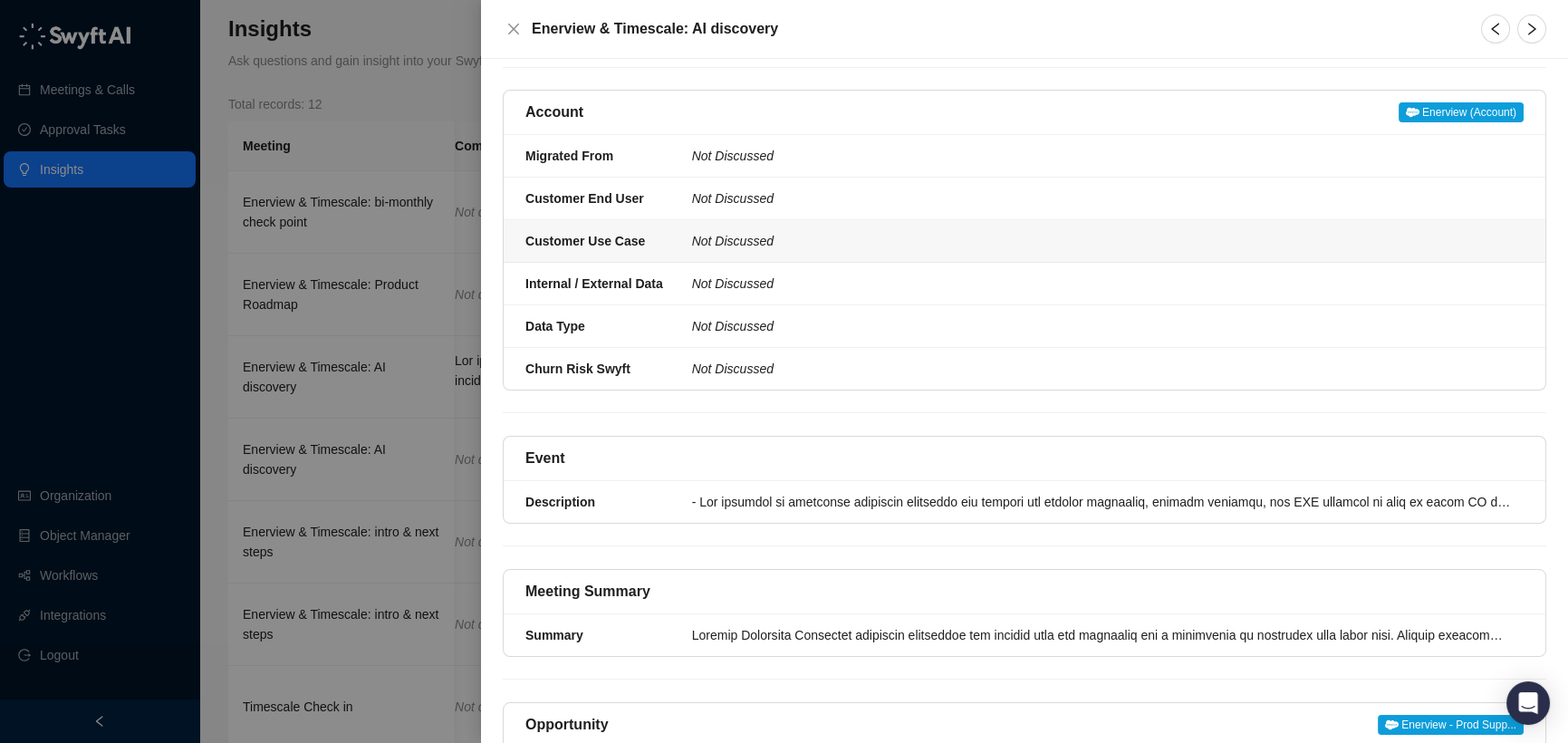
scroll to position [263, 0]
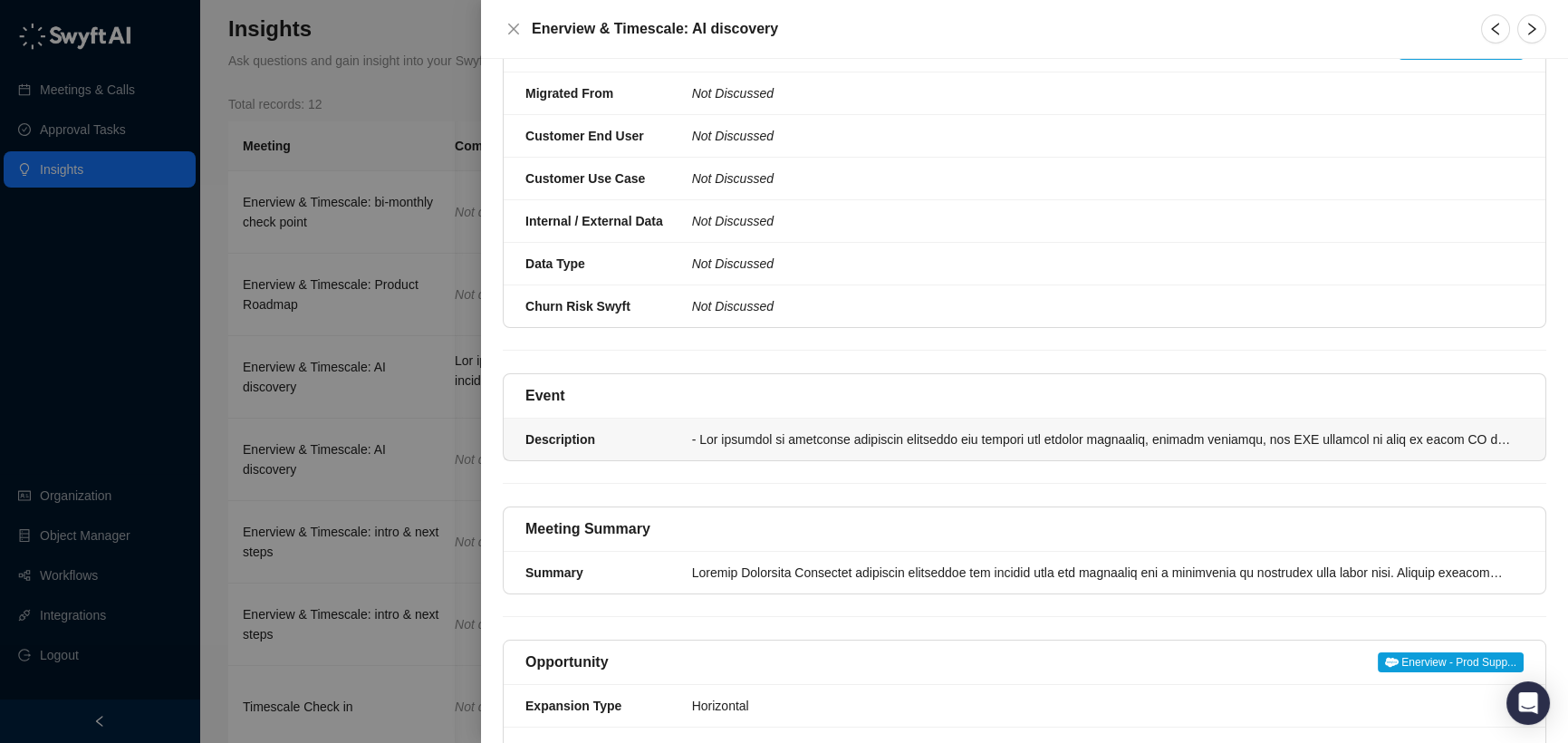
click at [1243, 454] on li "Description" at bounding box center [1024, 439] width 1042 height 42
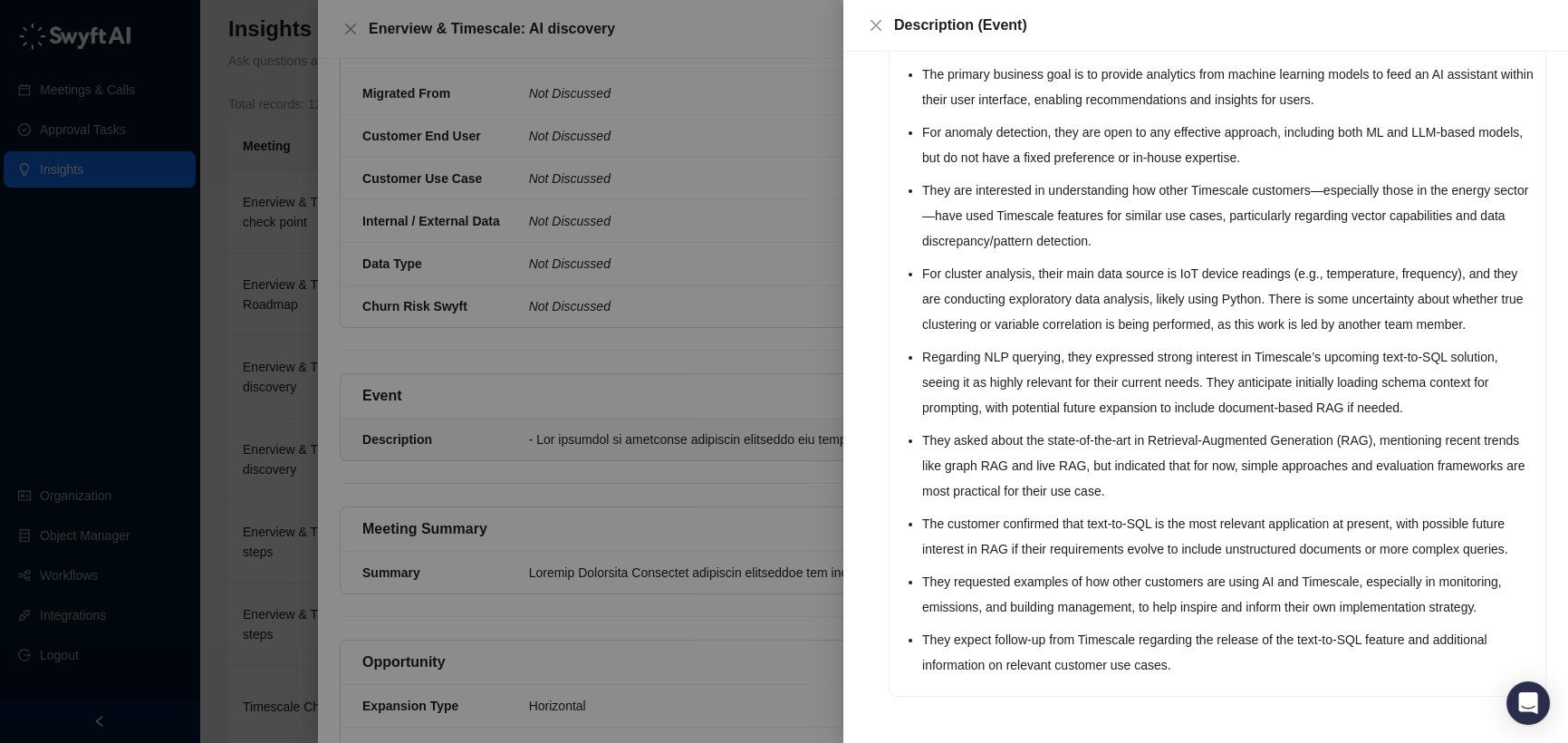
scroll to position [433, 0]
click at [732, 525] on div at bounding box center [784, 372] width 1568 height 743
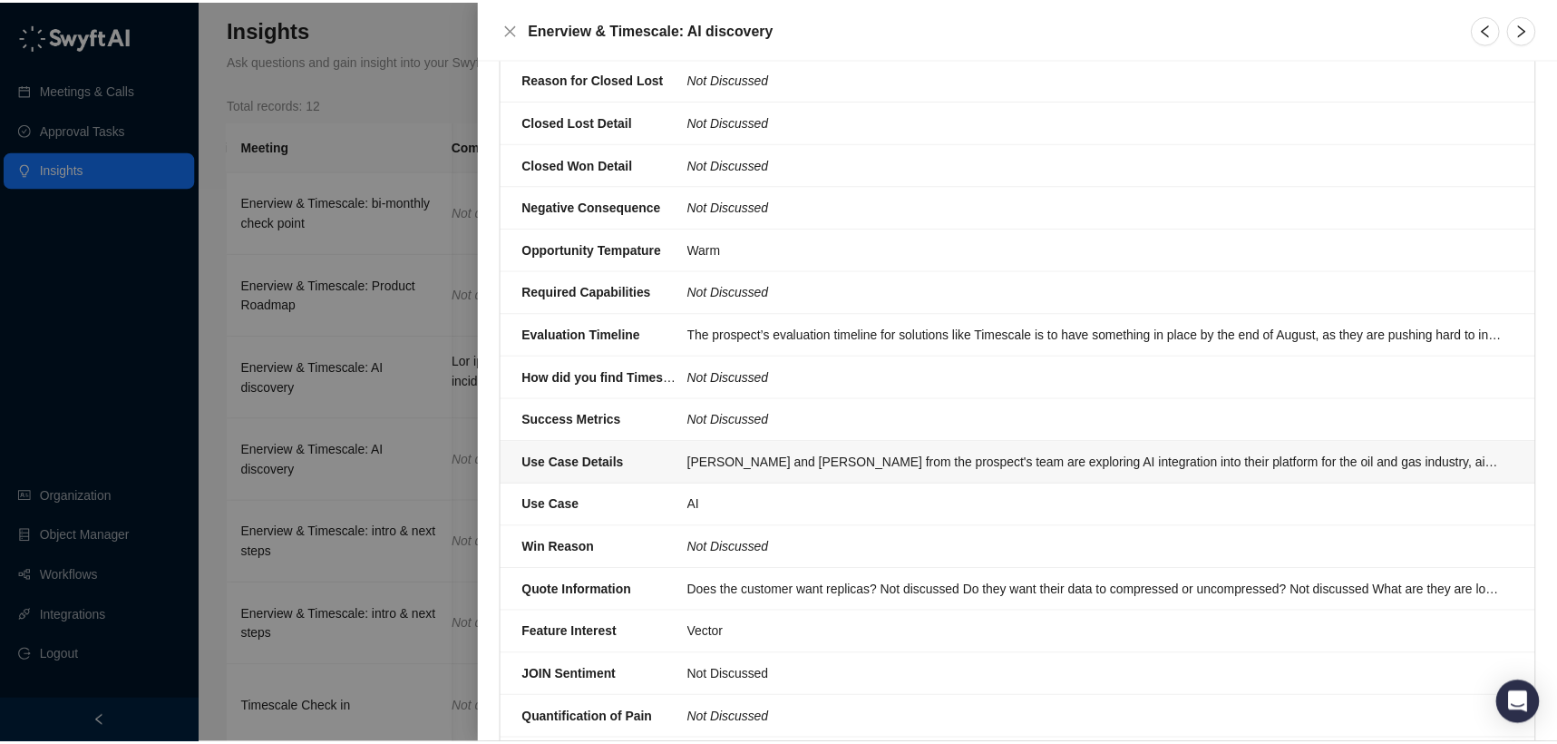
scroll to position [1021, 0]
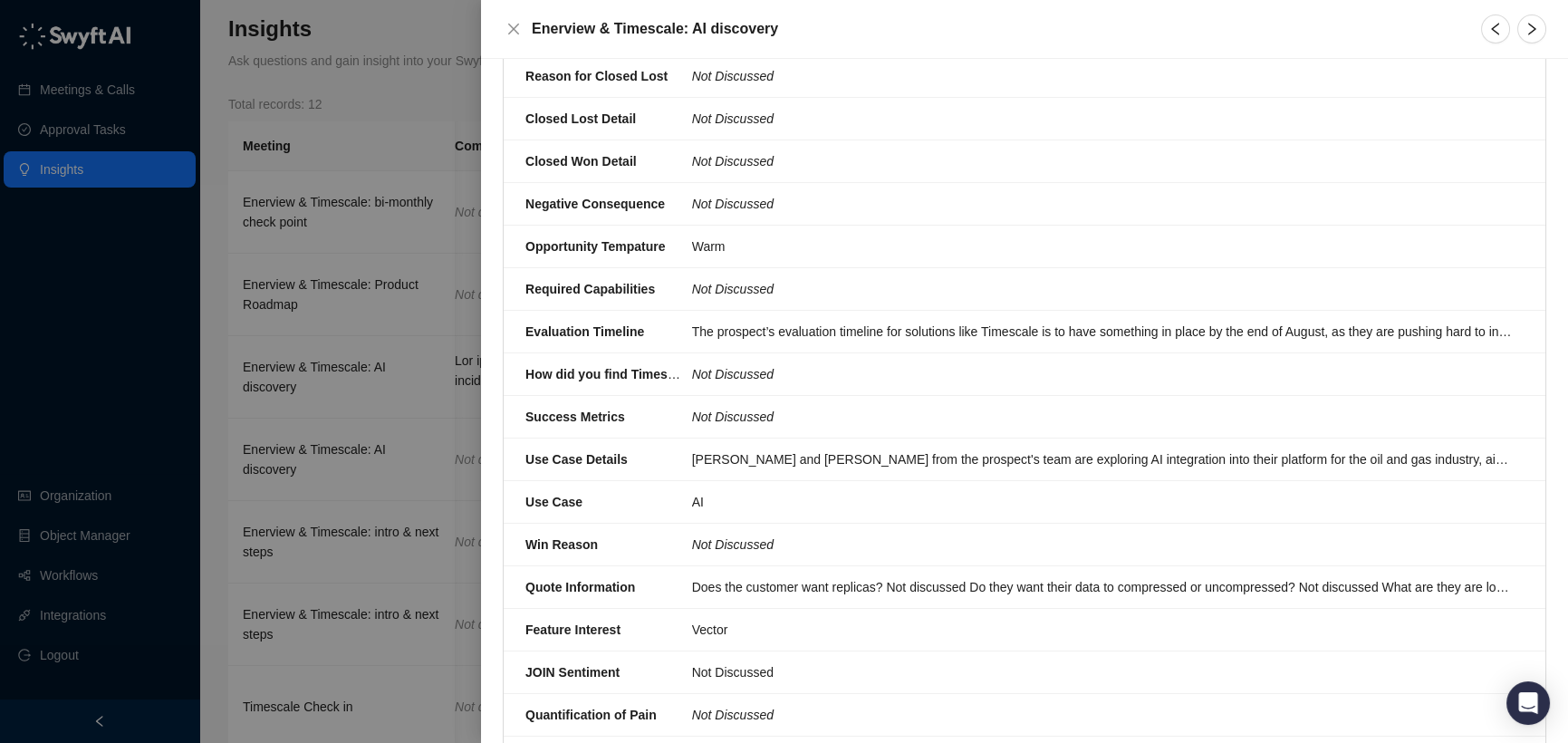
click at [314, 415] on div at bounding box center [784, 372] width 1568 height 743
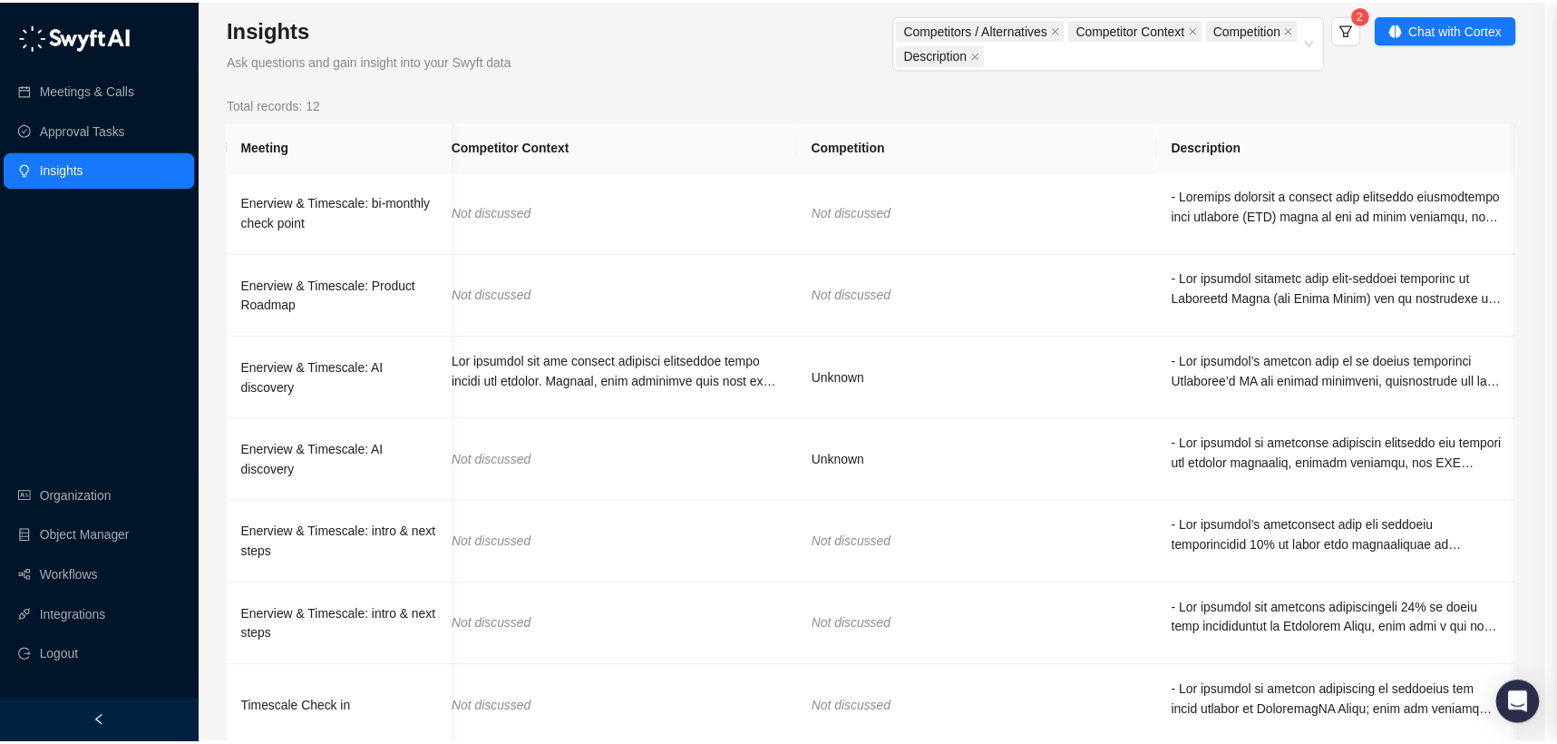
scroll to position [0, 365]
